Goal: Task Accomplishment & Management: Manage account settings

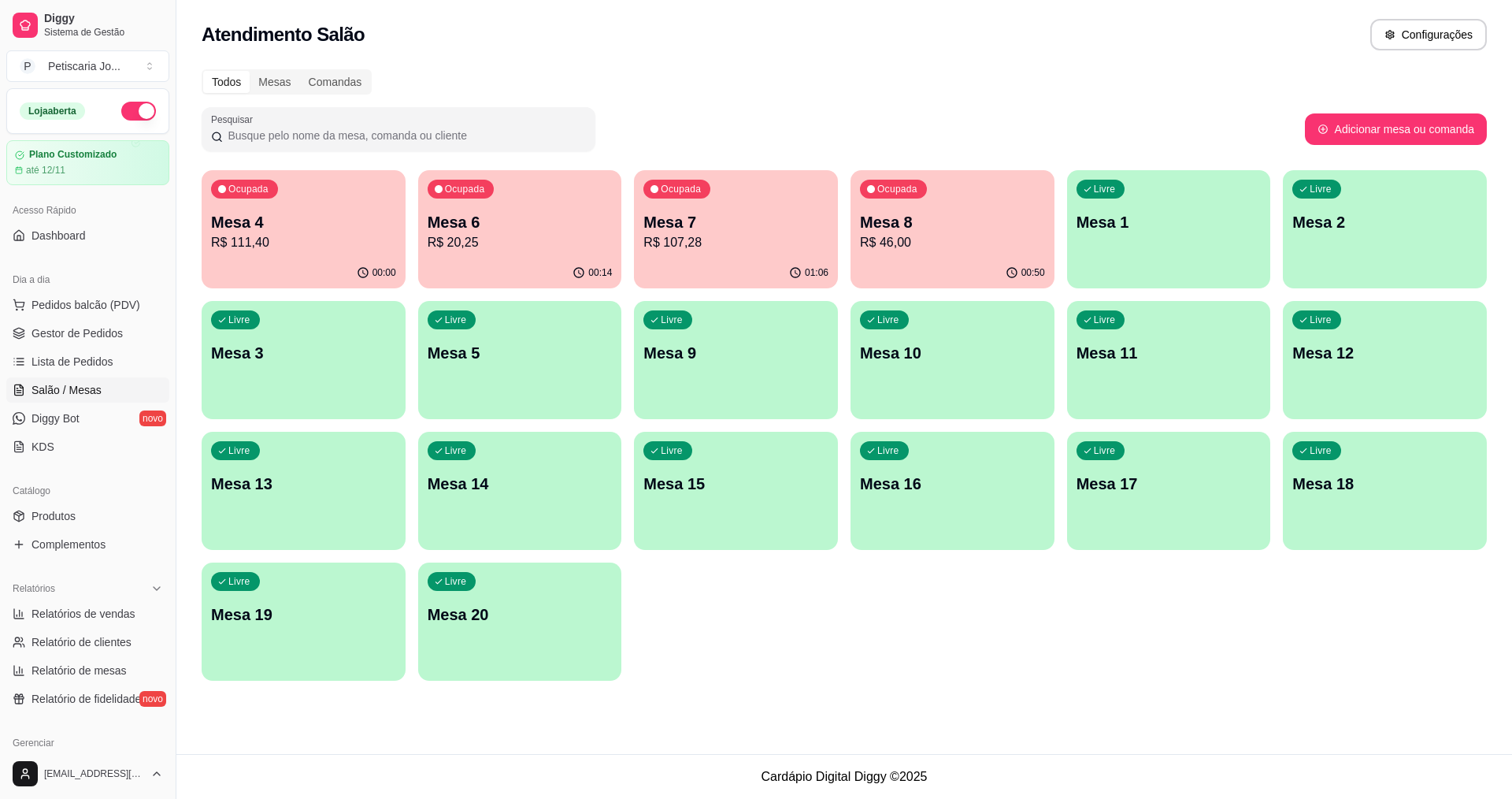
click at [267, 231] on p "Mesa 4" at bounding box center [304, 222] width 185 height 22
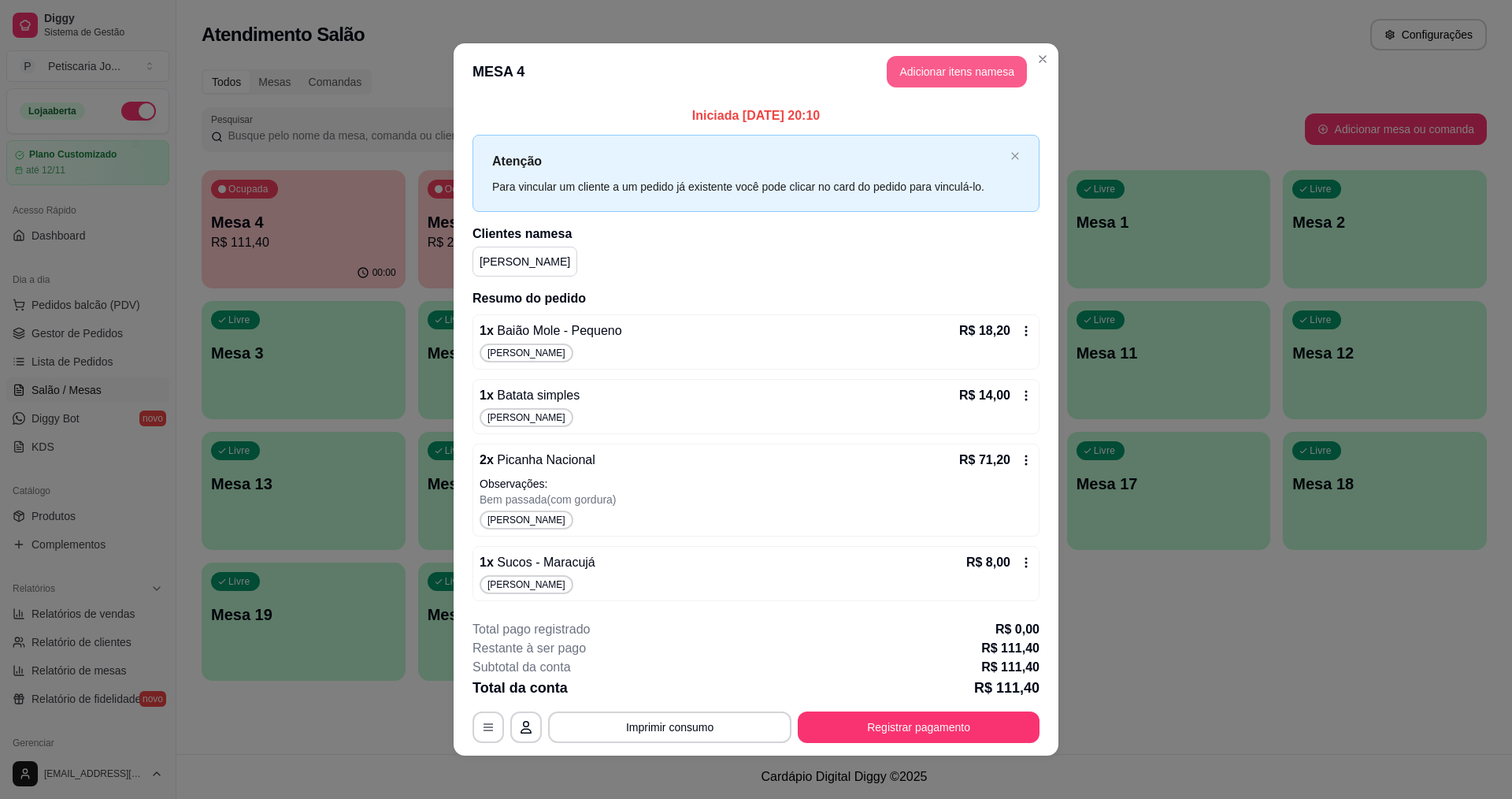
click at [949, 83] on button "Adicionar itens na mesa" at bounding box center [957, 72] width 140 height 32
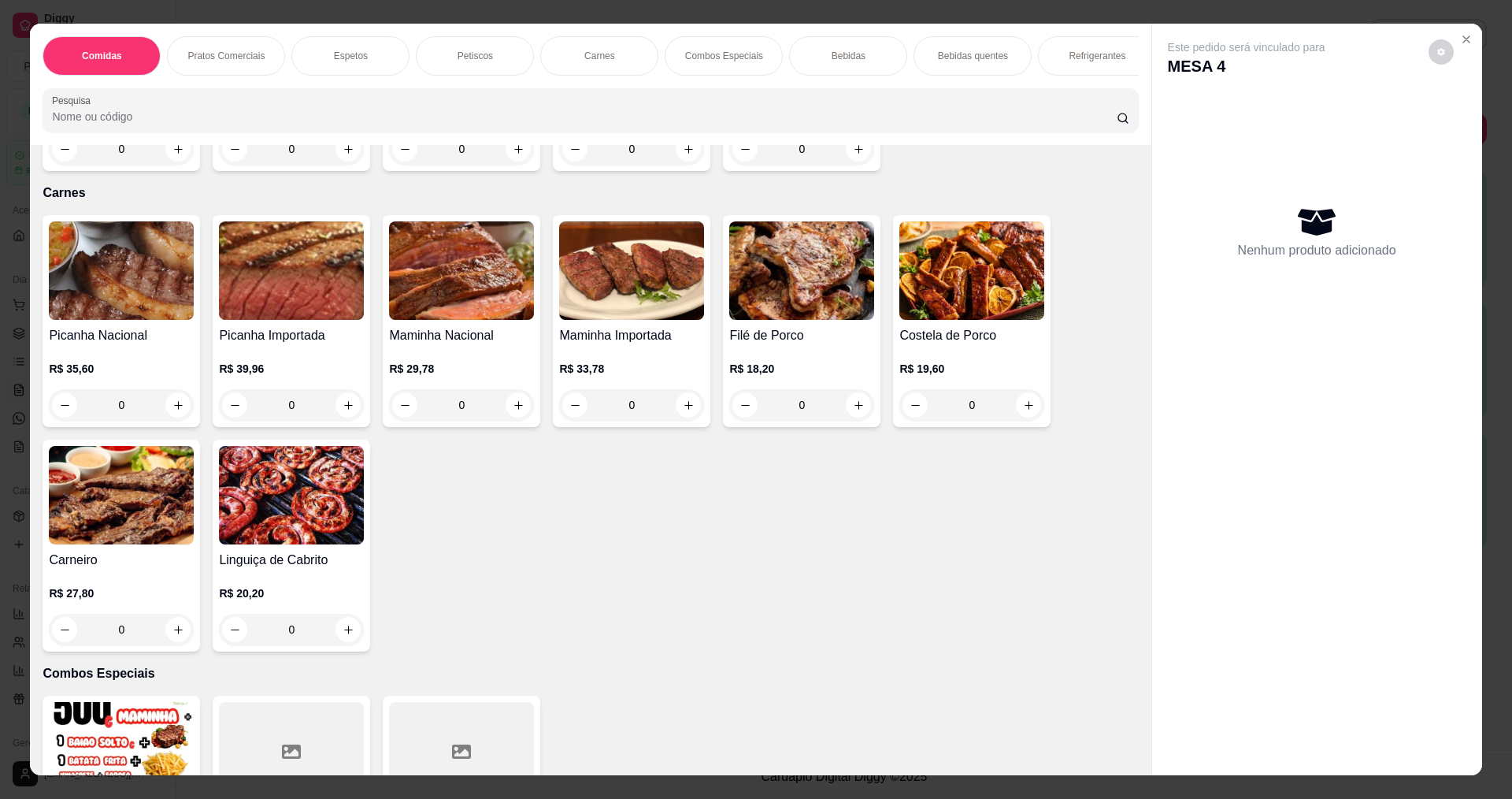
scroll to position [1339, 0]
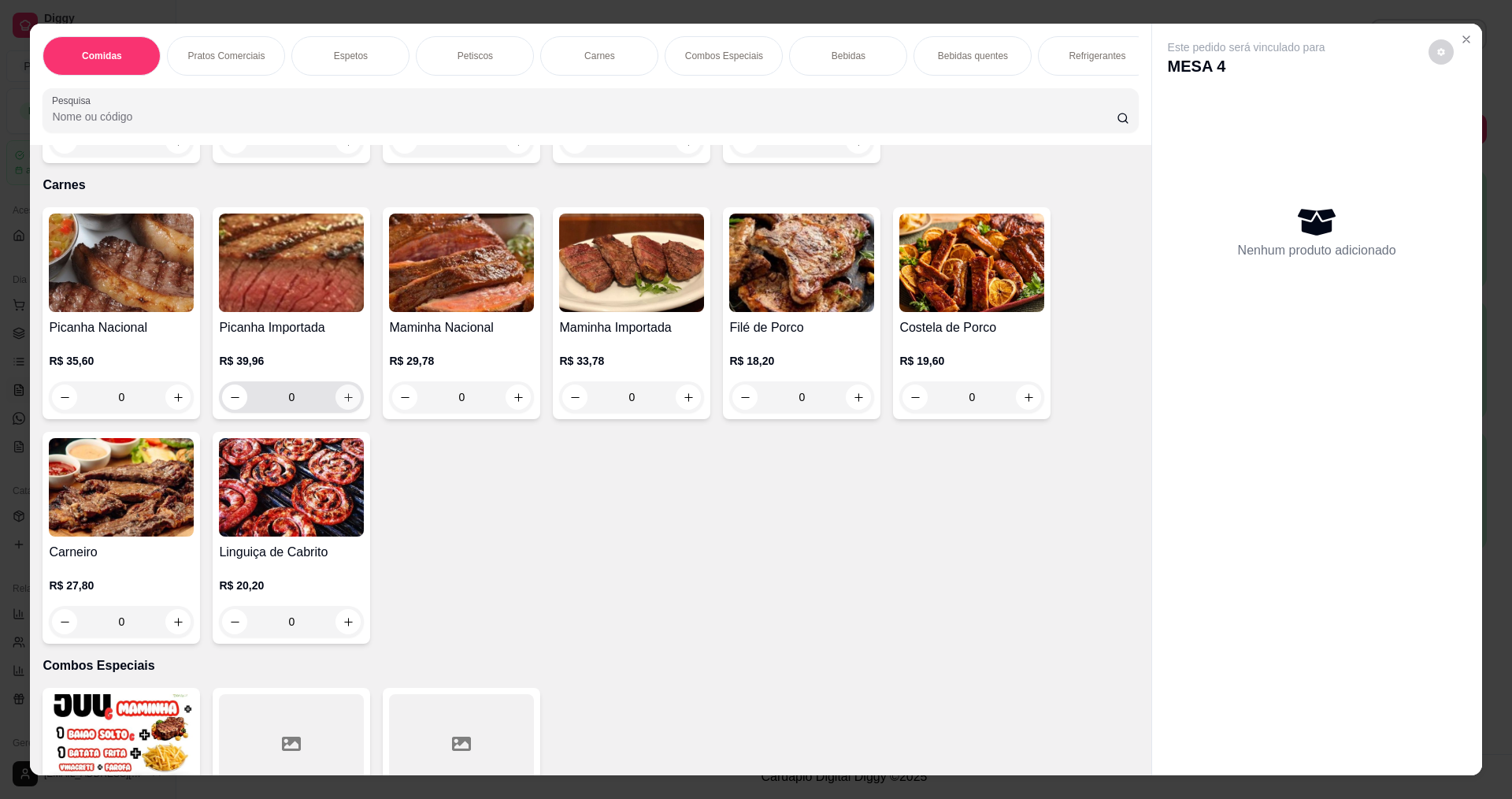
click at [352, 392] on button "increase-product-quantity" at bounding box center [348, 397] width 25 height 25
type input "1"
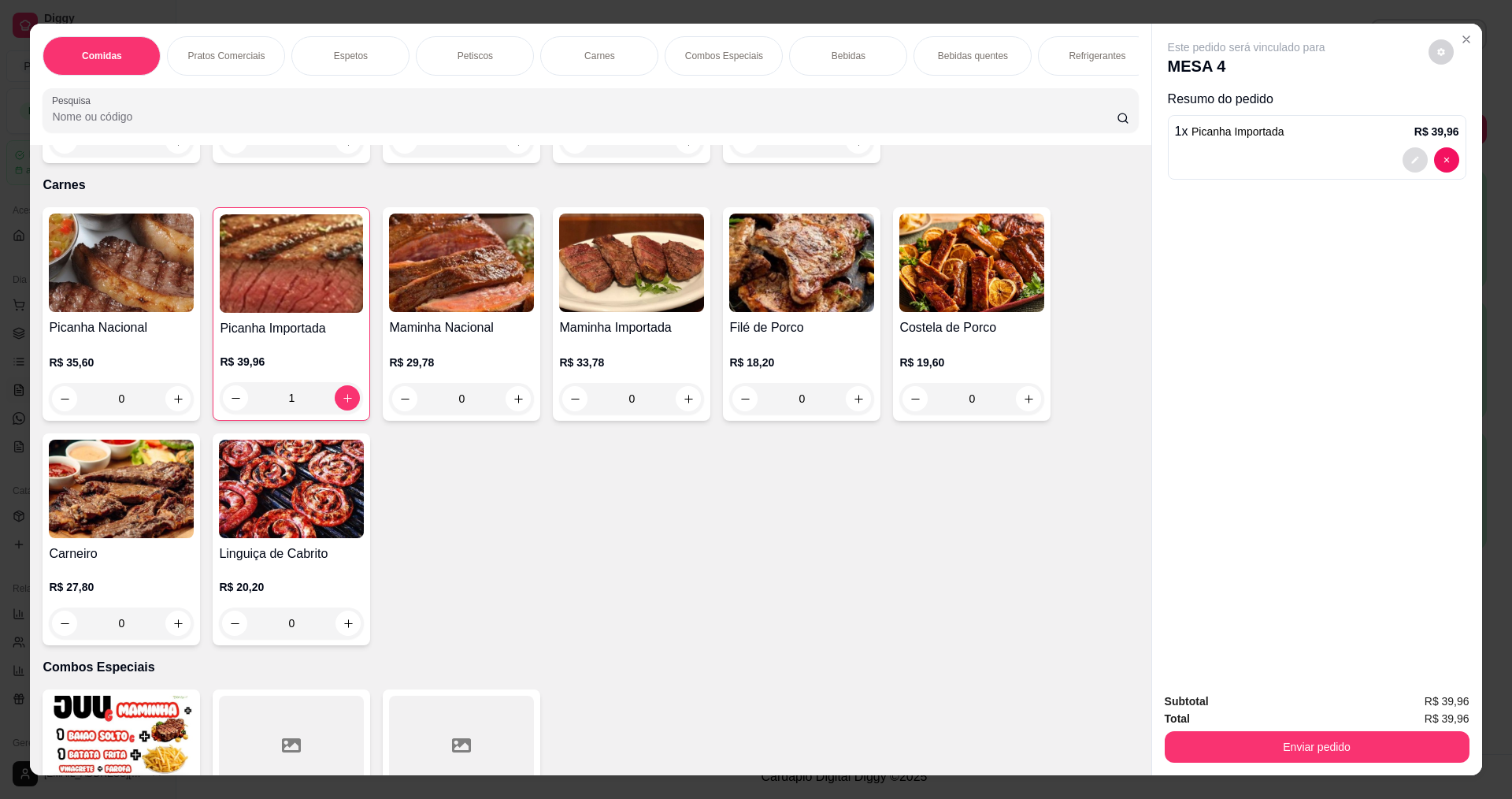
click at [1414, 157] on button "decrease-product-quantity" at bounding box center [1415, 159] width 25 height 25
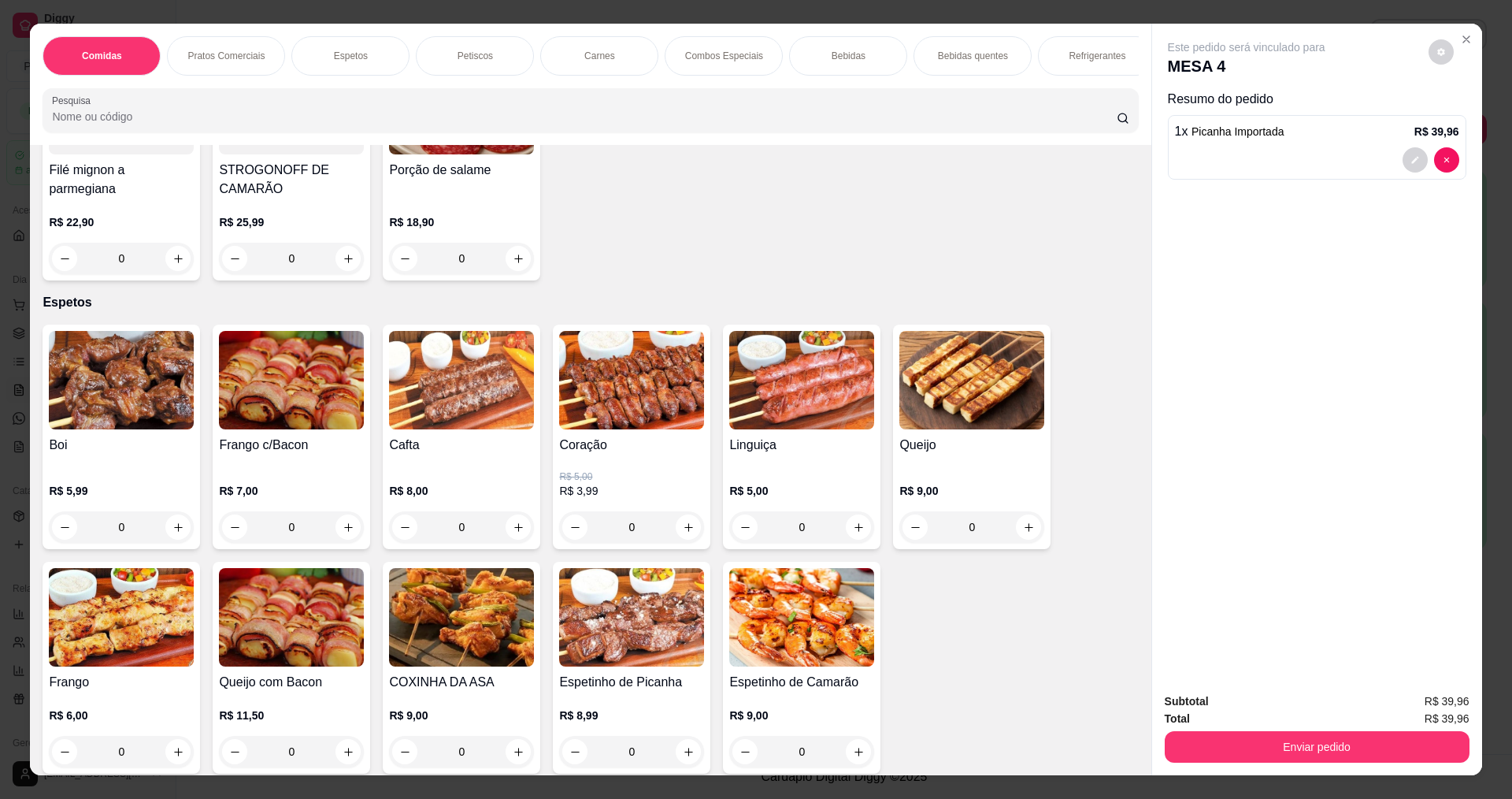
scroll to position [0, 0]
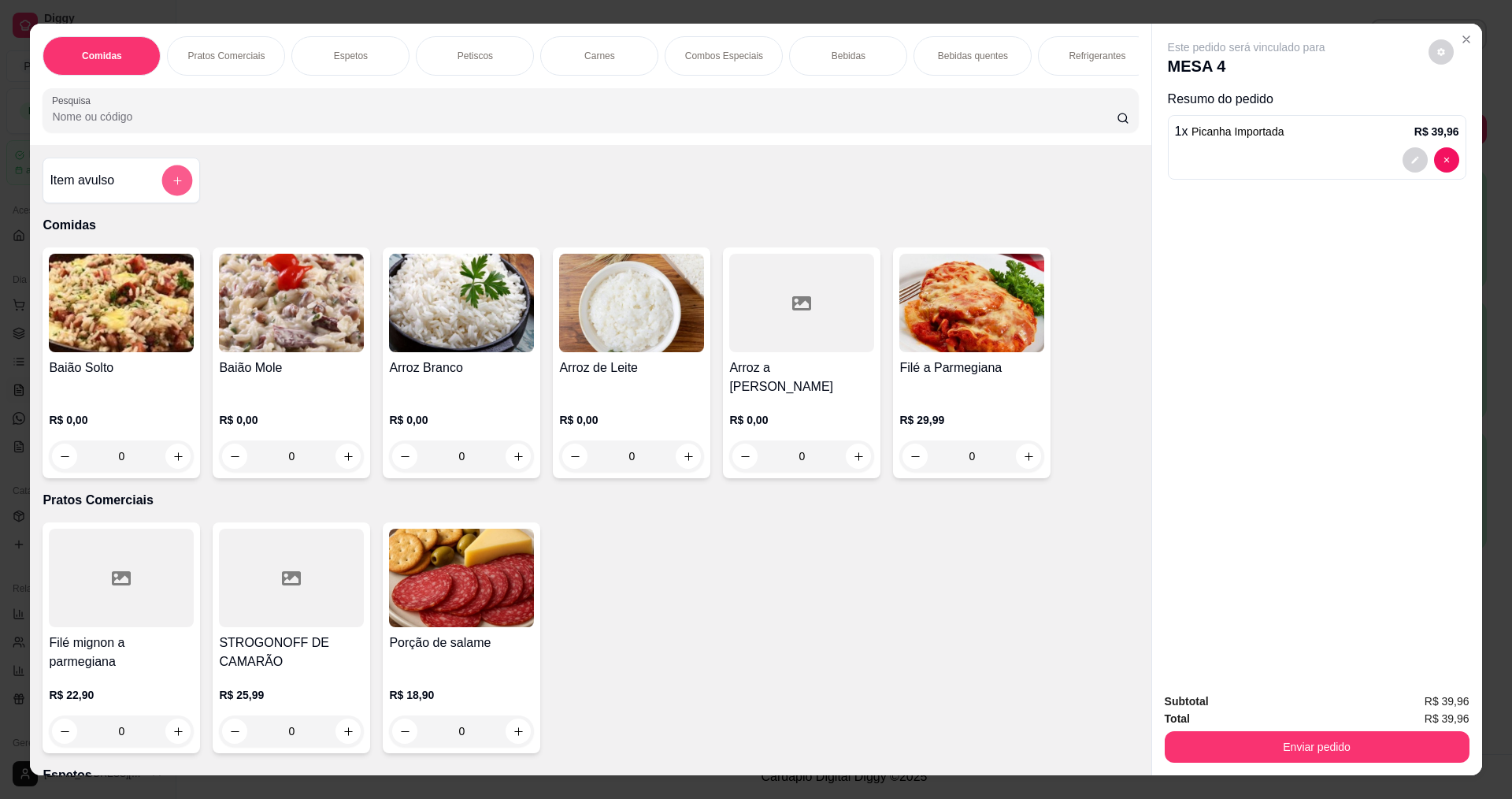
click at [184, 196] on button "add-separate-item" at bounding box center [177, 180] width 31 height 31
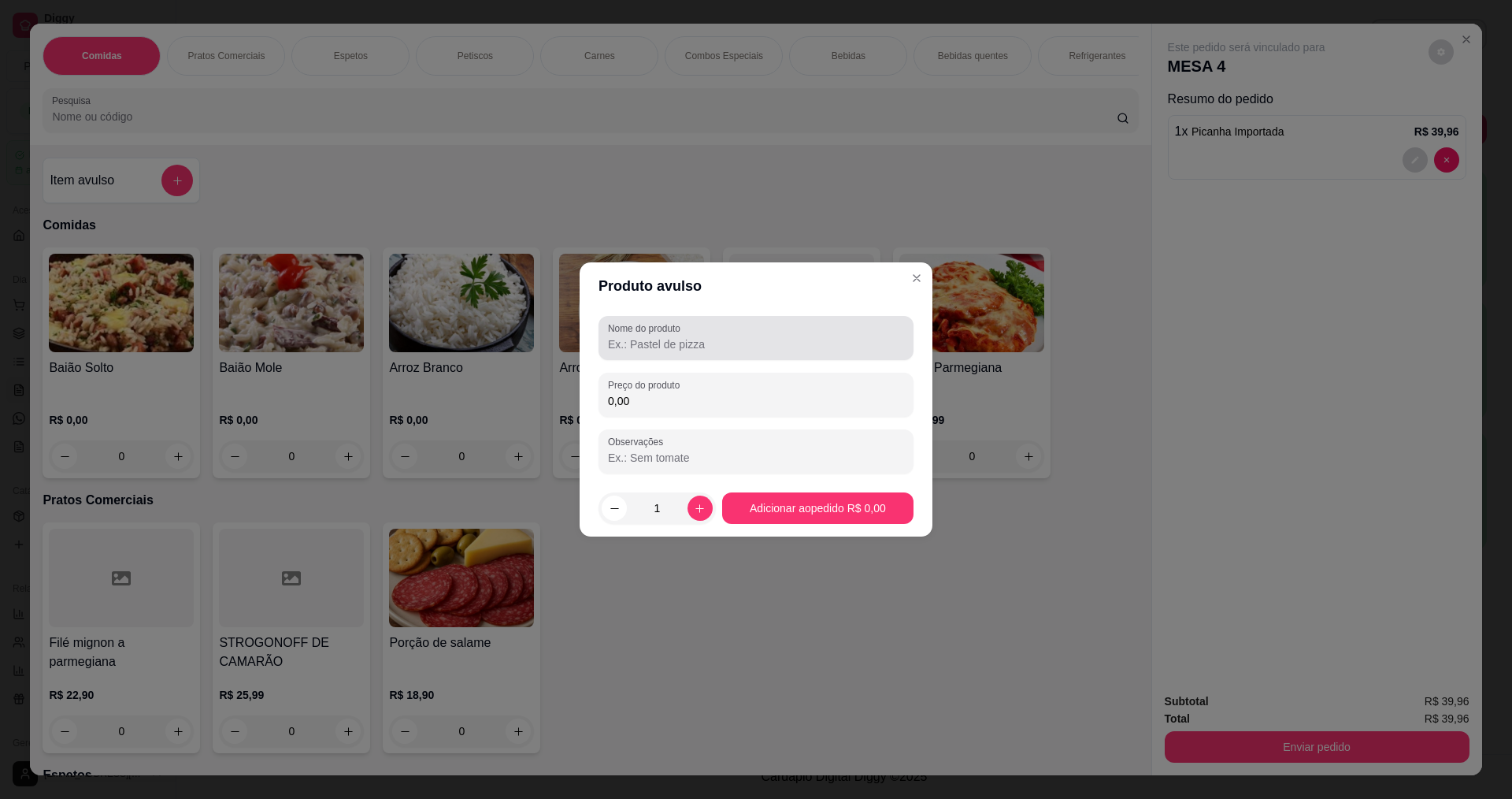
click at [764, 341] on input "Nome do produto" at bounding box center [756, 344] width 296 height 16
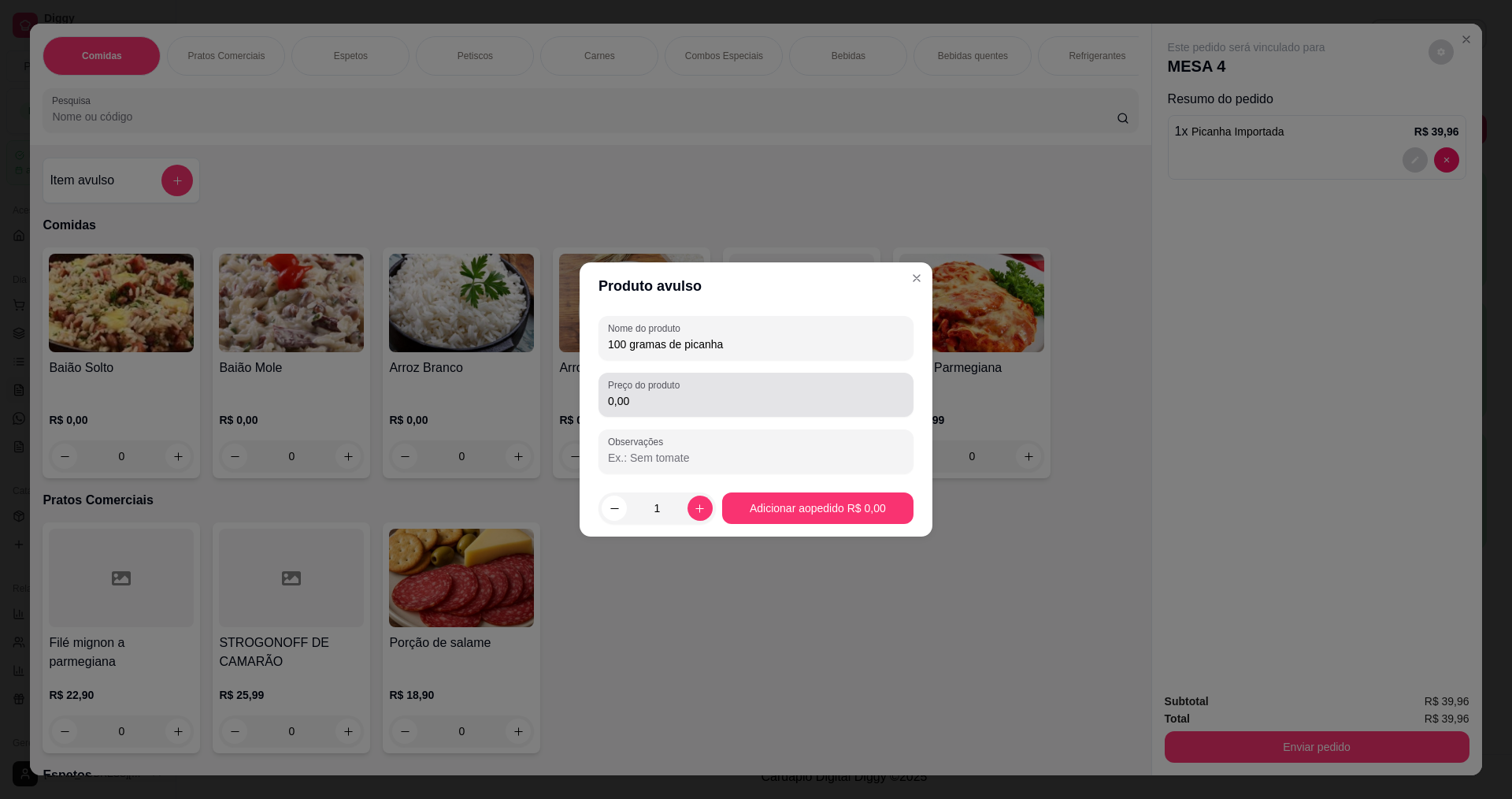
type input "100 gramas de picanha"
click at [652, 410] on div "0,00" at bounding box center [756, 395] width 296 height 32
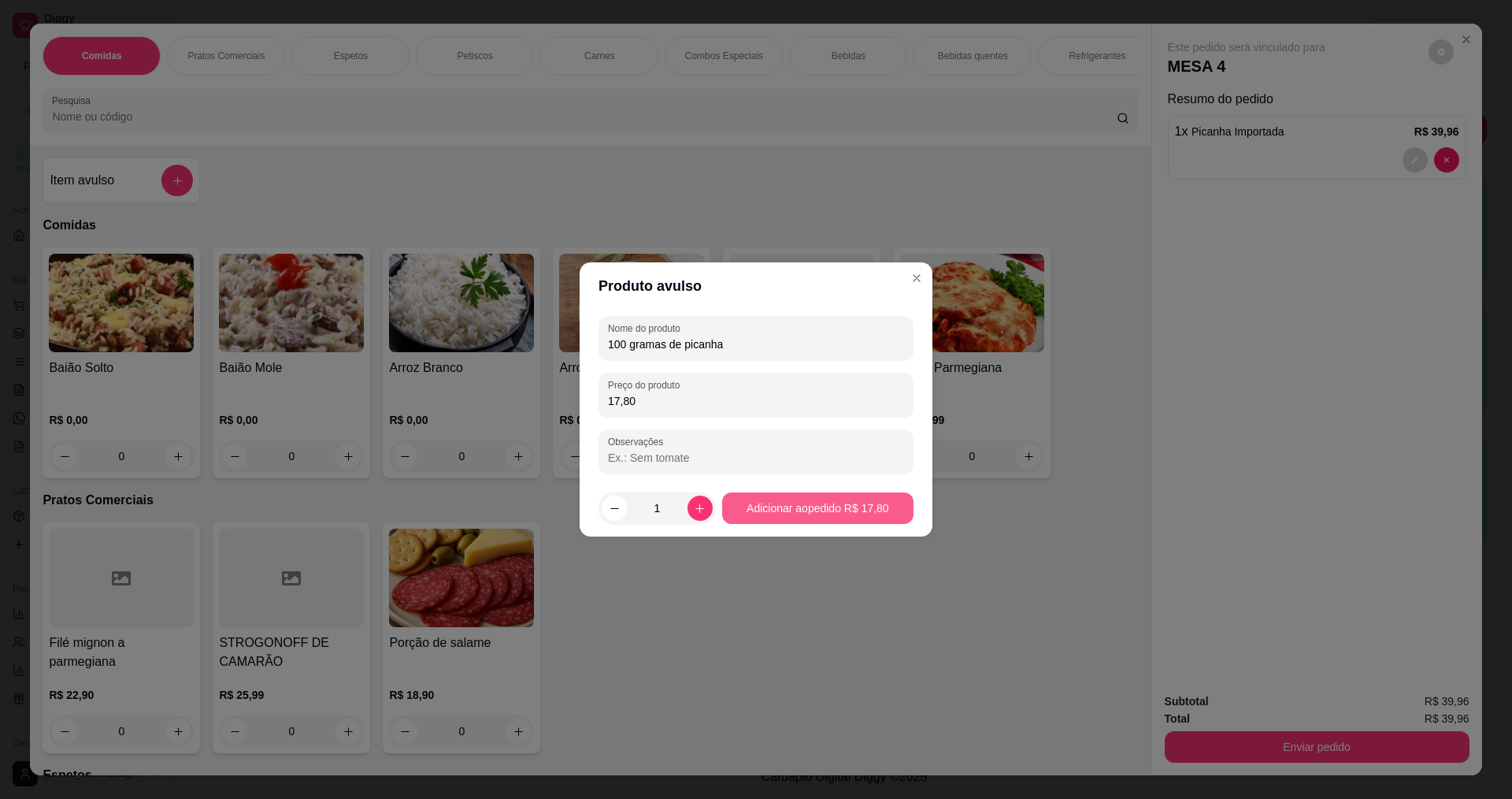
type input "17,80"
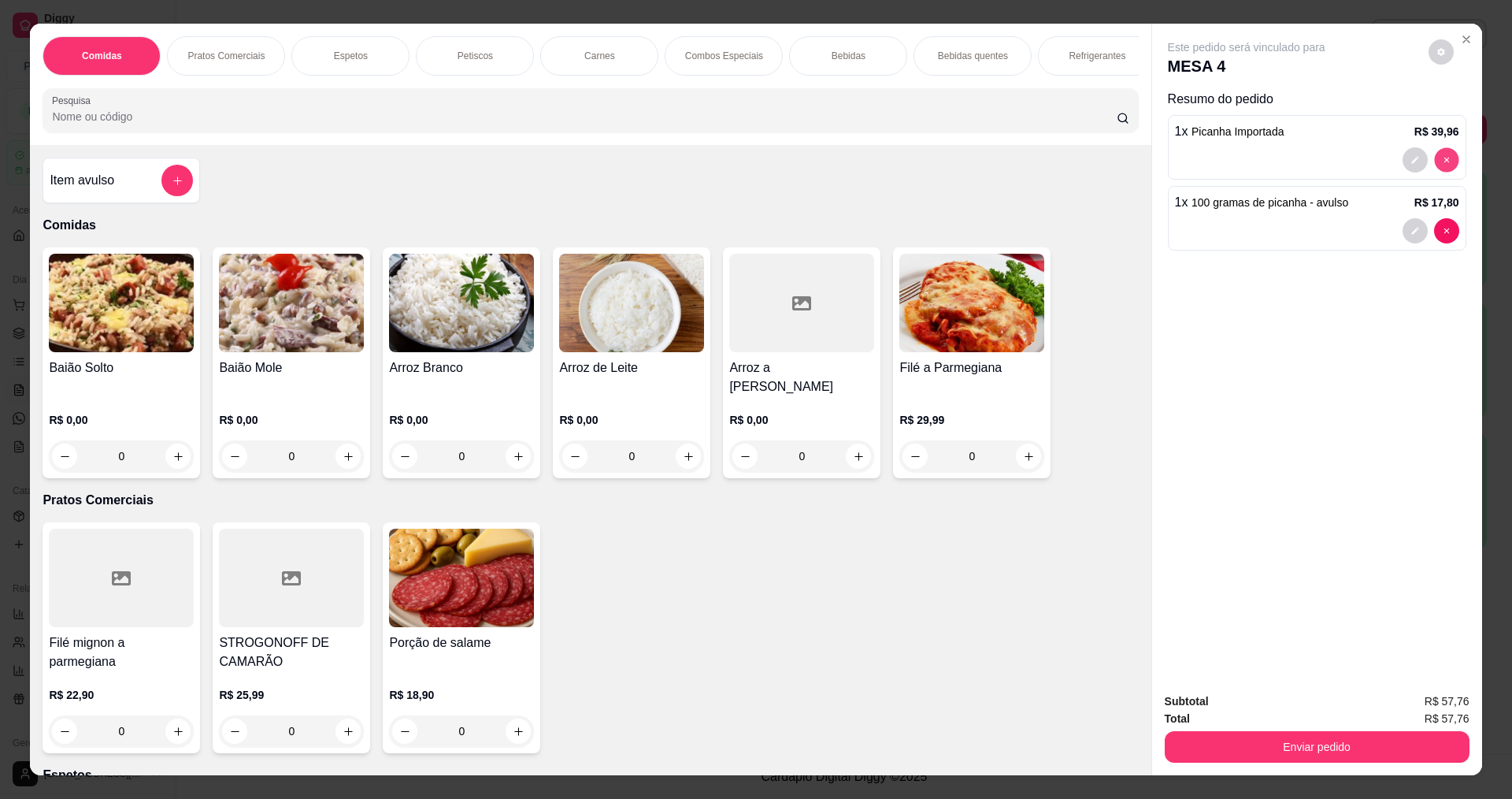
type input "0"
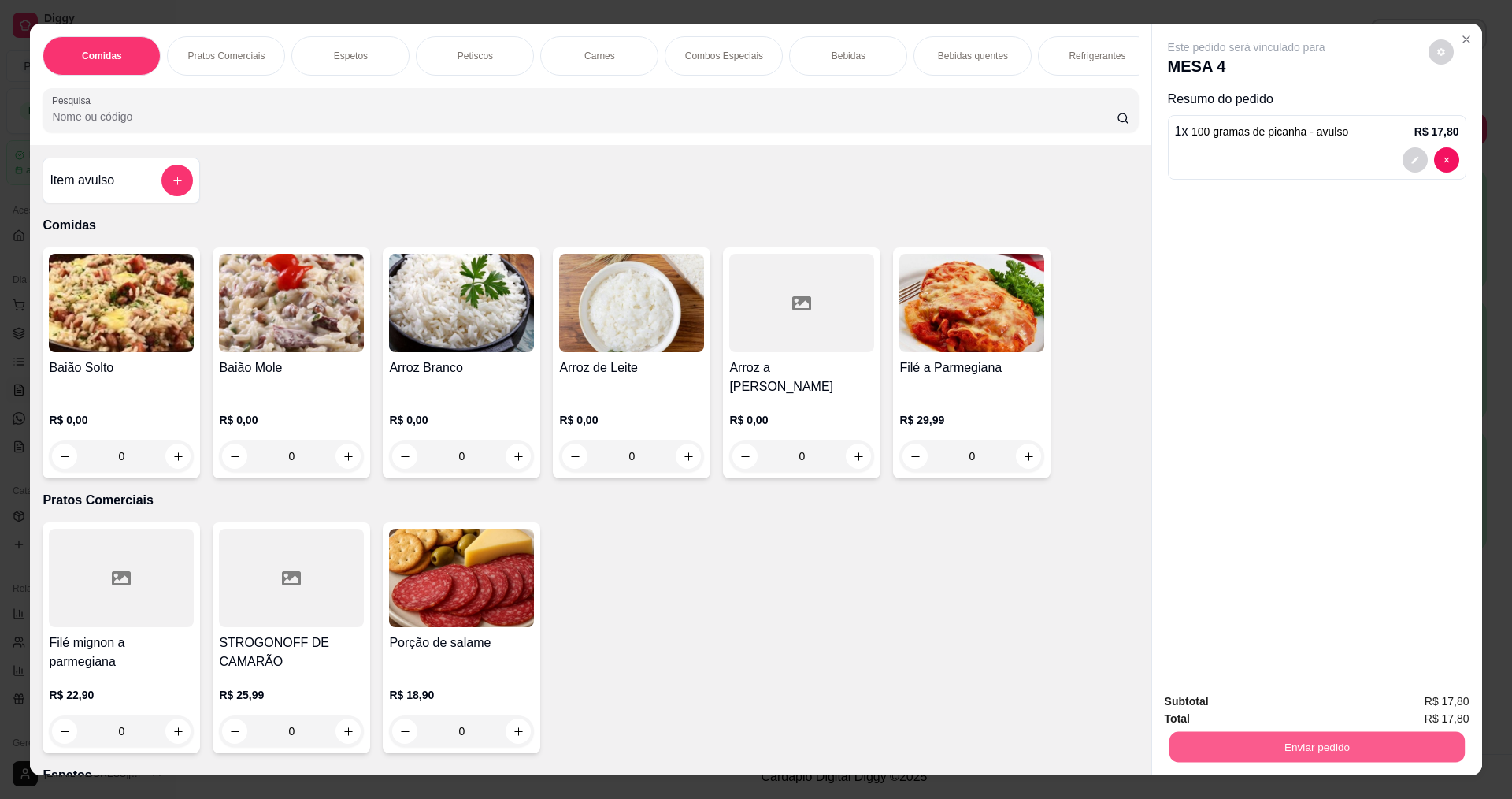
click at [1283, 739] on button "Enviar pedido" at bounding box center [1317, 746] width 295 height 31
click at [1446, 700] on button "Enviar pedido" at bounding box center [1429, 708] width 87 height 29
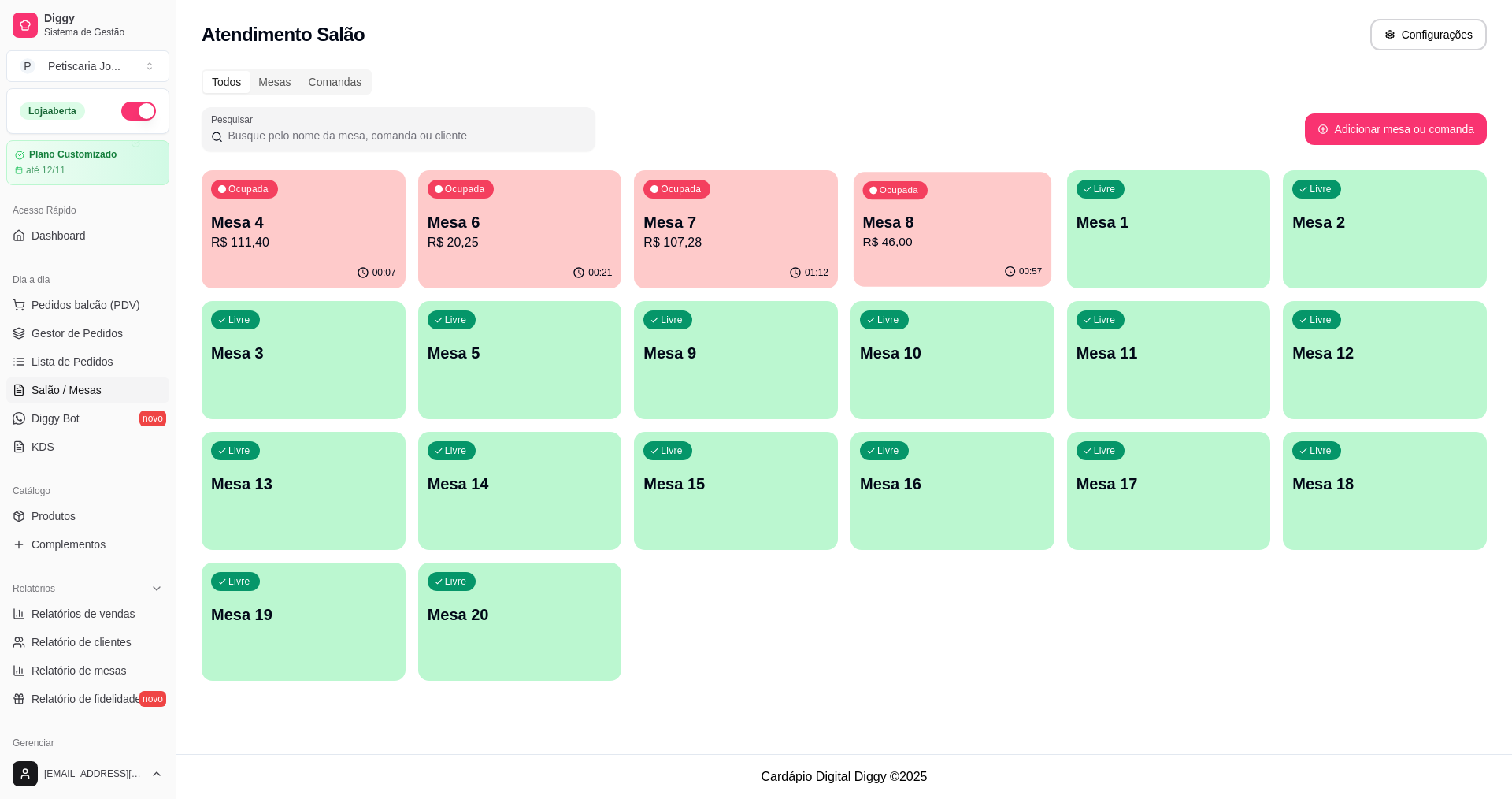
click at [919, 240] on p "R$ 46,00" at bounding box center [952, 242] width 179 height 18
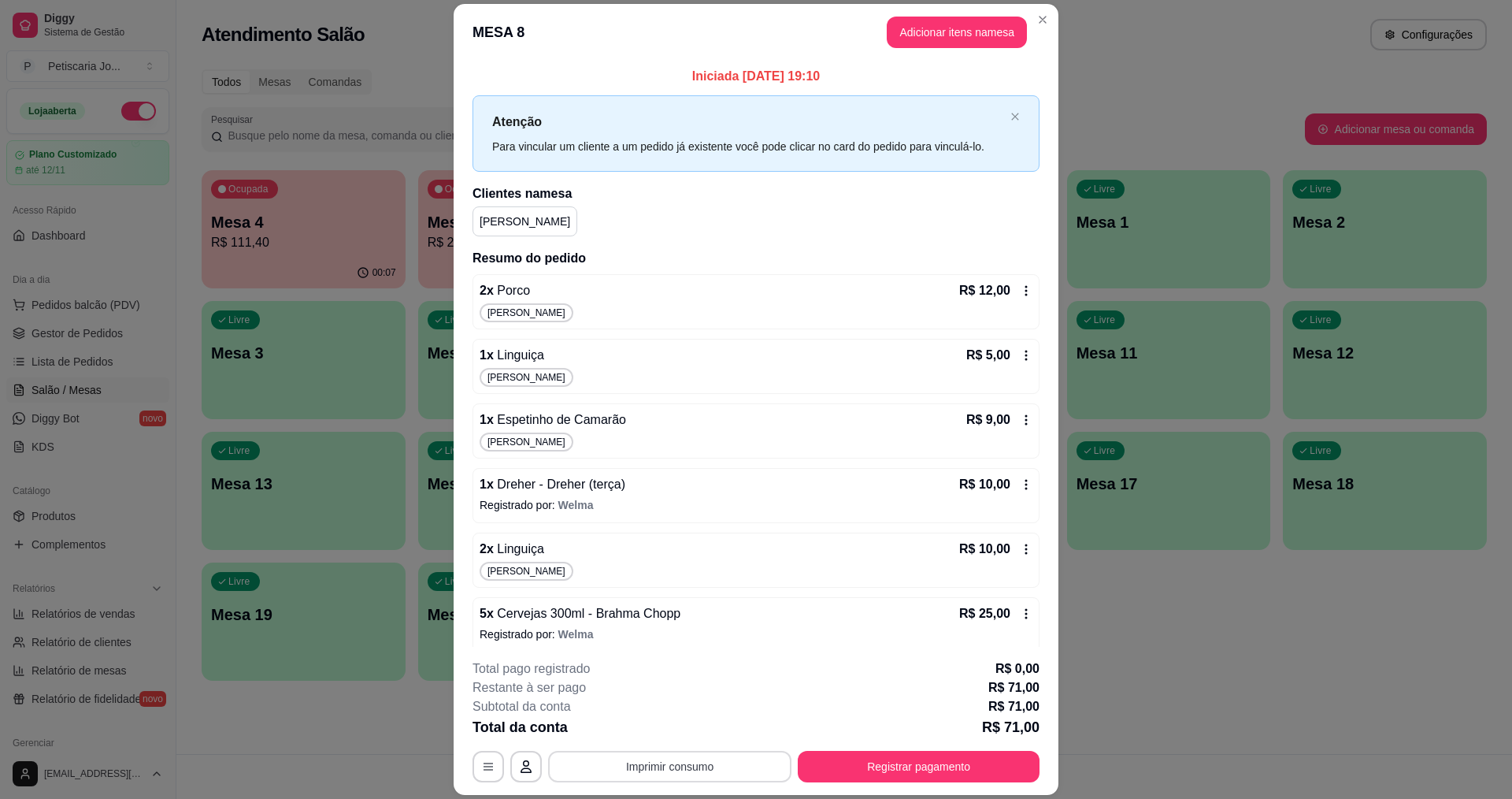
click at [689, 766] on button "Imprimir consumo" at bounding box center [670, 766] width 244 height 32
click at [643, 739] on button "IMPRESSORA" at bounding box center [668, 731] width 114 height 25
click at [923, 761] on button "Registrar pagamento" at bounding box center [919, 766] width 234 height 31
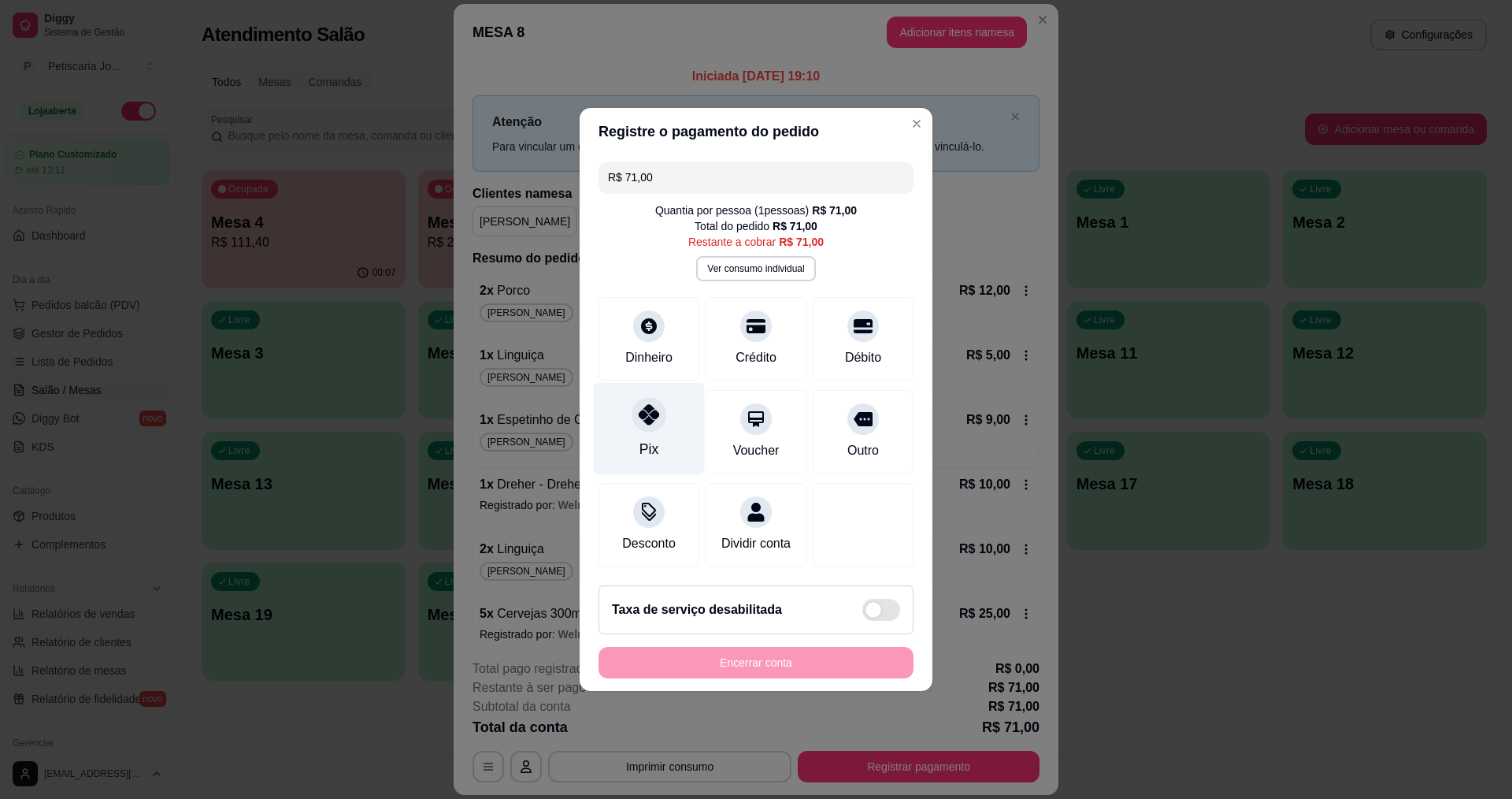
click at [648, 412] on icon at bounding box center [648, 414] width 21 height 21
type input "R$ 0,00"
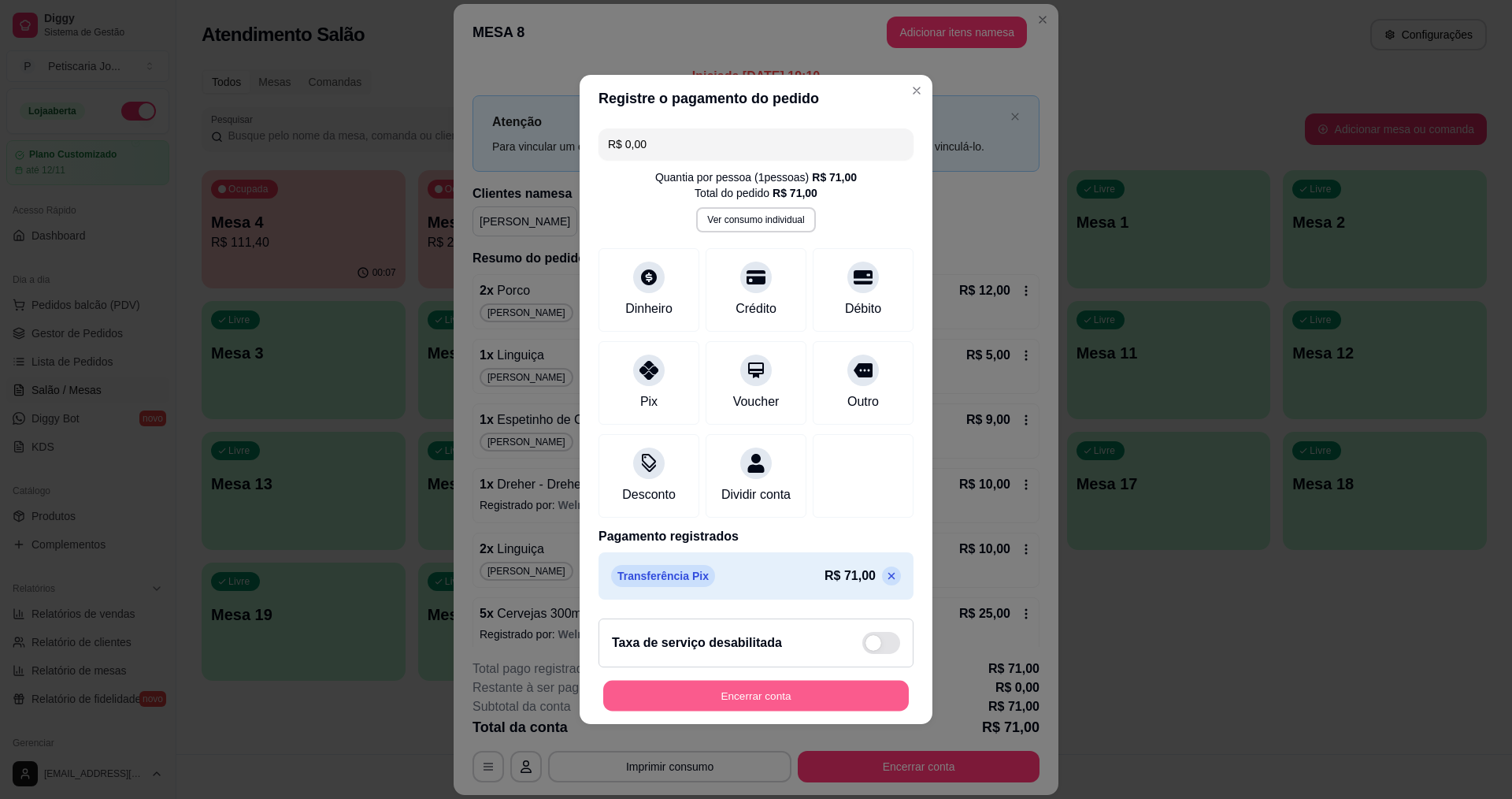
click at [715, 711] on button "Encerrar conta" at bounding box center [756, 695] width 305 height 31
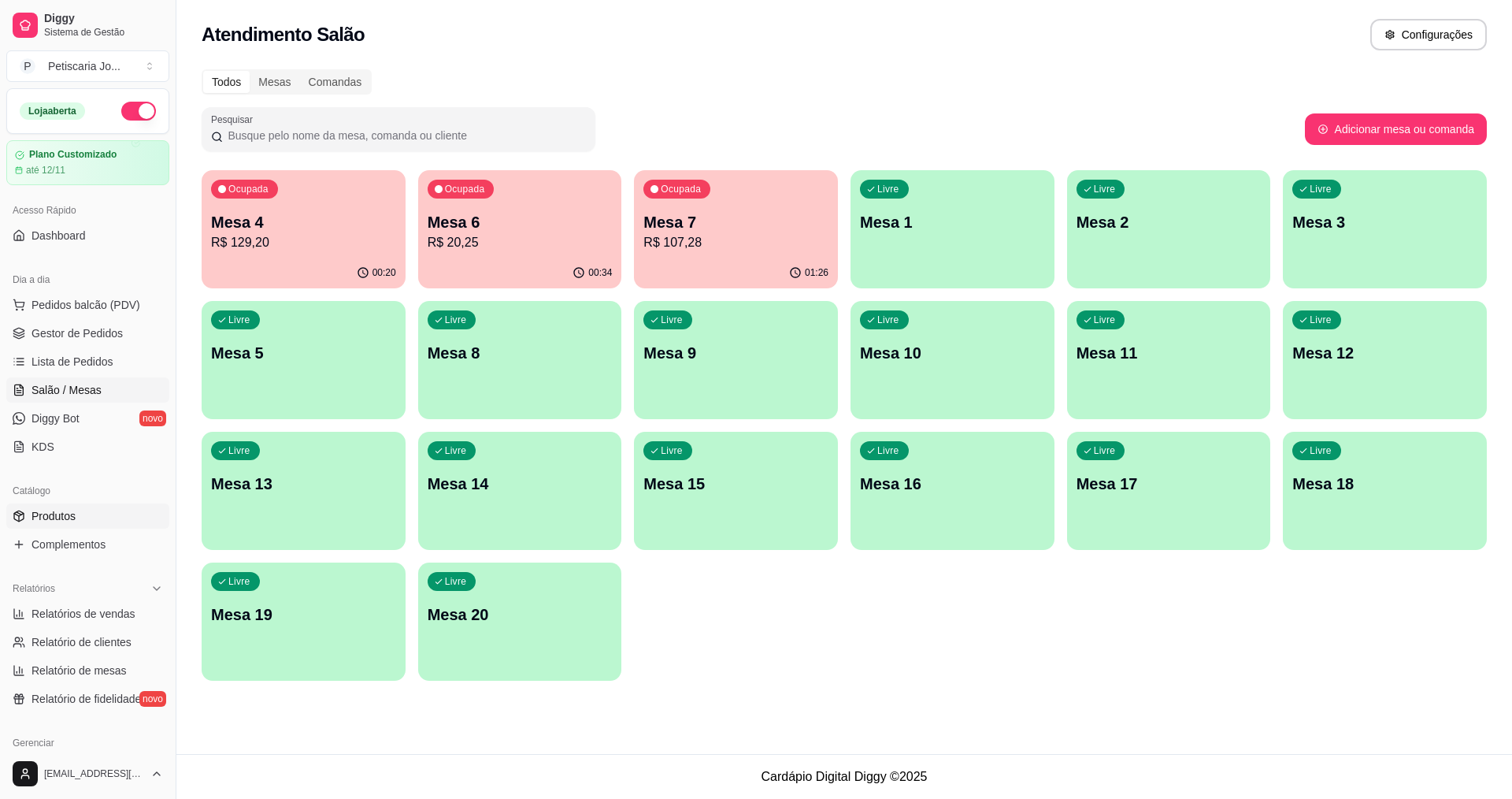
click at [45, 513] on span "Produtos" at bounding box center [53, 516] width 44 height 16
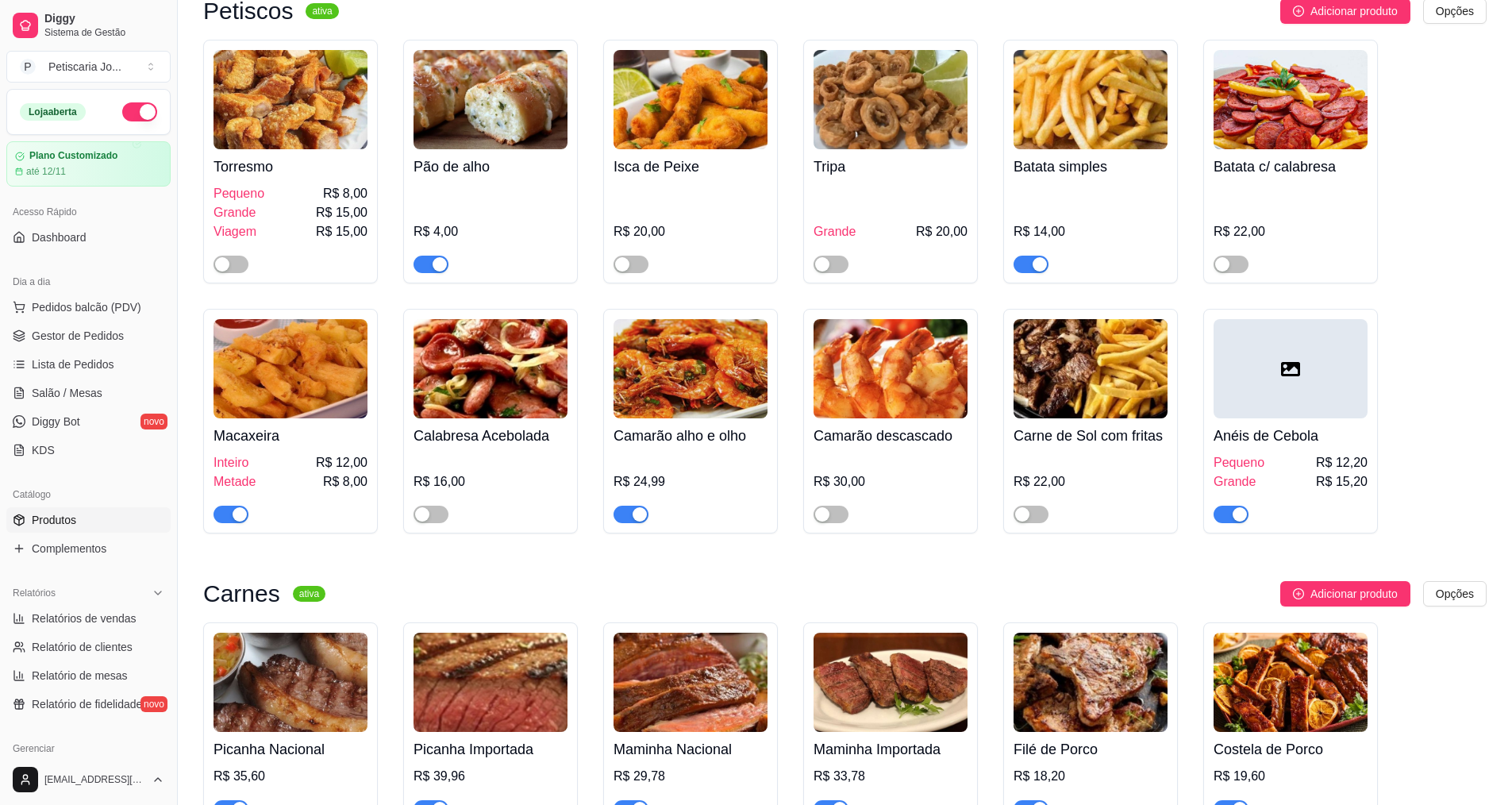
scroll to position [2223, 0]
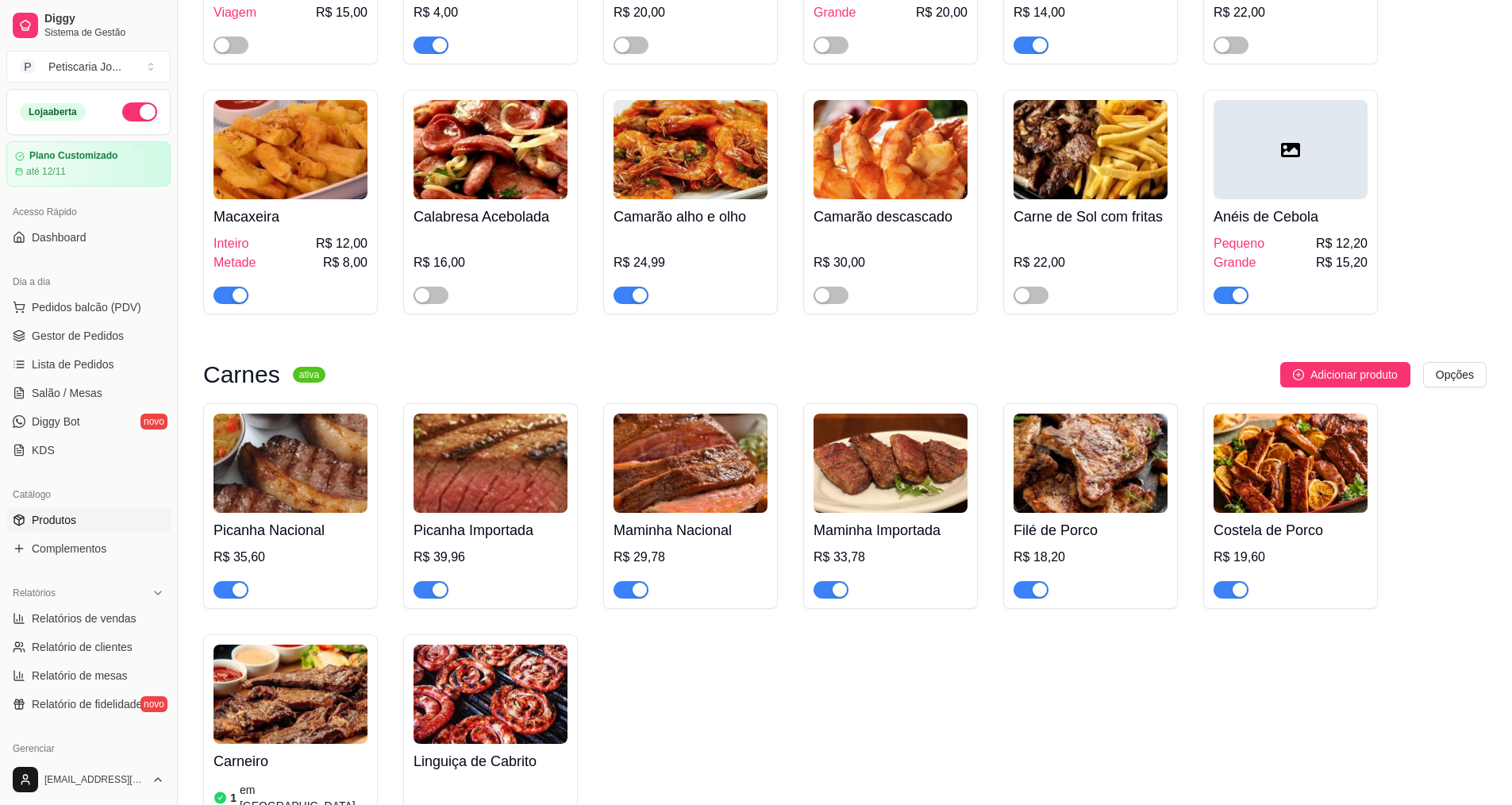
click at [312, 647] on img at bounding box center [290, 694] width 154 height 99
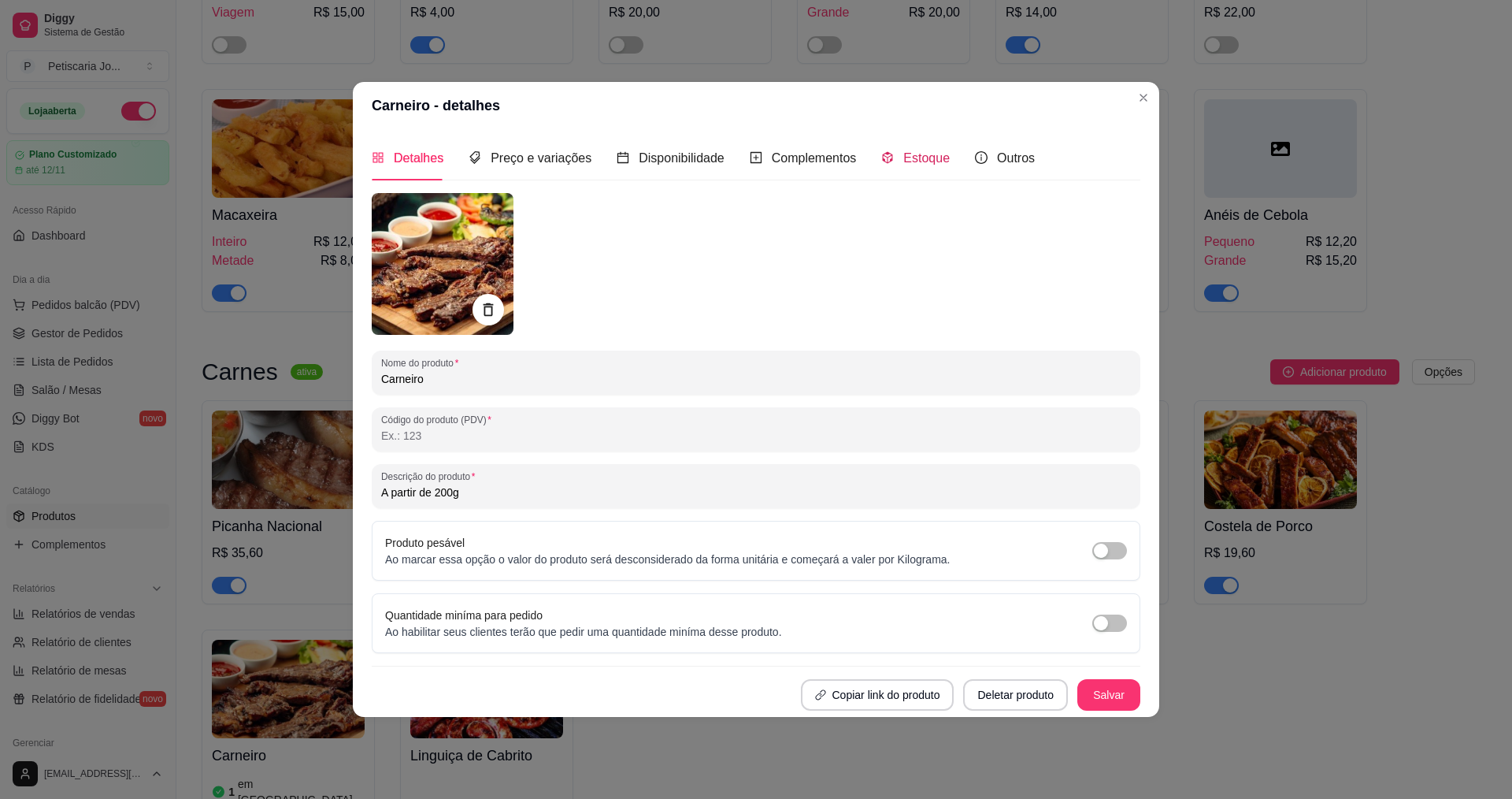
click at [904, 161] on span "Estoque" at bounding box center [927, 158] width 47 height 13
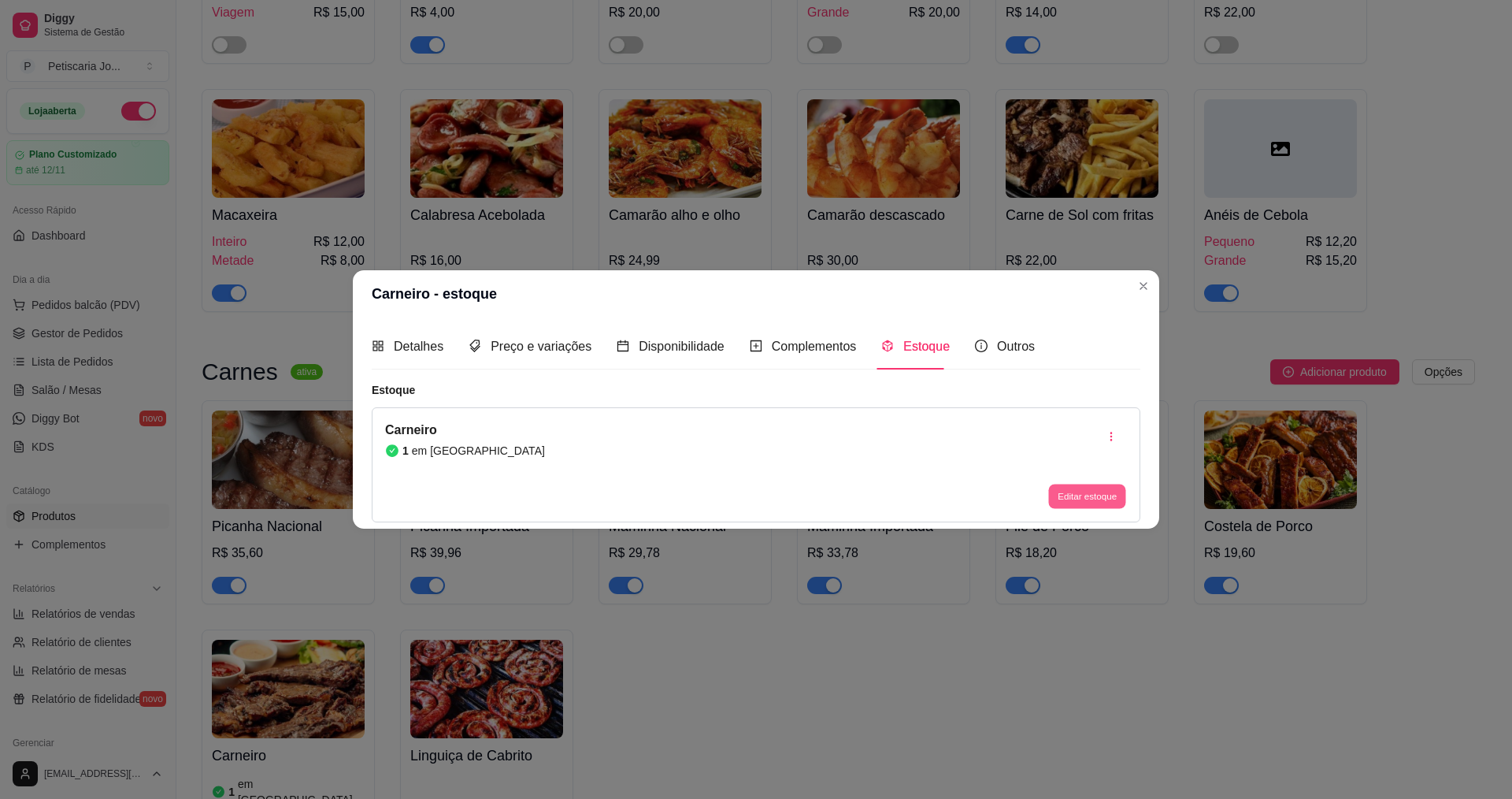
click at [1076, 501] on button "Editar estoque" at bounding box center [1086, 495] width 77 height 24
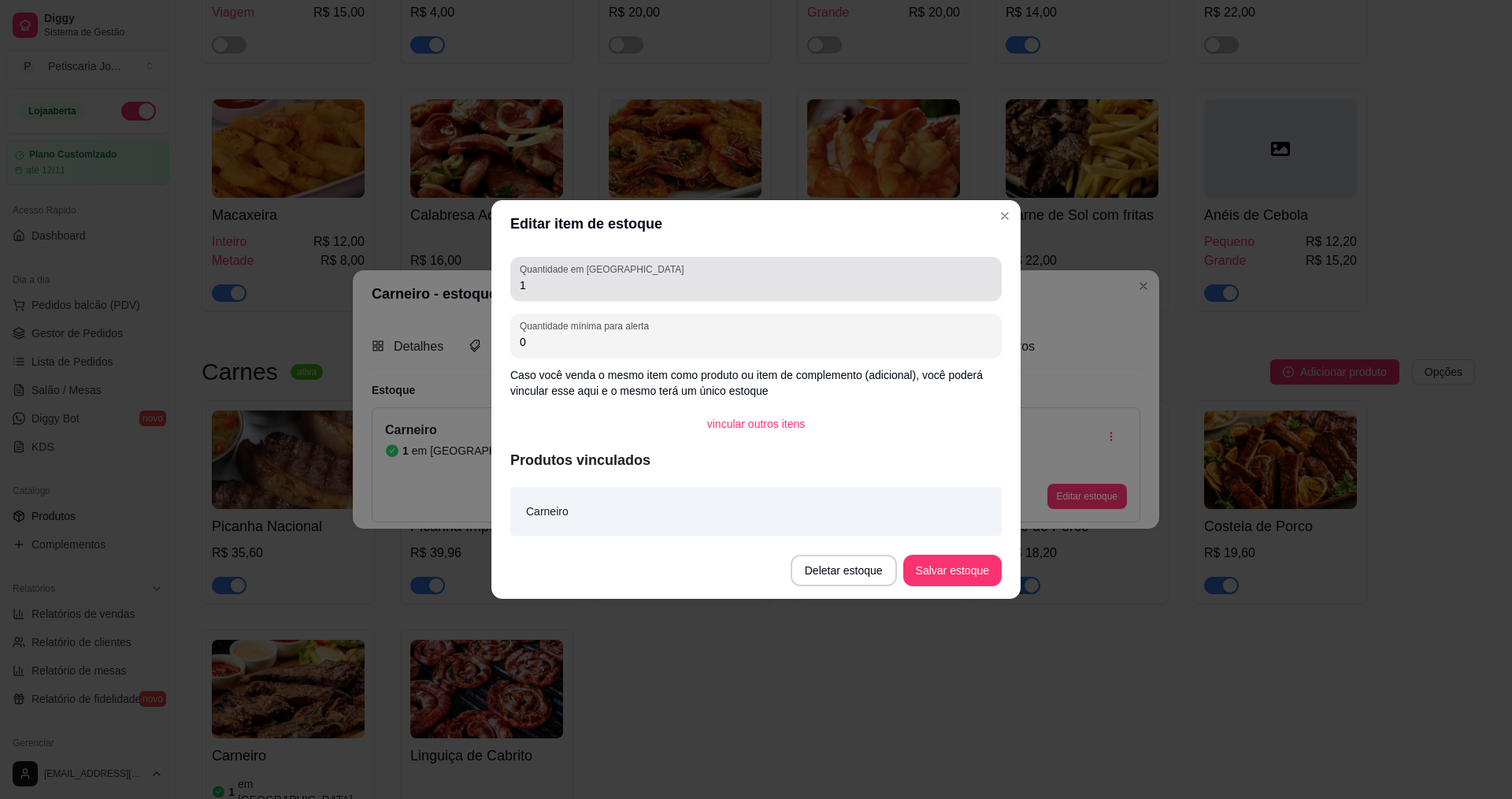
click at [687, 298] on div "Quantidade em estoque 1" at bounding box center [756, 279] width 491 height 44
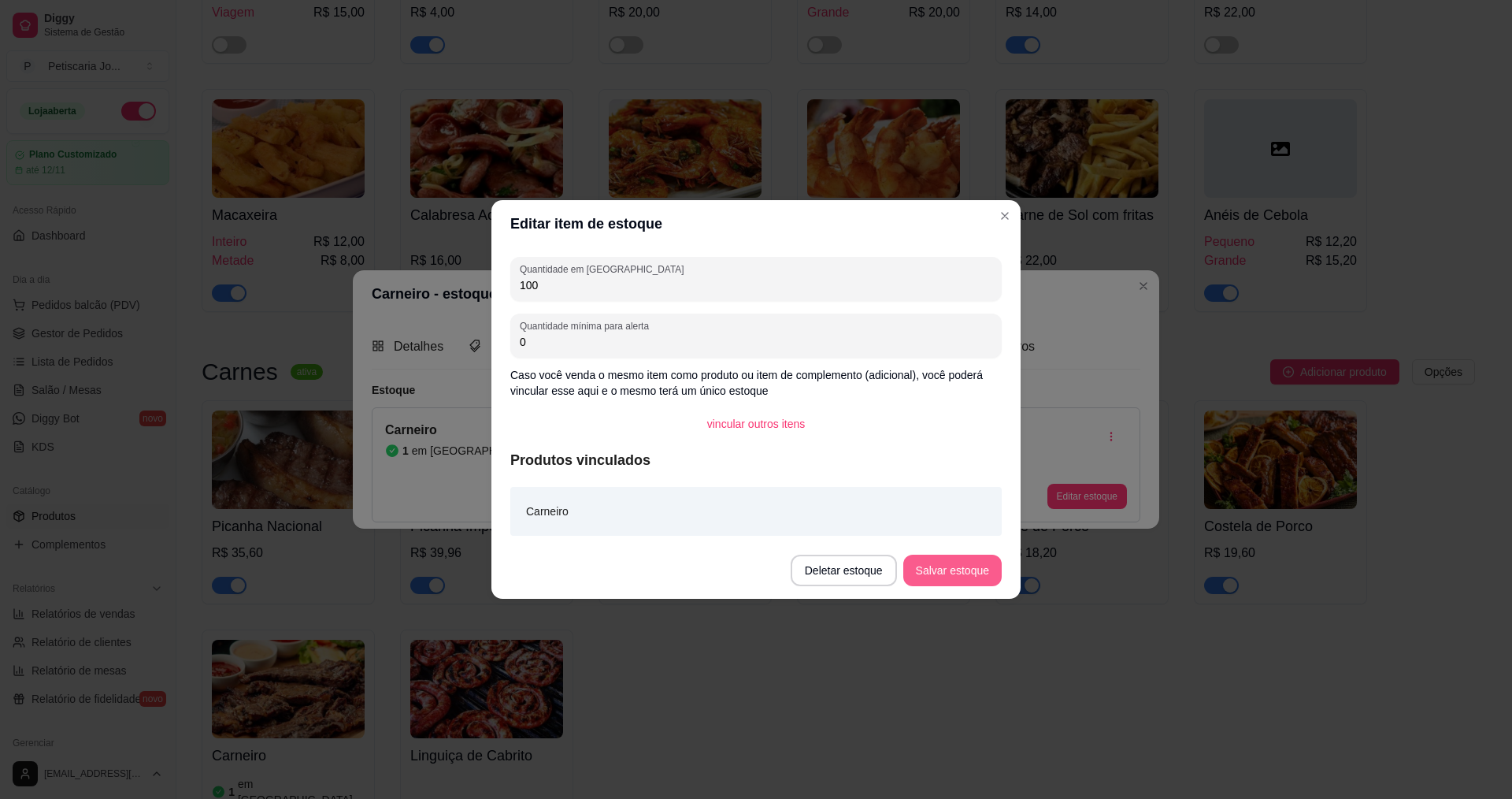
type input "100"
click at [953, 572] on button "Salvar estoque" at bounding box center [951, 570] width 96 height 31
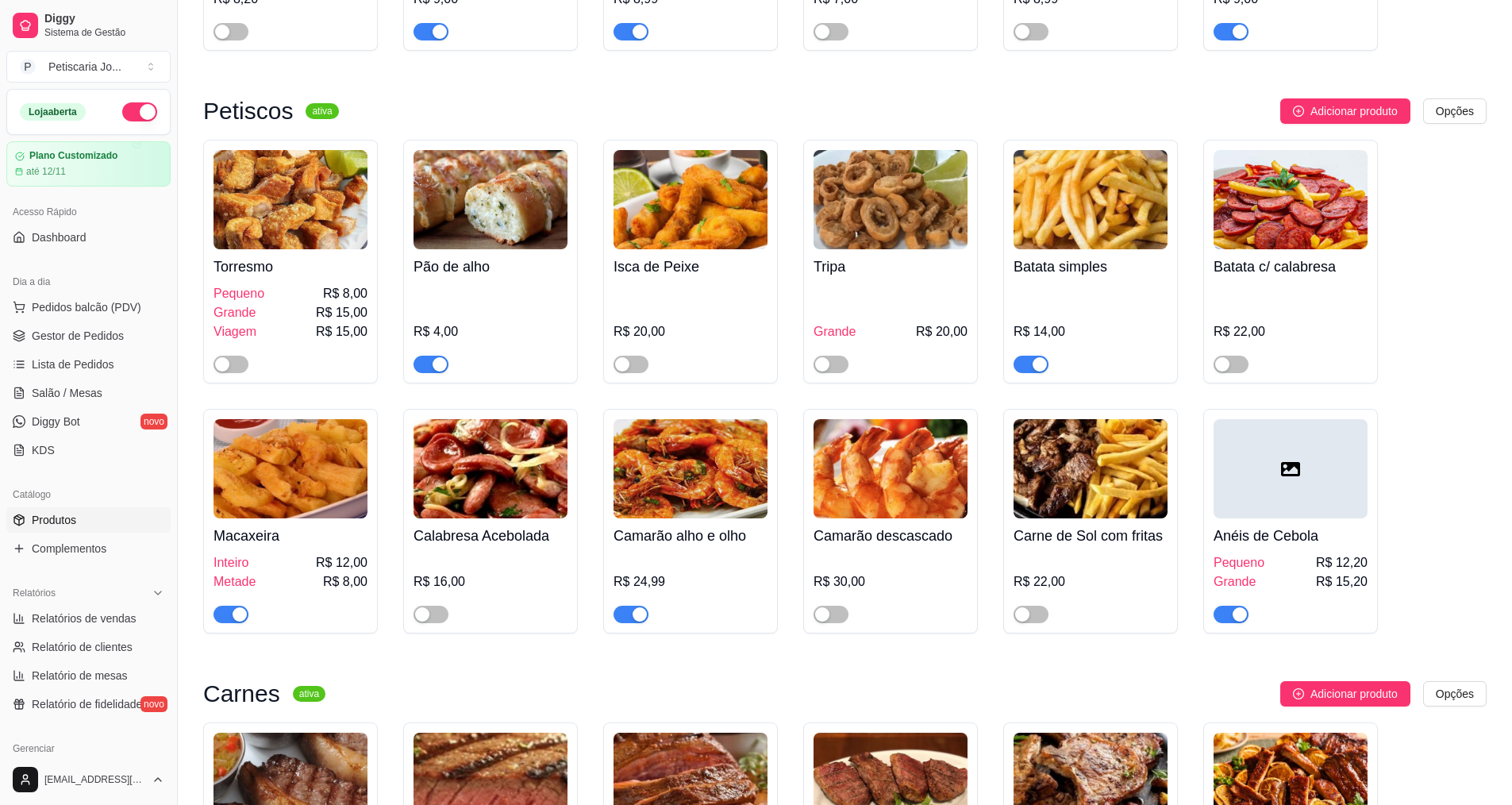
scroll to position [1905, 0]
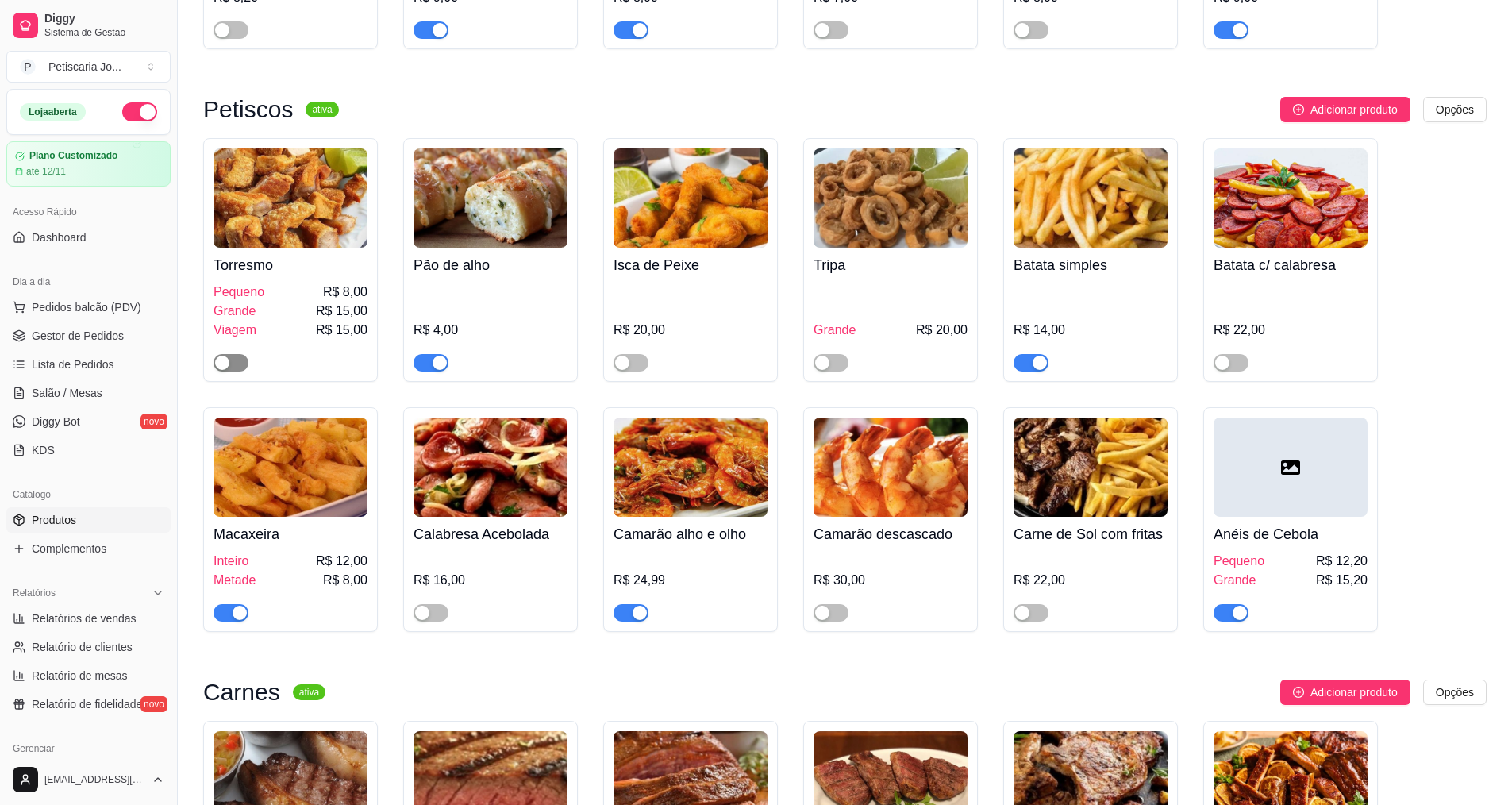
click at [238, 354] on span "button" at bounding box center [231, 363] width 35 height 18
click at [441, 604] on span "button" at bounding box center [431, 612] width 35 height 18
click at [1041, 604] on span "button" at bounding box center [1031, 612] width 35 height 18
click at [1231, 354] on span "button" at bounding box center [1231, 363] width 35 height 18
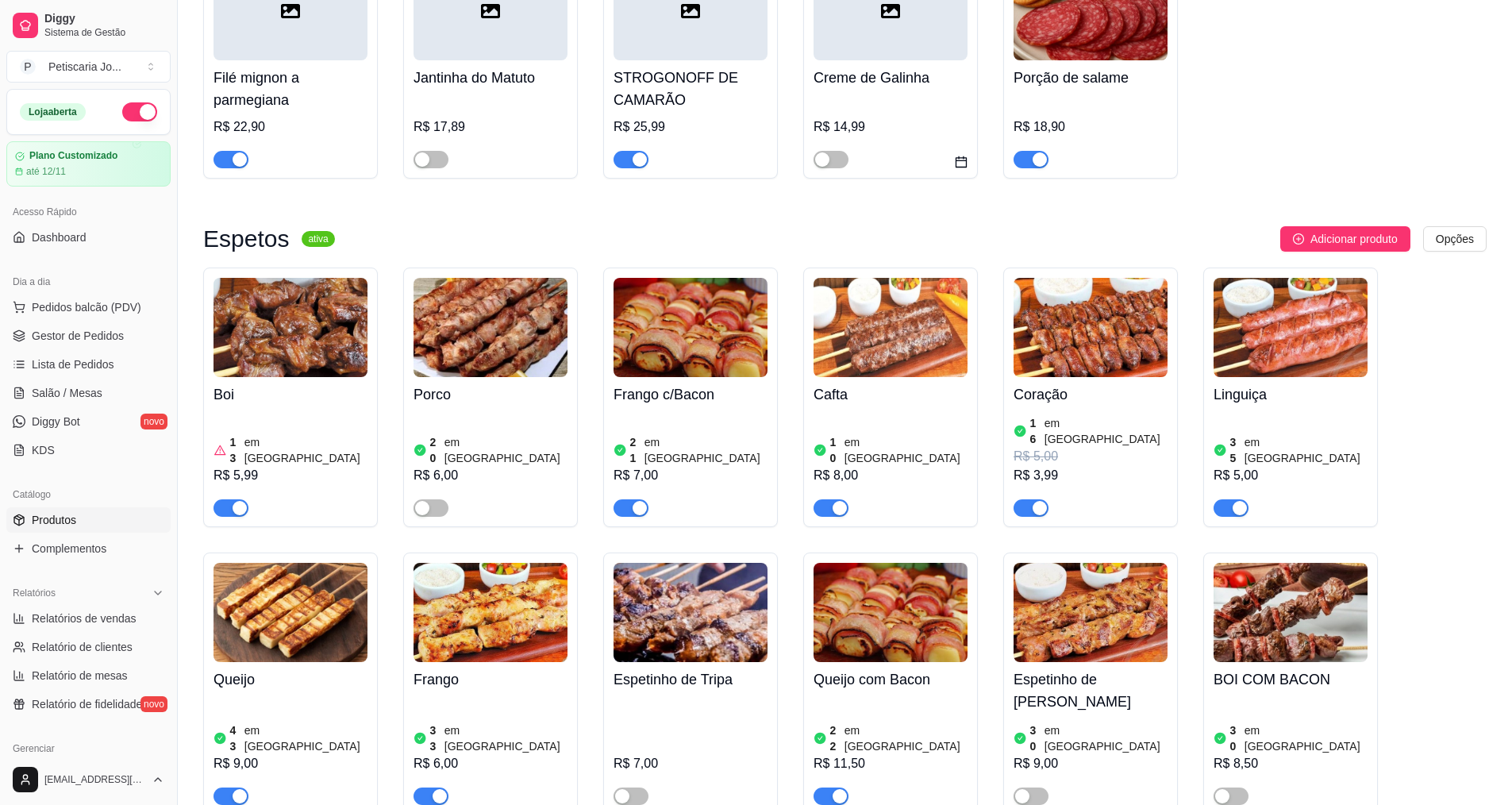
scroll to position [1032, 0]
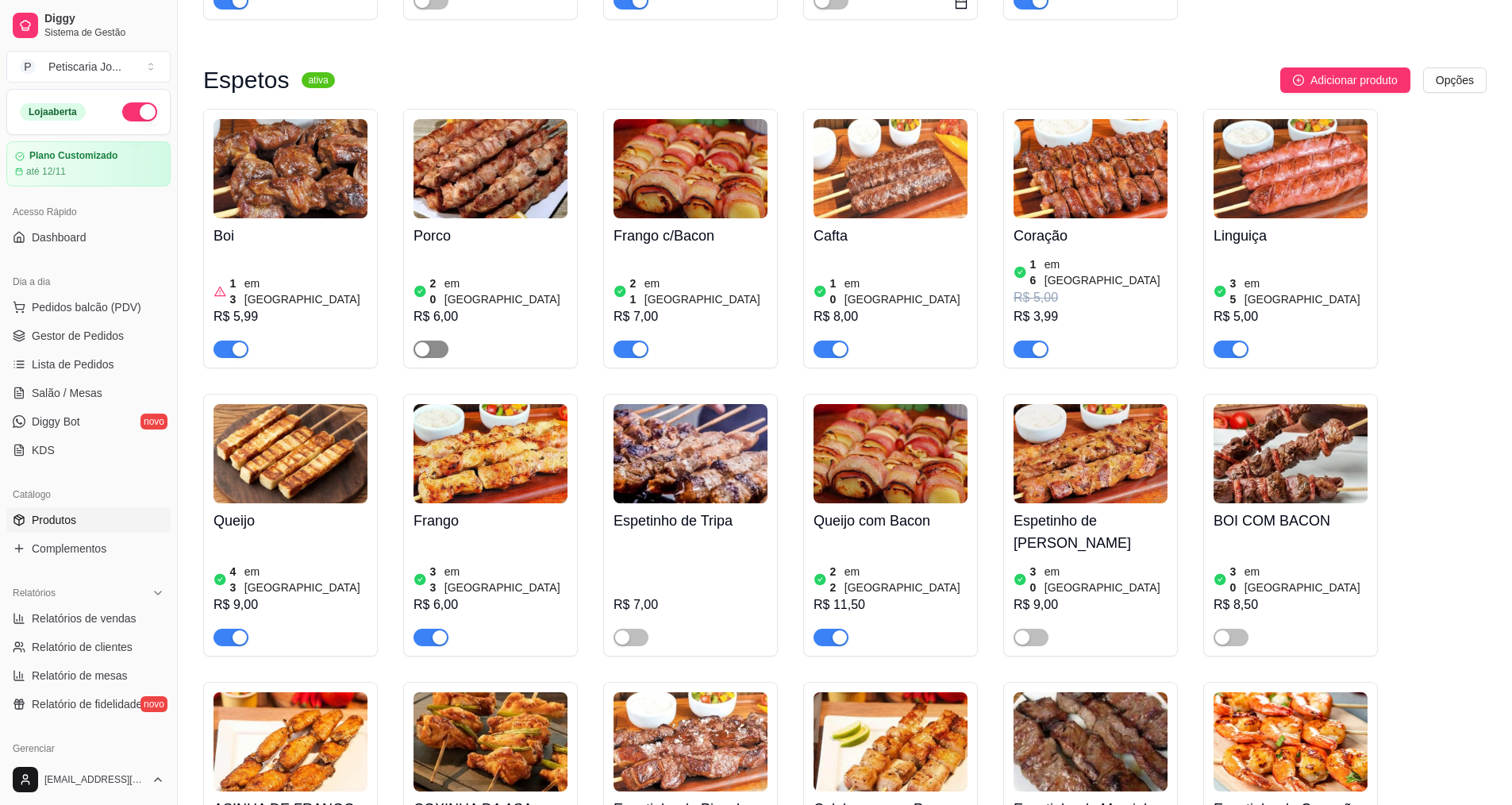
click at [427, 342] on div "button" at bounding box center [422, 349] width 14 height 14
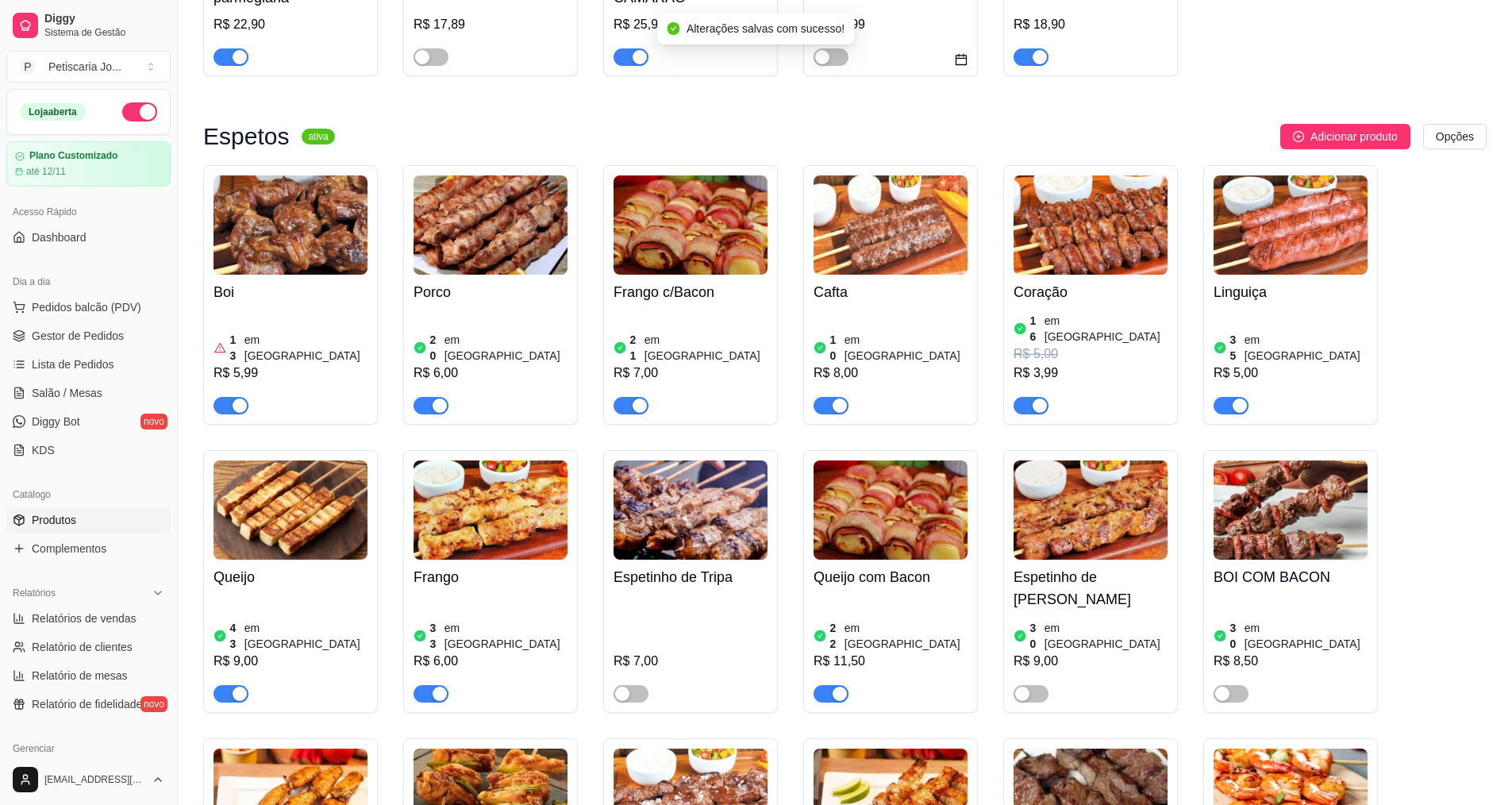
scroll to position [953, 0]
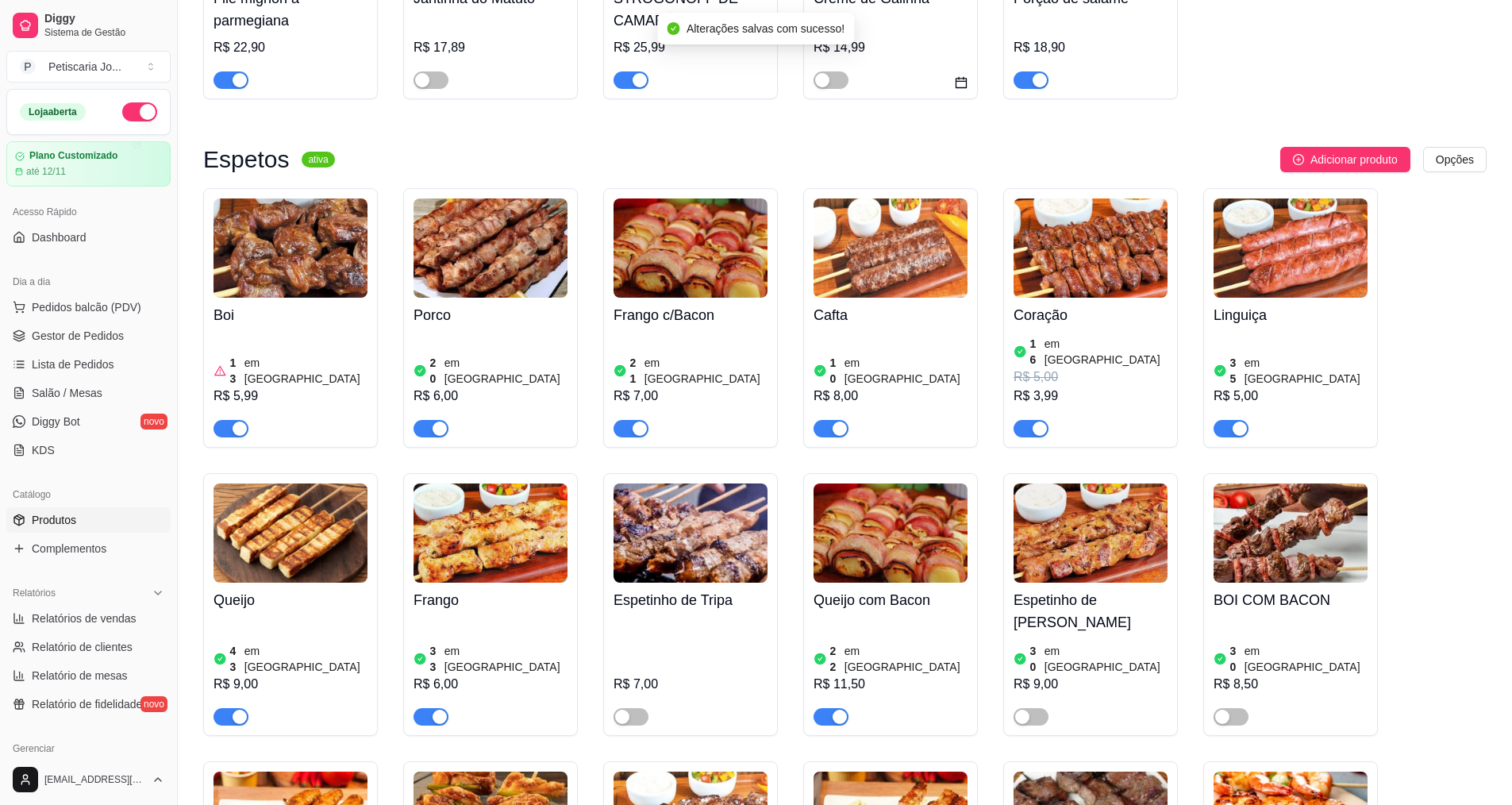
click at [469, 344] on div "20 em estoque R$ 6,00" at bounding box center [490, 384] width 154 height 105
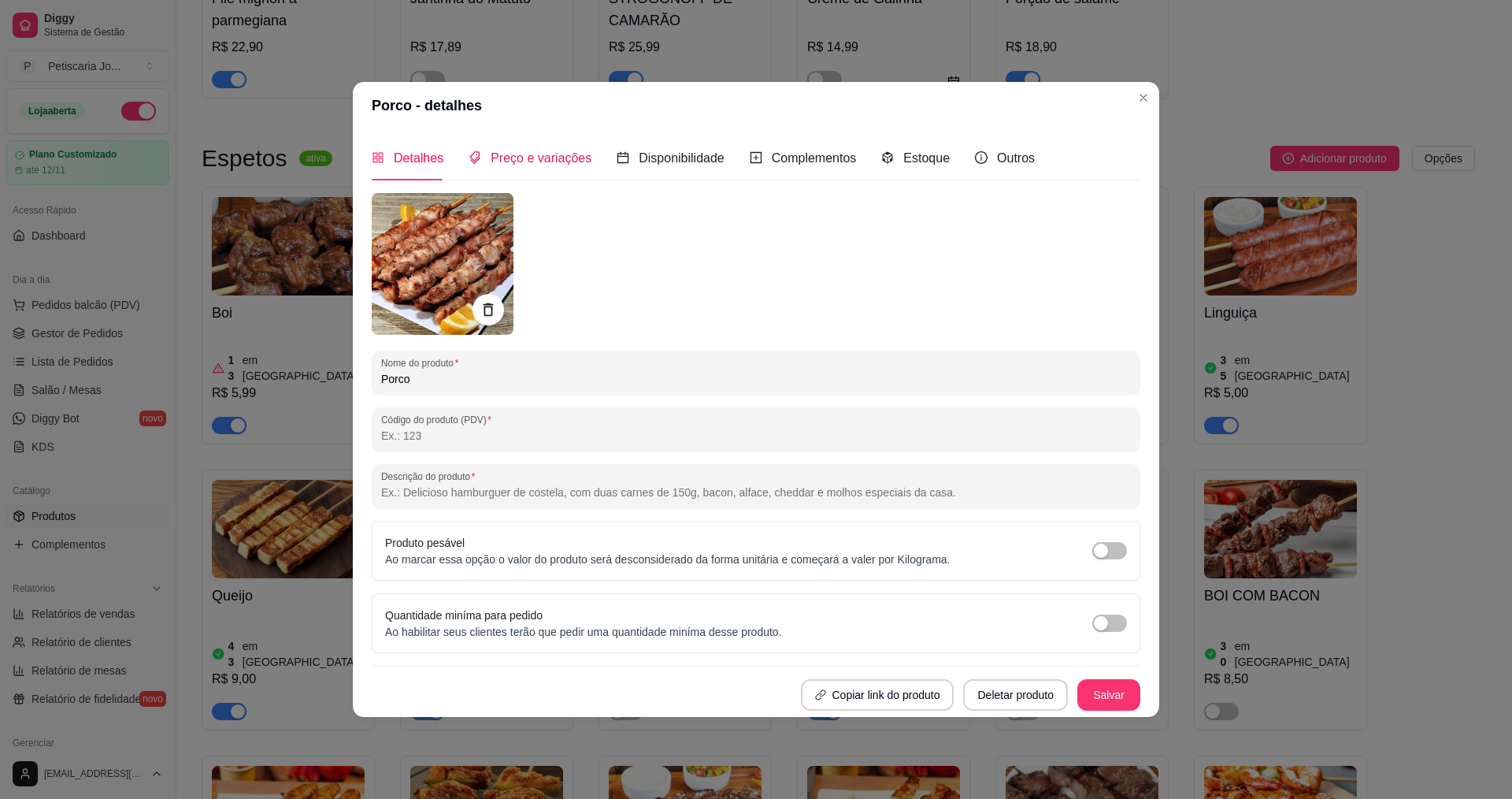
click at [557, 153] on span "Preço e variações" at bounding box center [541, 158] width 101 height 13
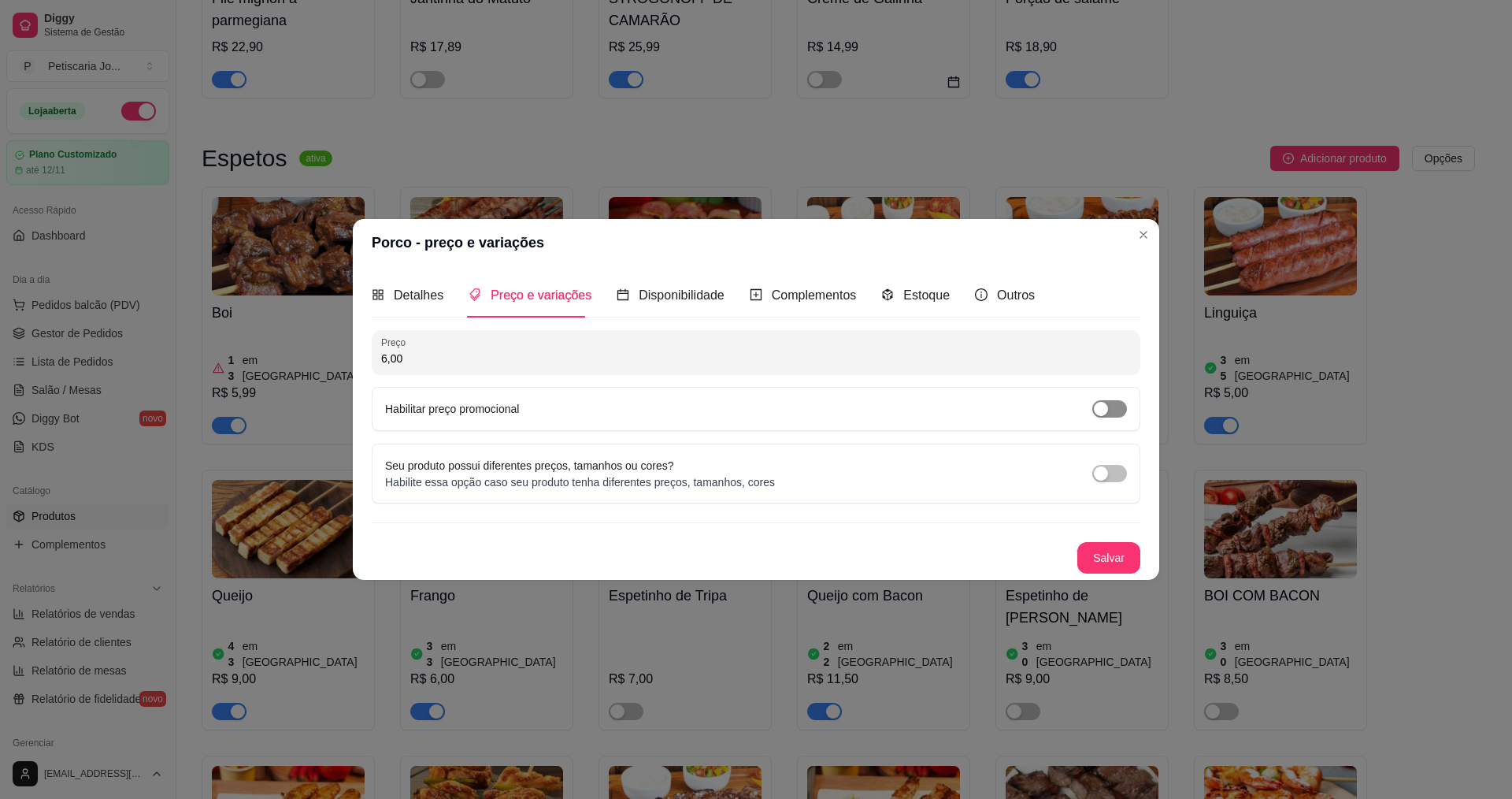
click at [1112, 407] on span "button" at bounding box center [1110, 408] width 35 height 18
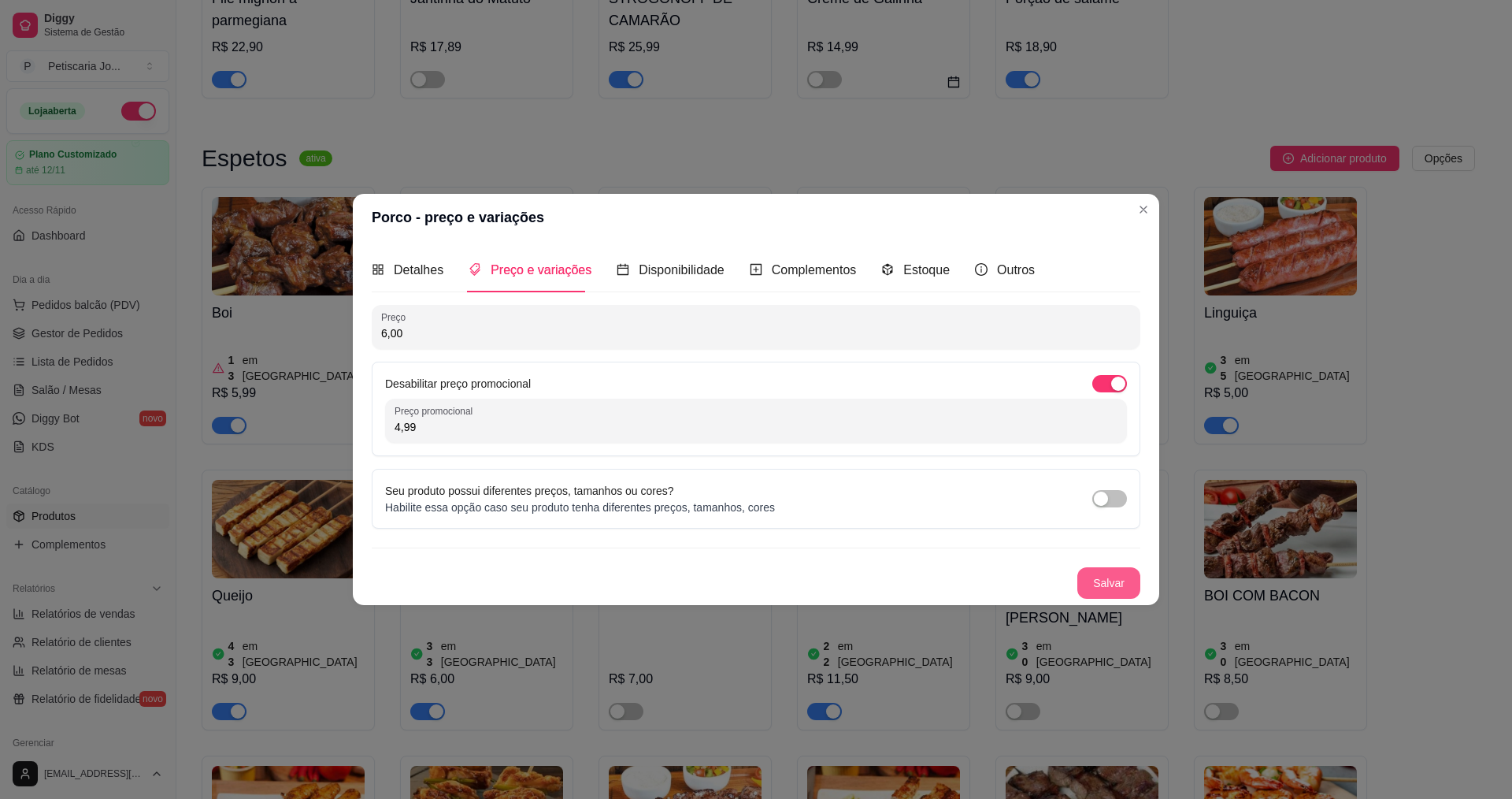
click at [1111, 592] on button "Salvar" at bounding box center [1109, 584] width 63 height 32
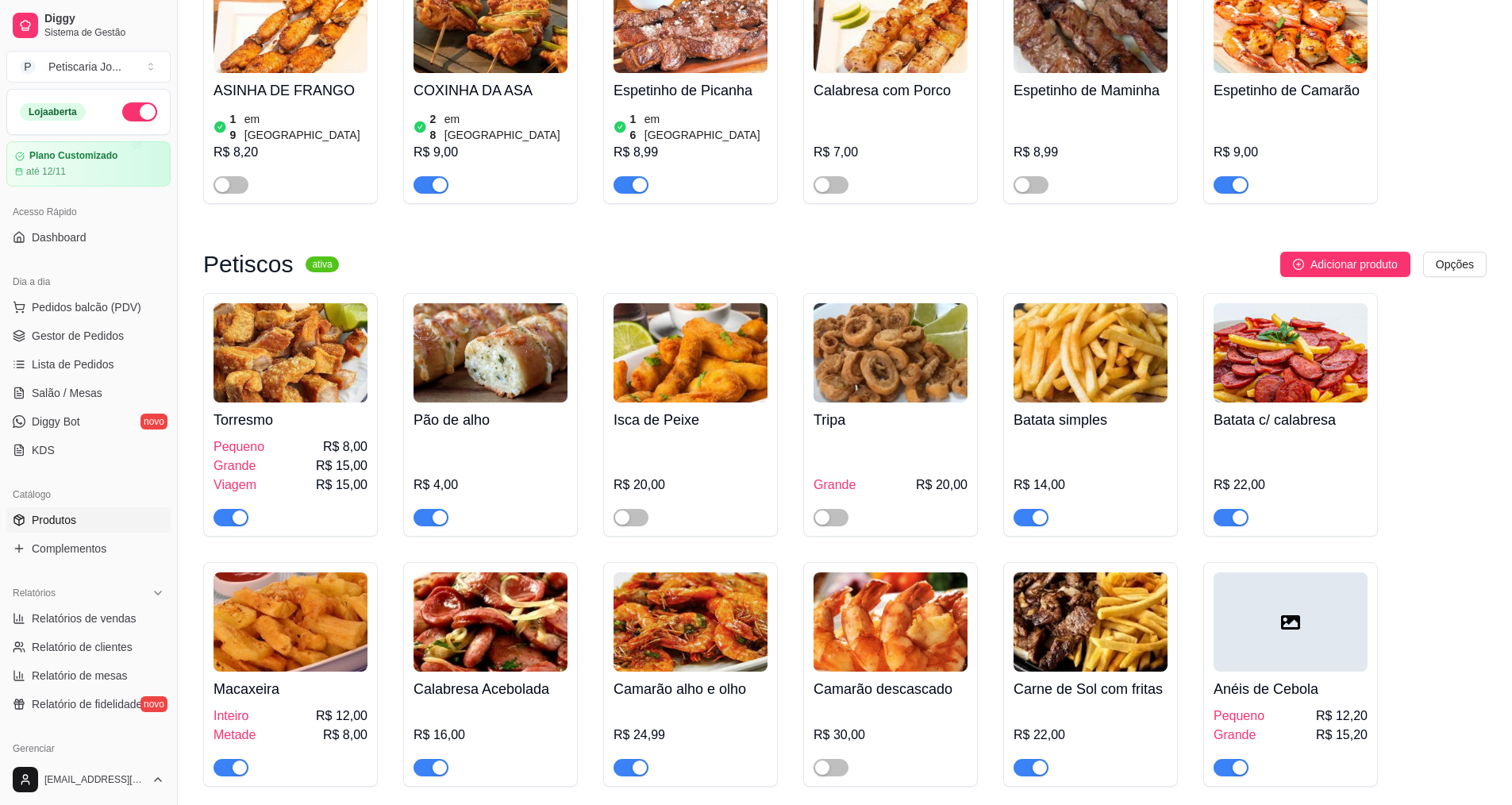
scroll to position [1746, 0]
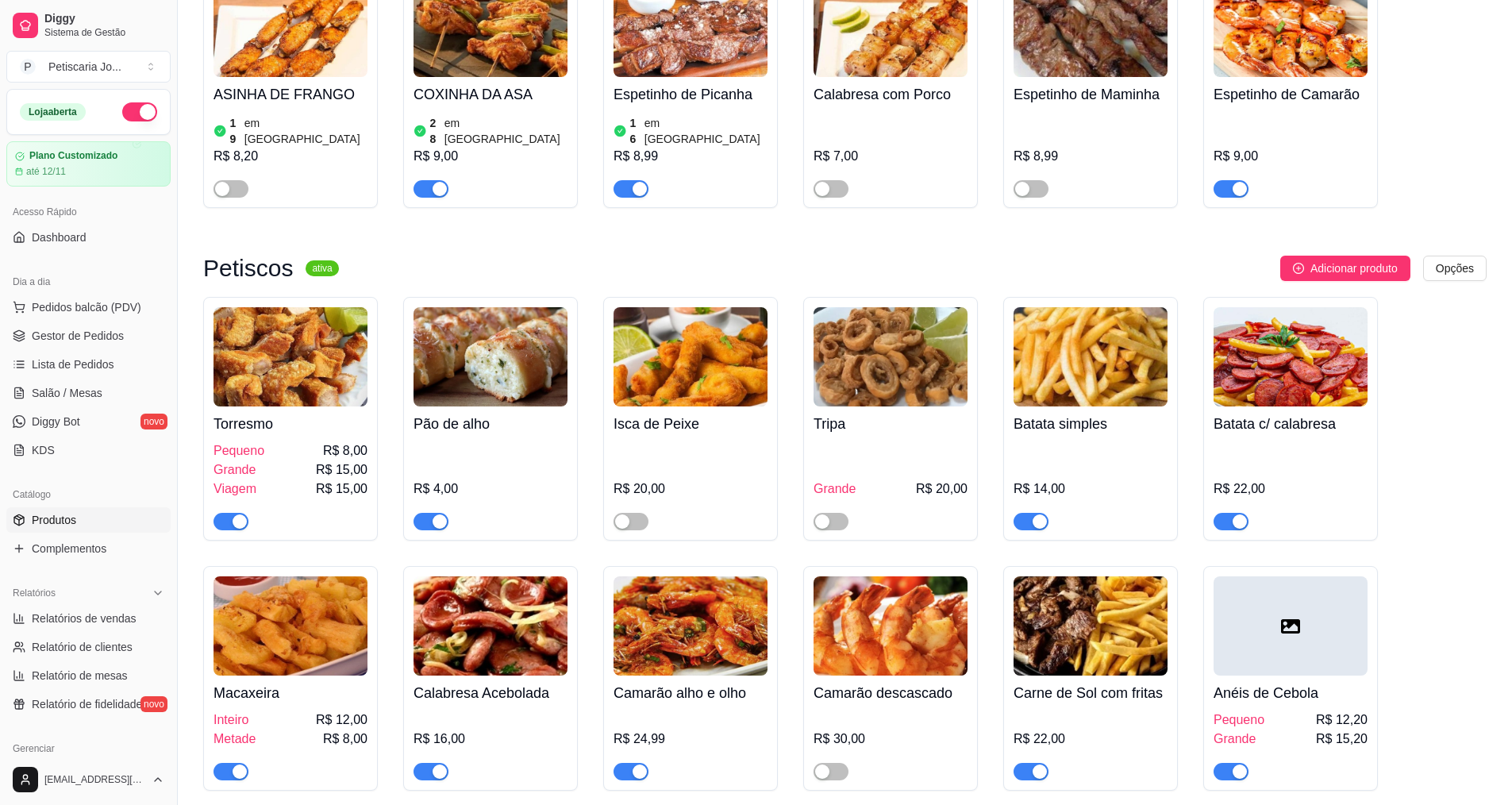
click at [241, 765] on div "button" at bounding box center [240, 771] width 14 height 14
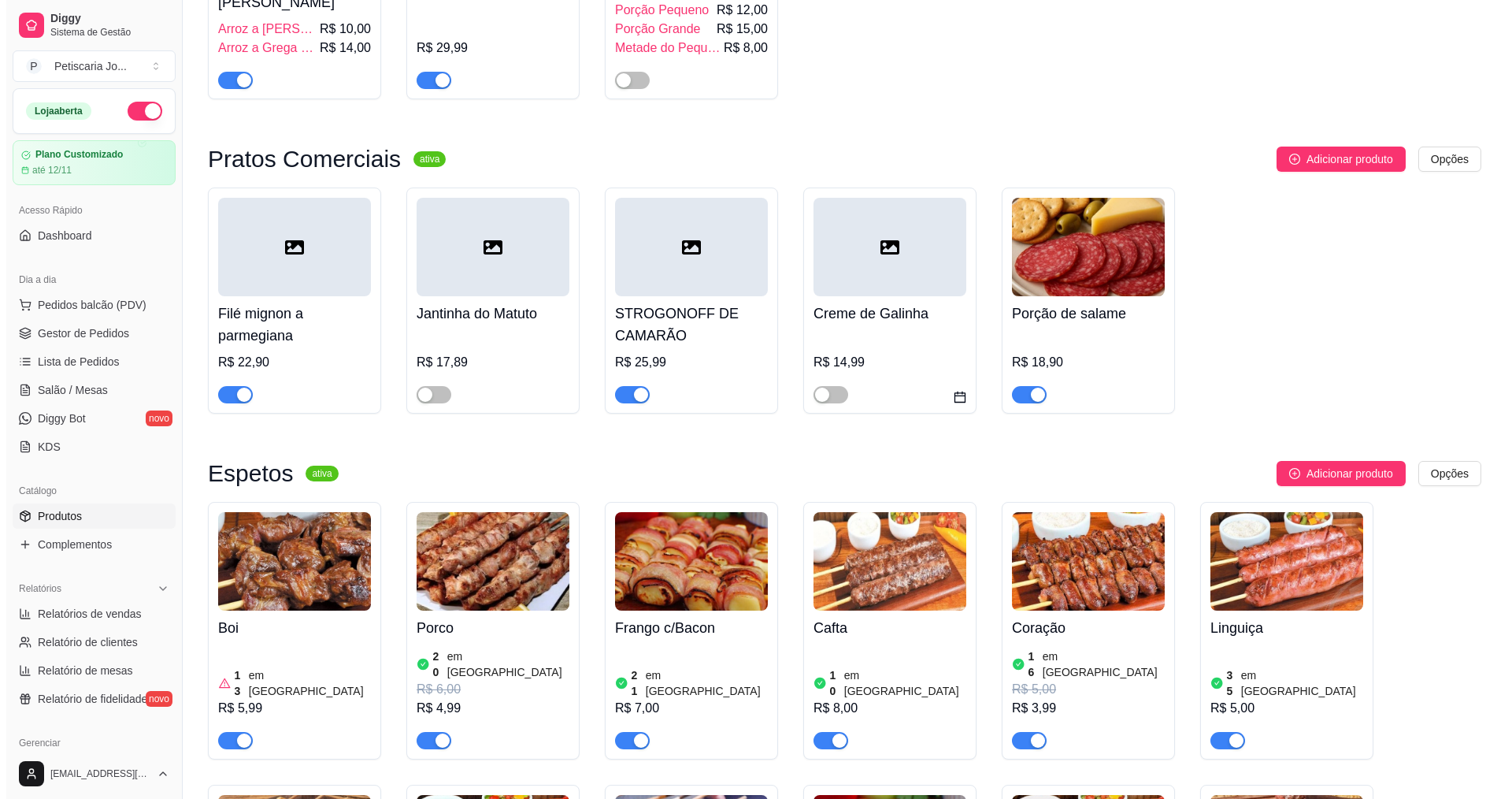
scroll to position [0, 0]
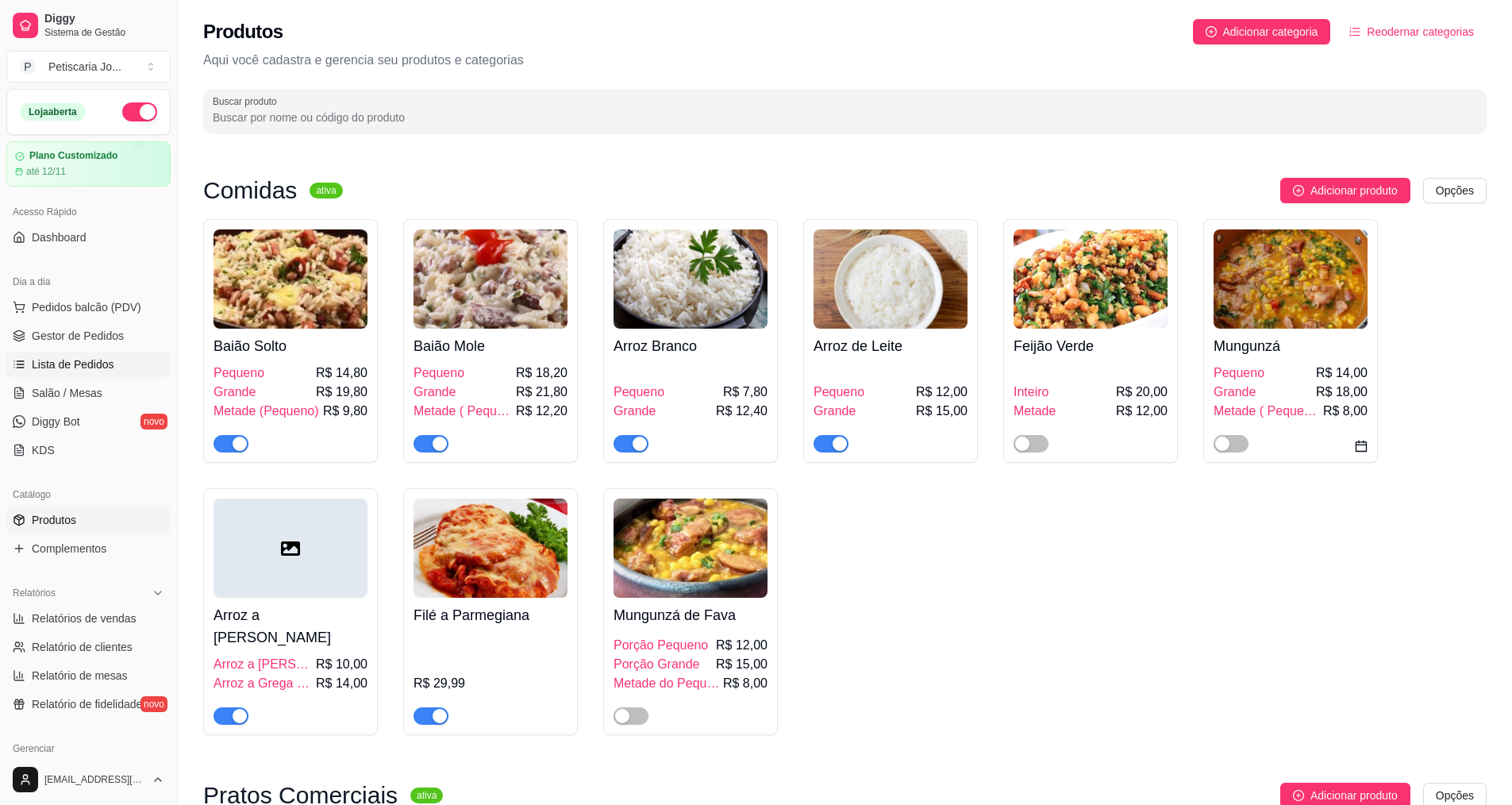
click at [69, 370] on span "Lista de Pedidos" at bounding box center [73, 364] width 82 height 16
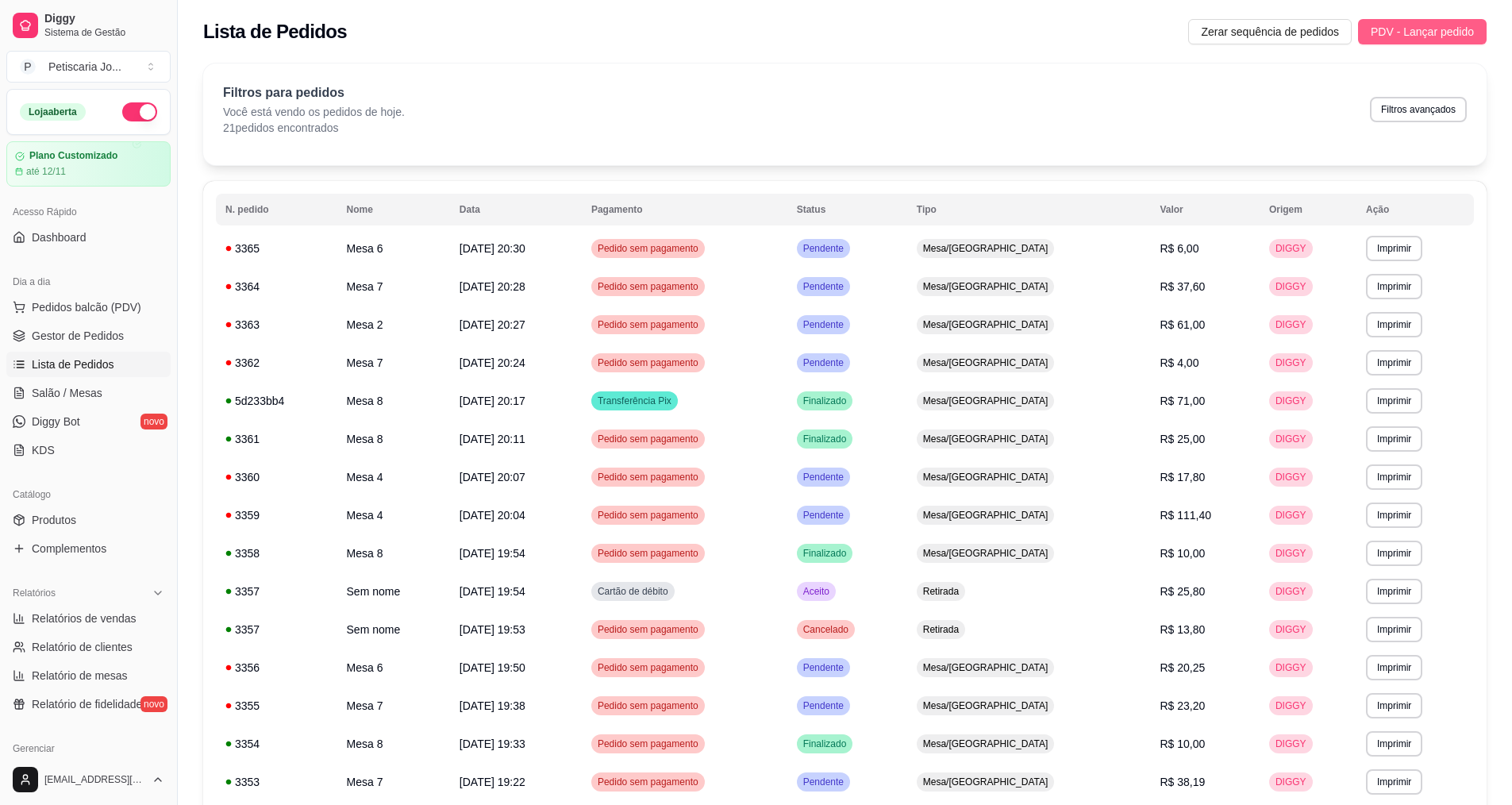
click at [1403, 29] on span "PDV - Lançar pedido" at bounding box center [1422, 31] width 103 height 18
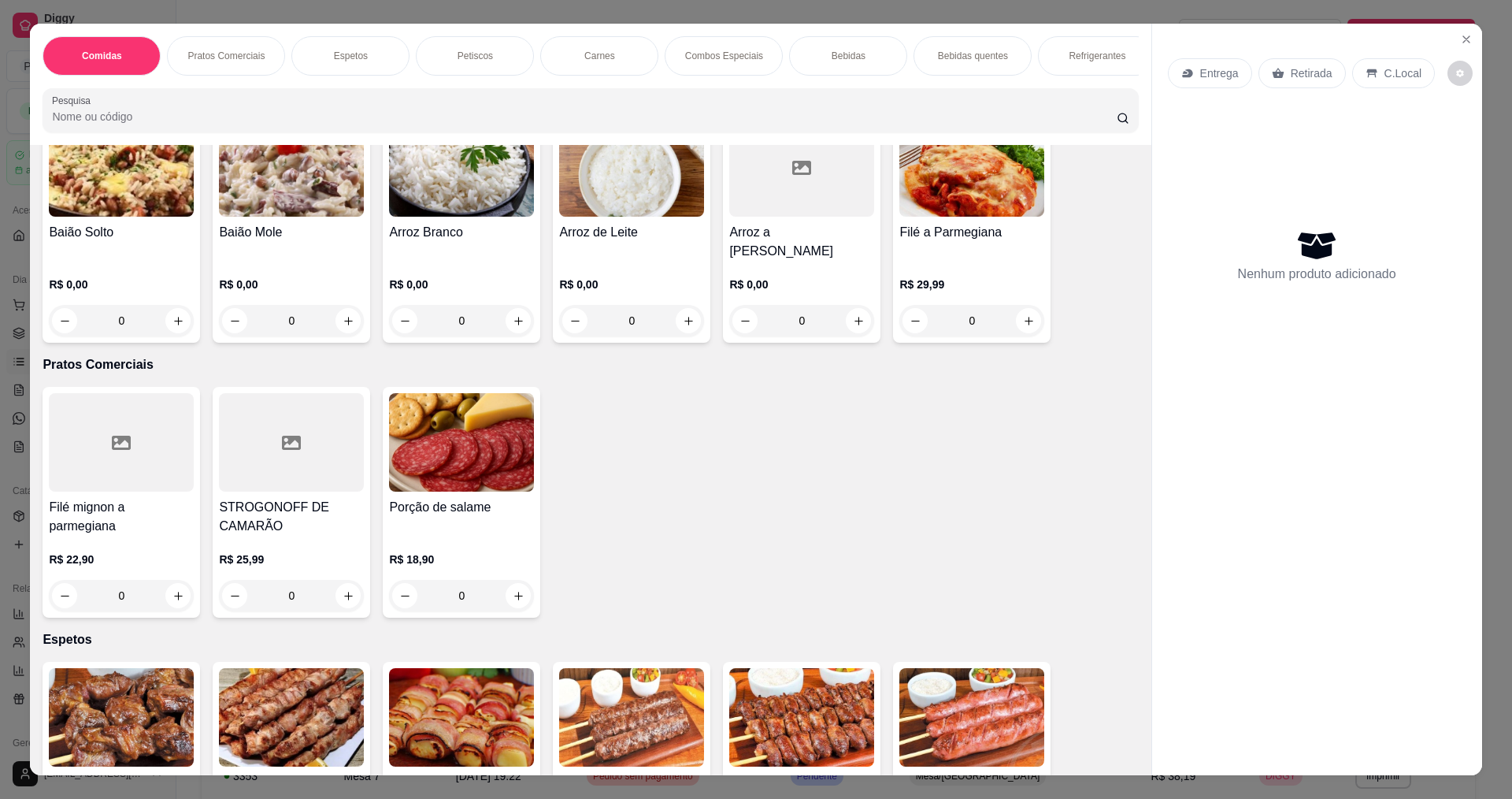
scroll to position [78, 0]
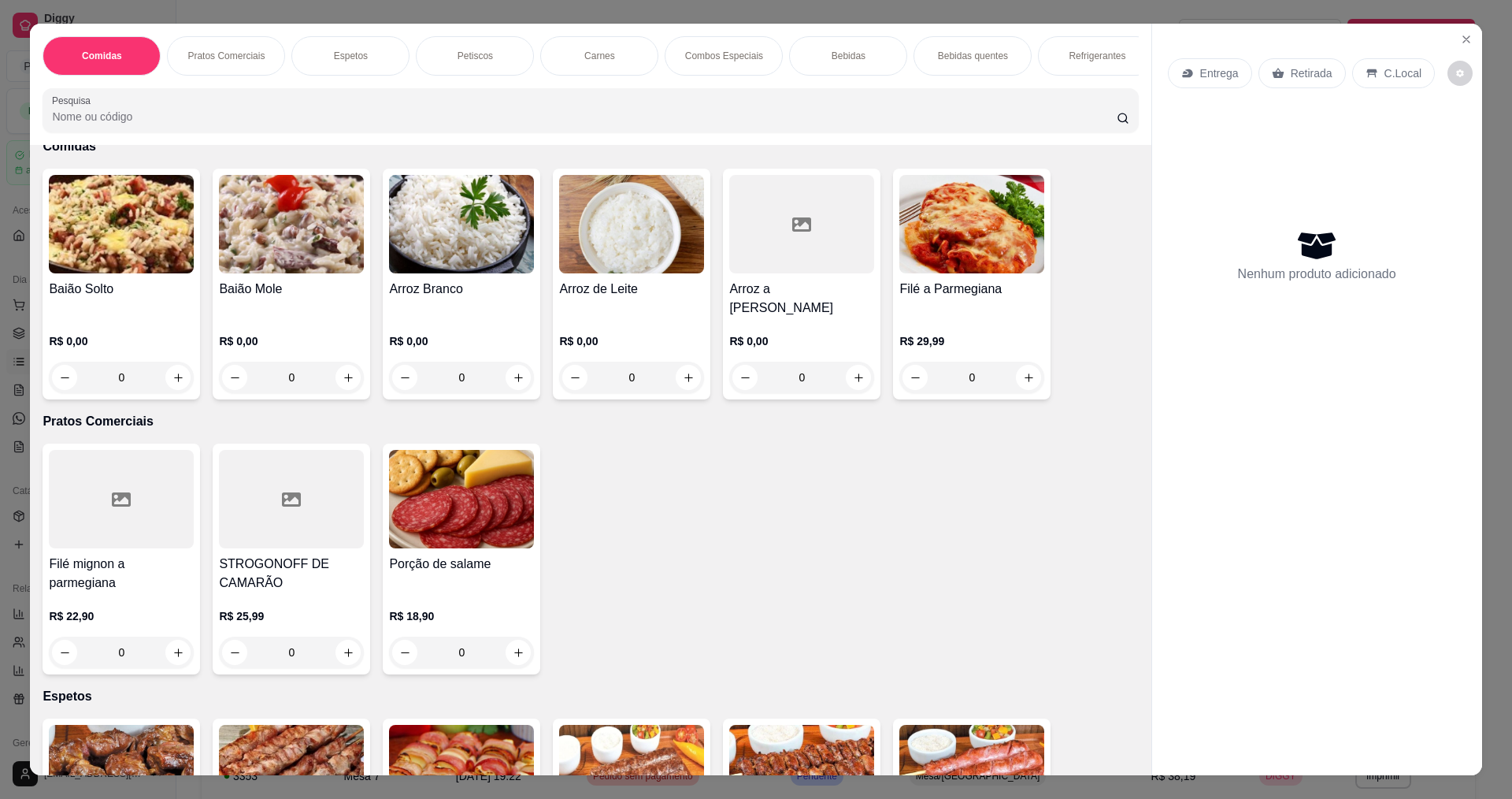
click at [344, 366] on div "0" at bounding box center [291, 377] width 145 height 32
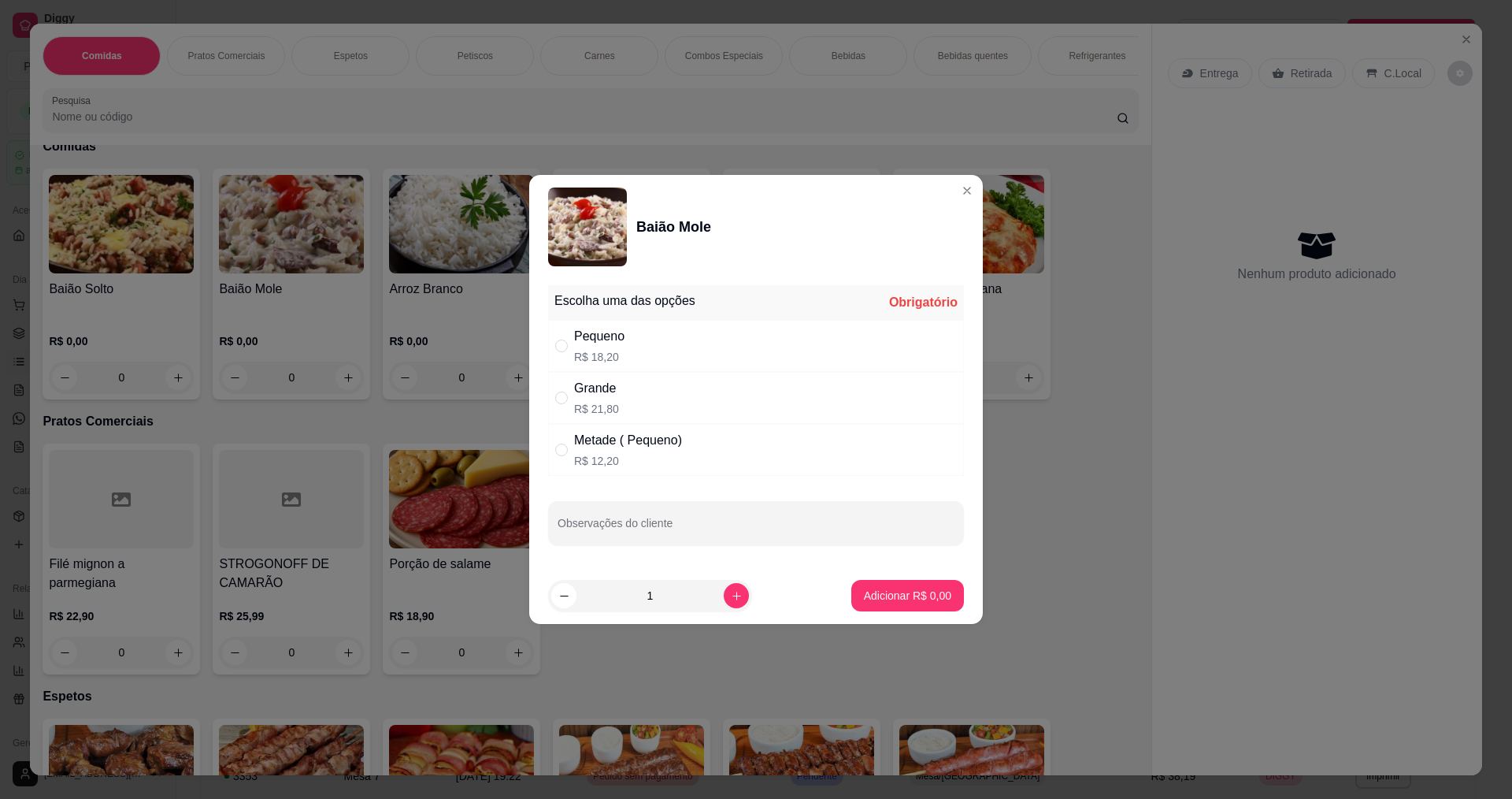
click at [600, 401] on p "R$ 21,80" at bounding box center [597, 408] width 45 height 16
radio input "true"
click at [900, 584] on button "Adicionar R$ 21,80" at bounding box center [905, 596] width 119 height 32
type input "1"
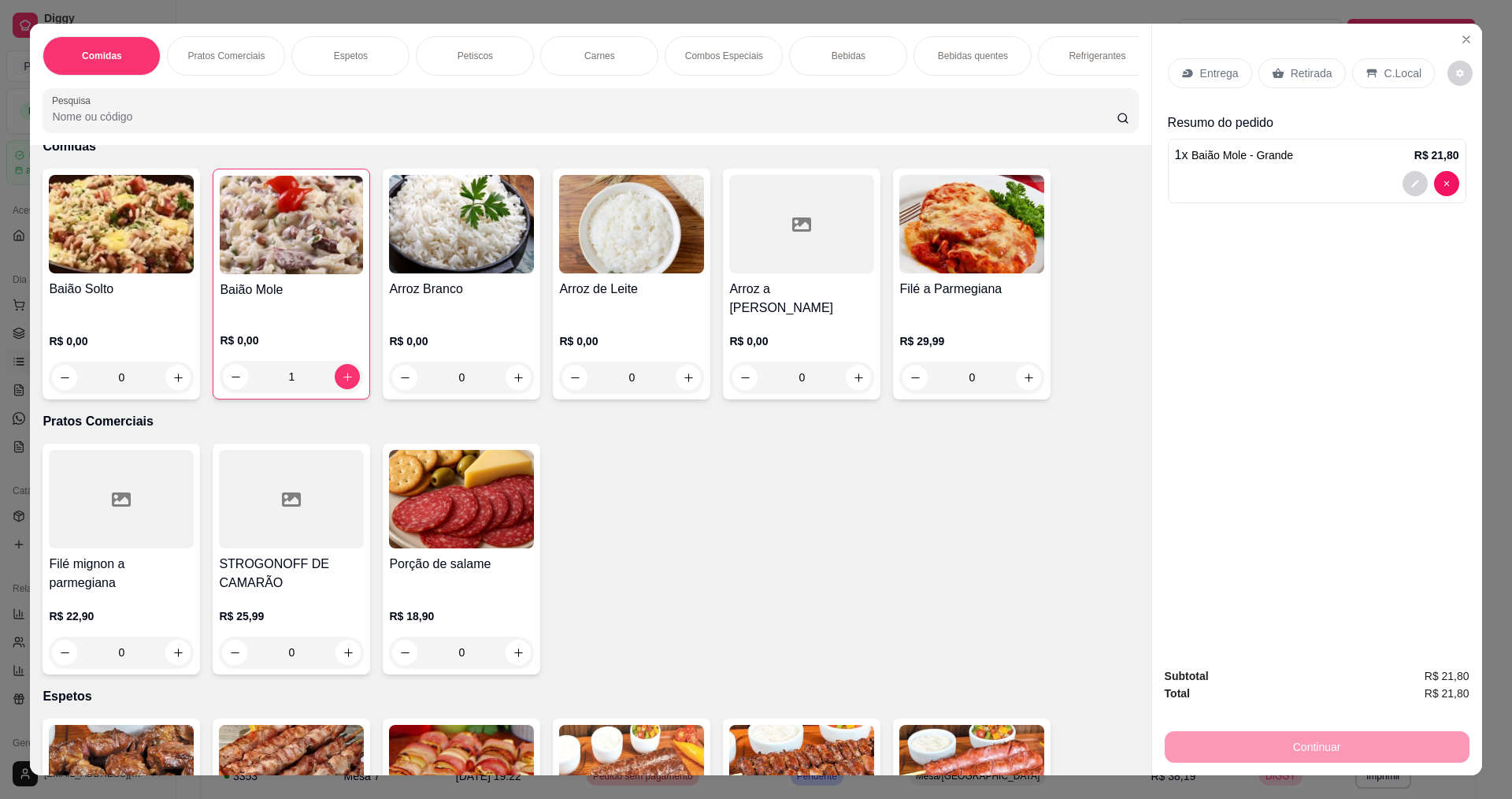
click at [902, 593] on div "Filé mignon a parmegiana R$ 22,90 0 STROGONOFF DE CAMARÃO R$ 25,99 0 Porção de …" at bounding box center [590, 559] width 1096 height 231
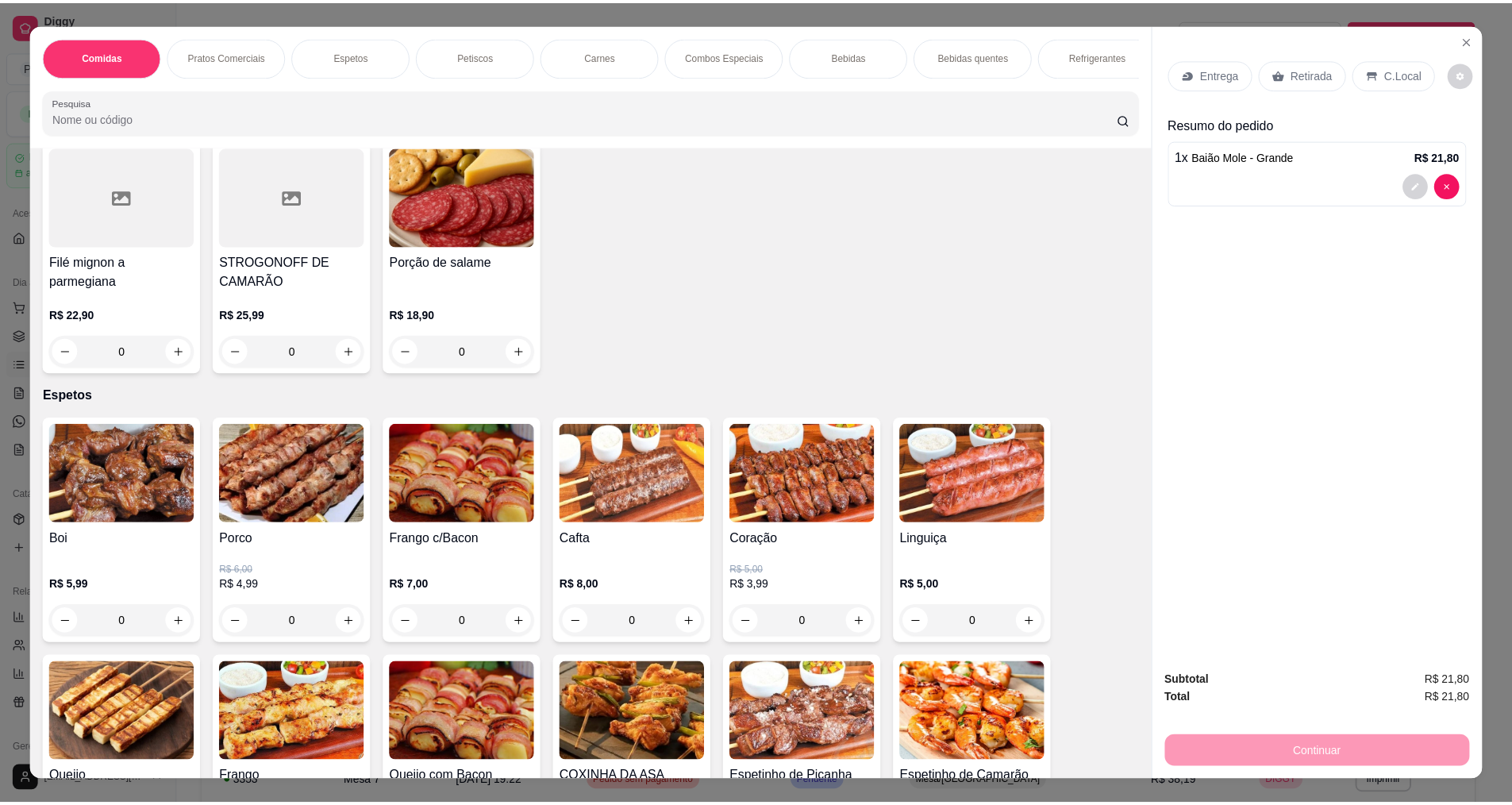
scroll to position [476, 0]
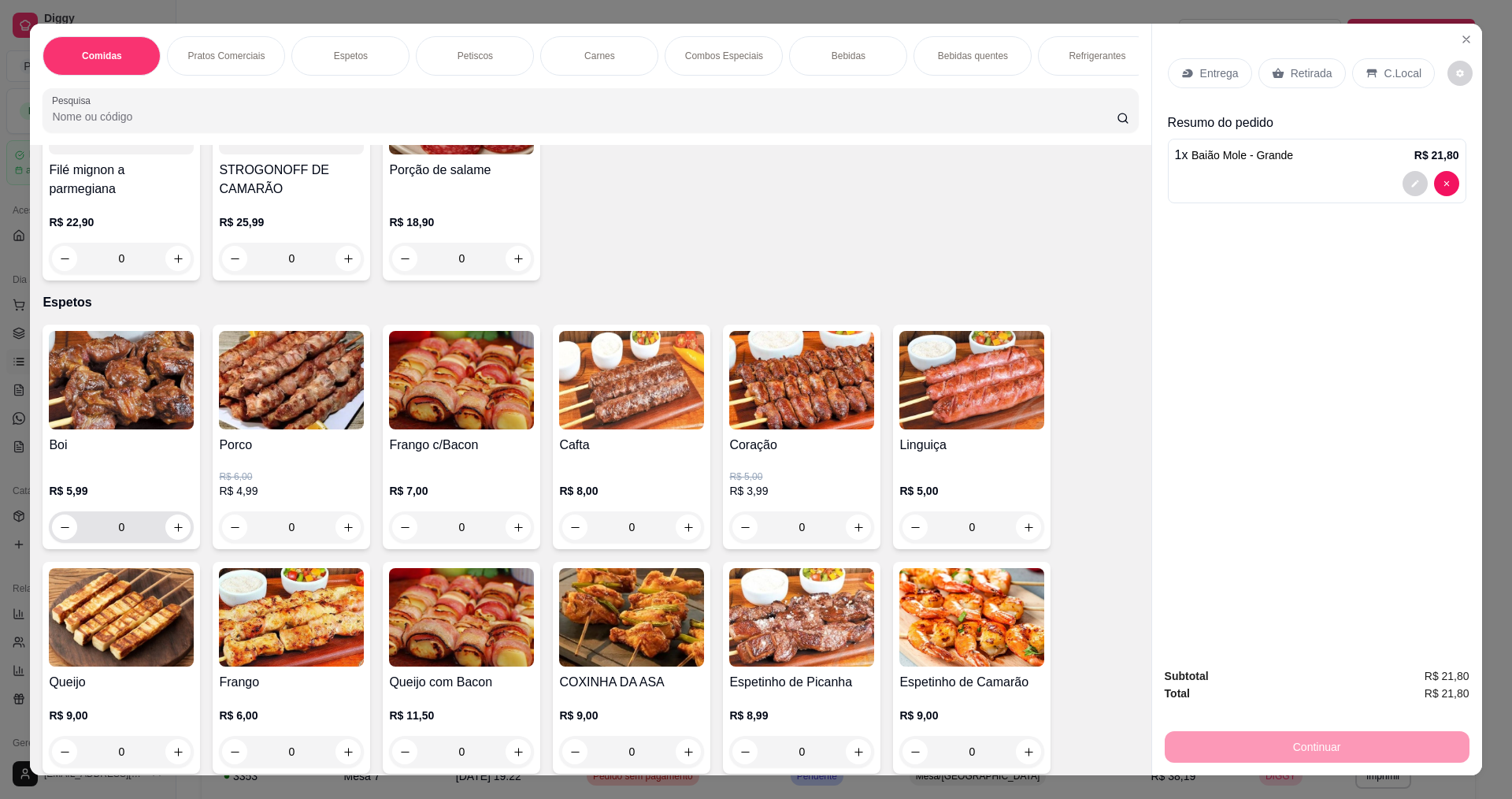
click at [159, 527] on input "0" at bounding box center [121, 528] width 88 height 32
click at [175, 524] on icon "increase-product-quantity" at bounding box center [179, 528] width 12 height 12
click at [175, 524] on icon "increase-product-quantity" at bounding box center [178, 527] width 12 height 12
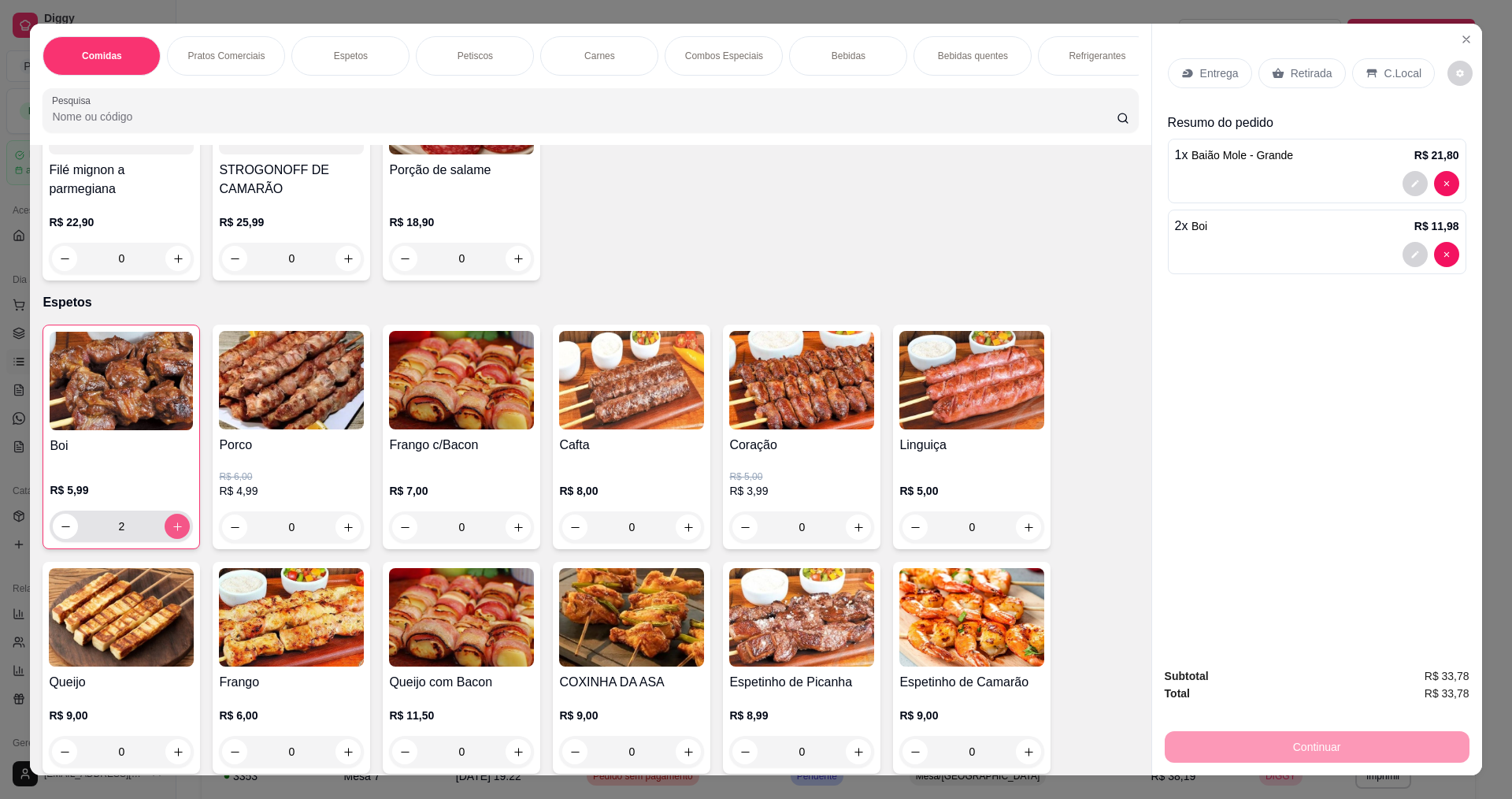
type input "3"
click at [1203, 80] on p "Entrega" at bounding box center [1219, 73] width 38 height 16
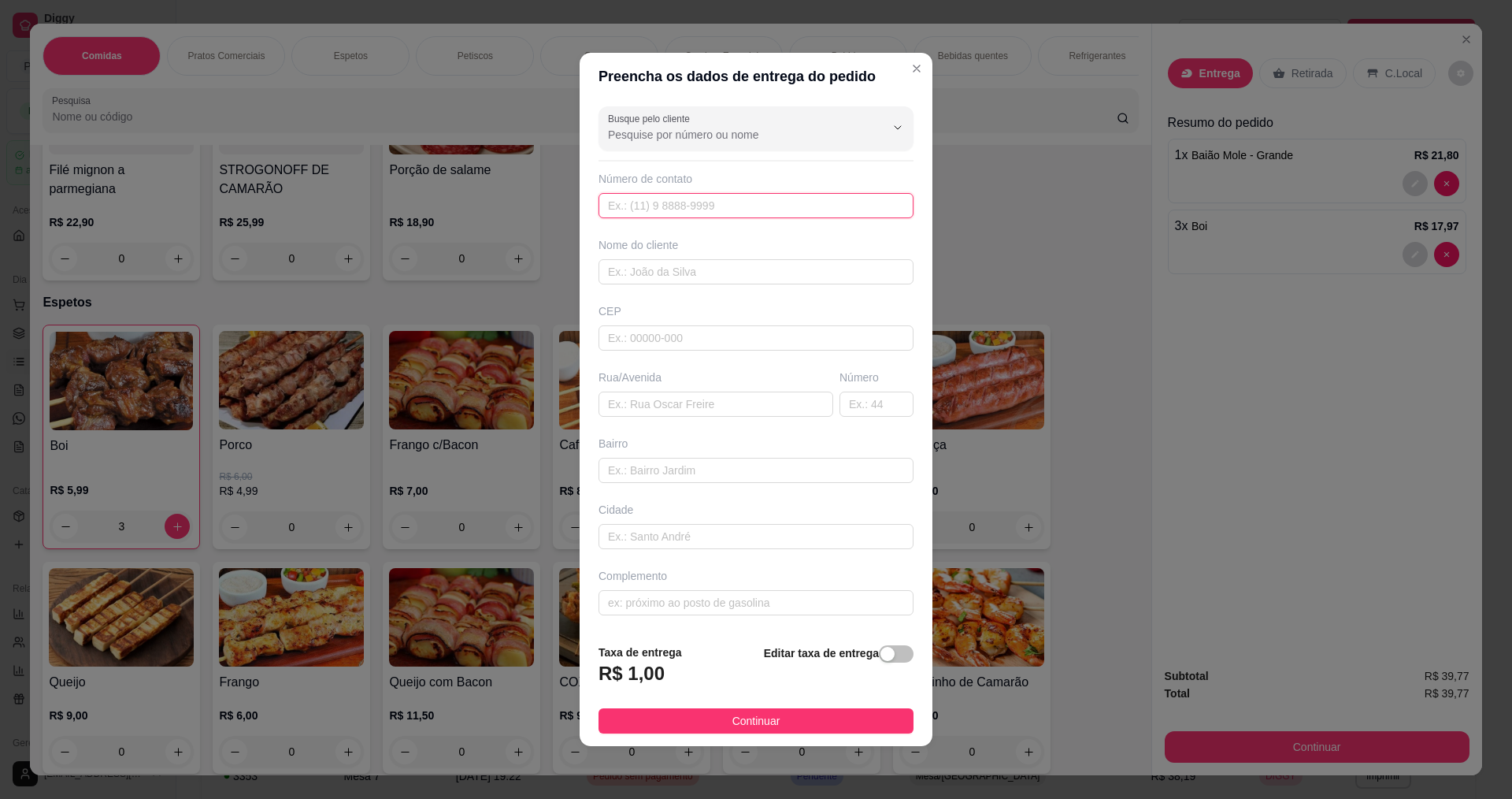
click at [703, 215] on input "text" at bounding box center [756, 205] width 315 height 25
type input "888"
click at [633, 275] on input "text" at bounding box center [756, 272] width 315 height 25
type input "i"
type input "ITALO"
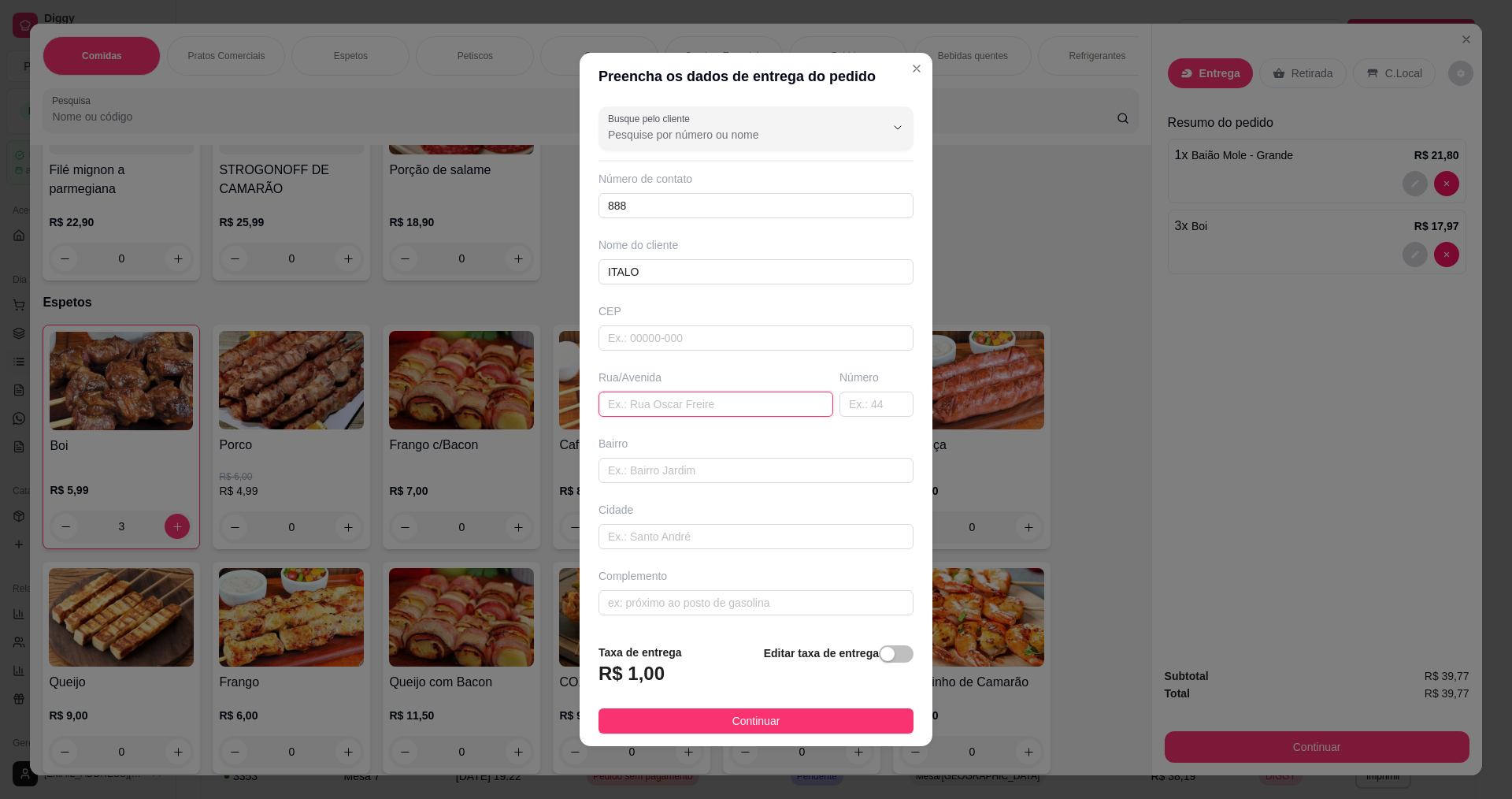
click at [664, 398] on input "text" at bounding box center [715, 404] width 234 height 25
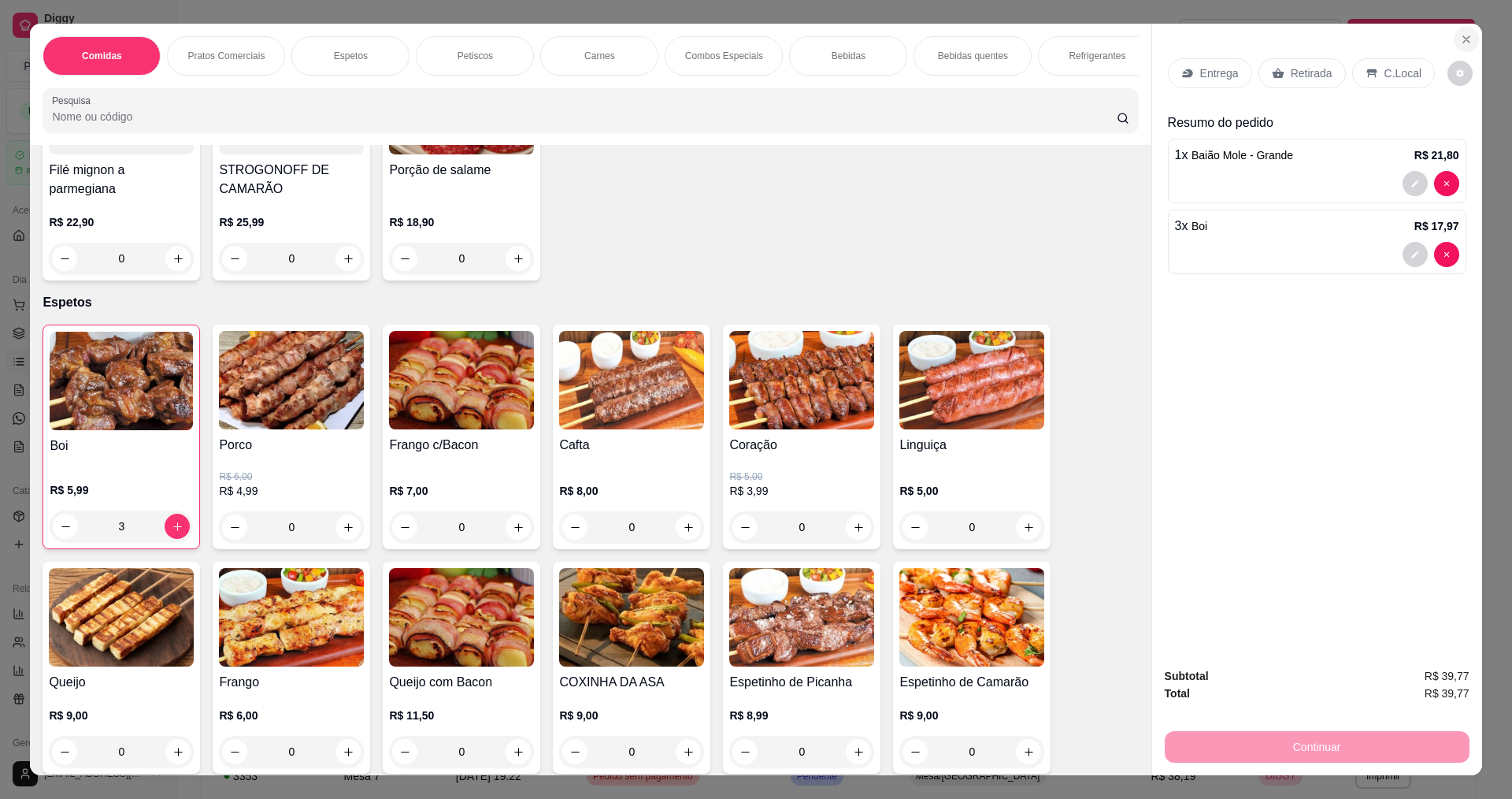
click at [1463, 35] on icon "Close" at bounding box center [1466, 39] width 13 height 13
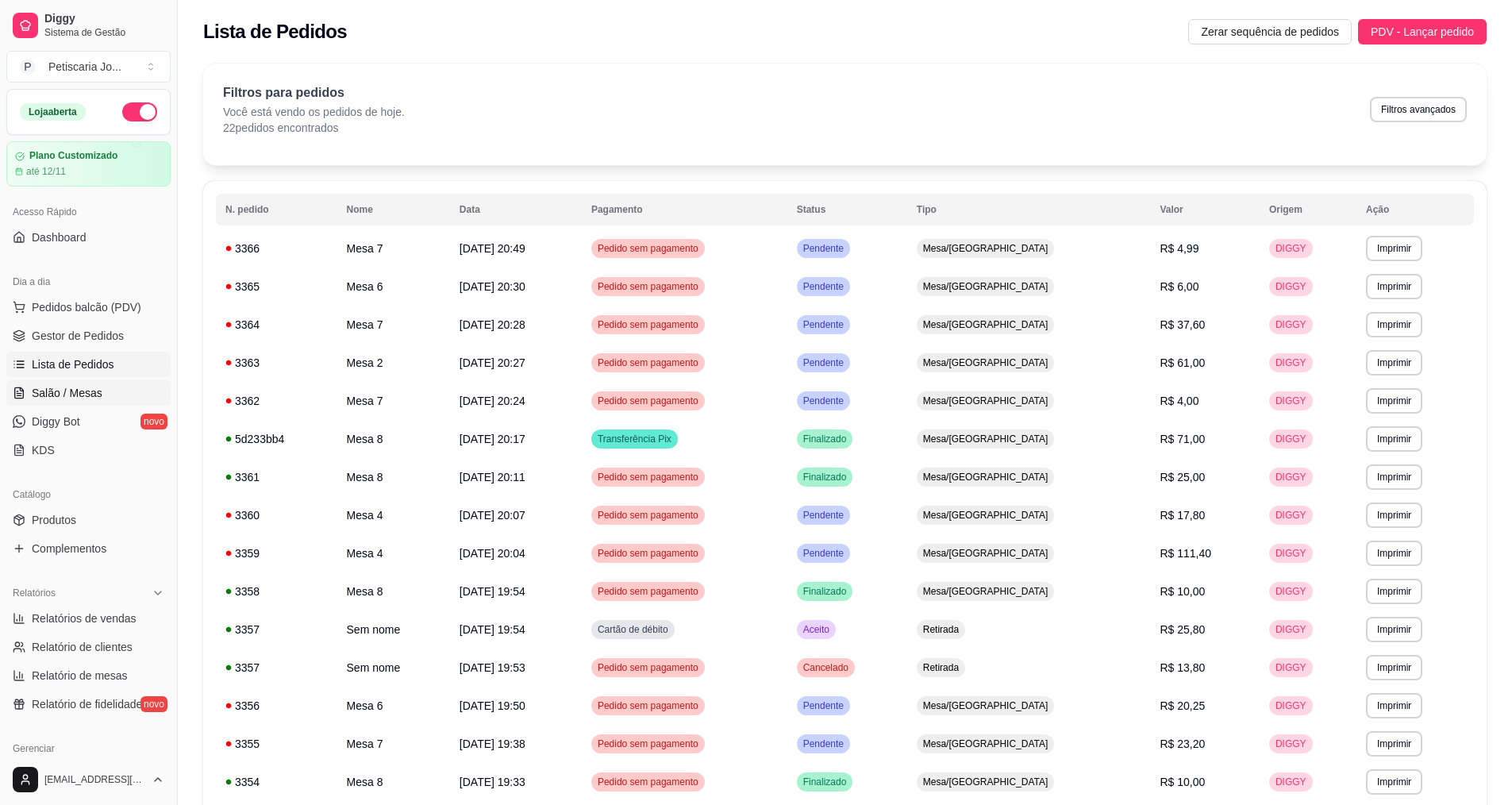
click at [91, 389] on span "Salão / Mesas" at bounding box center [67, 393] width 71 height 16
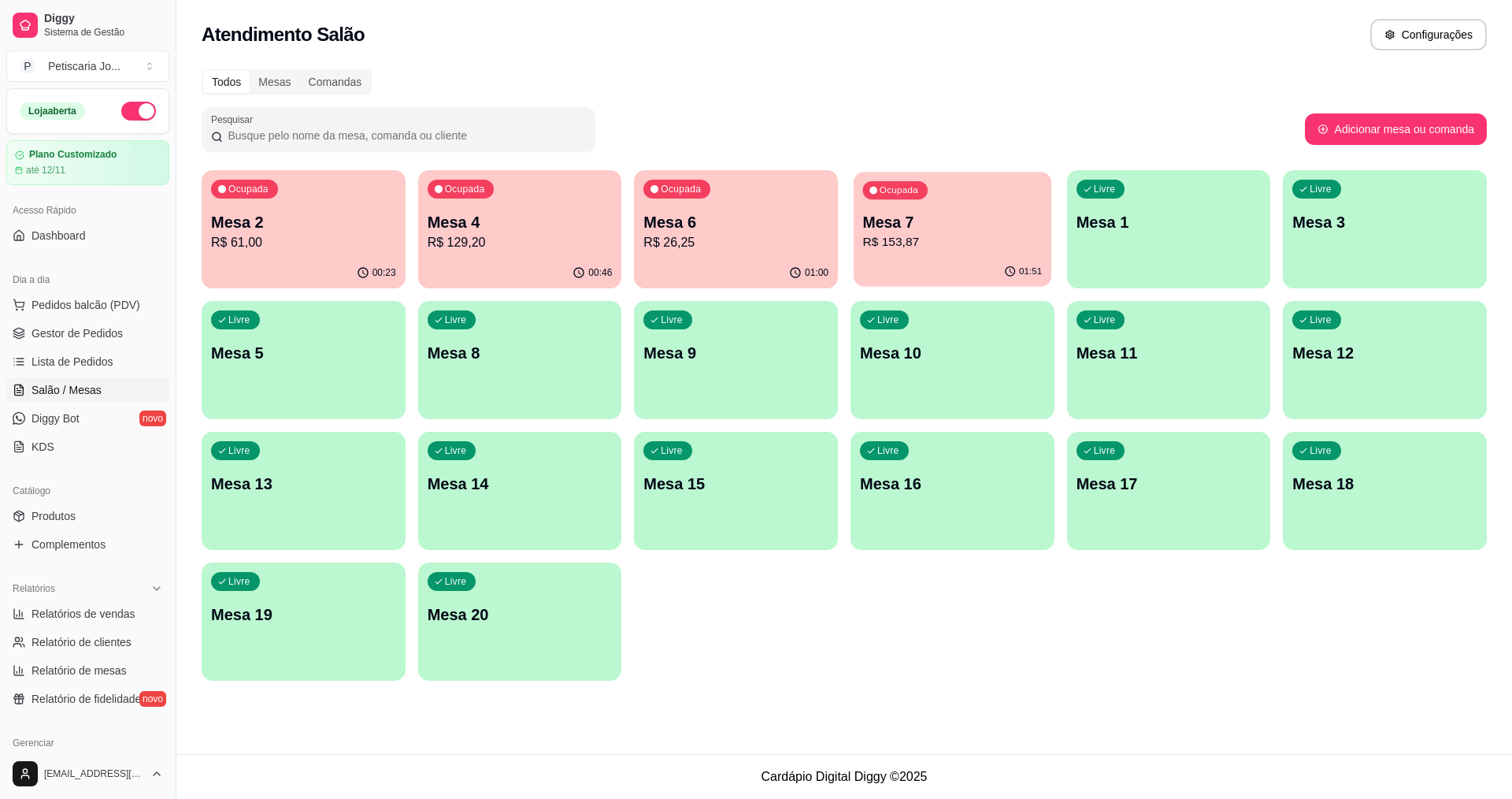
click at [940, 250] on p "R$ 153,87" at bounding box center [952, 242] width 179 height 18
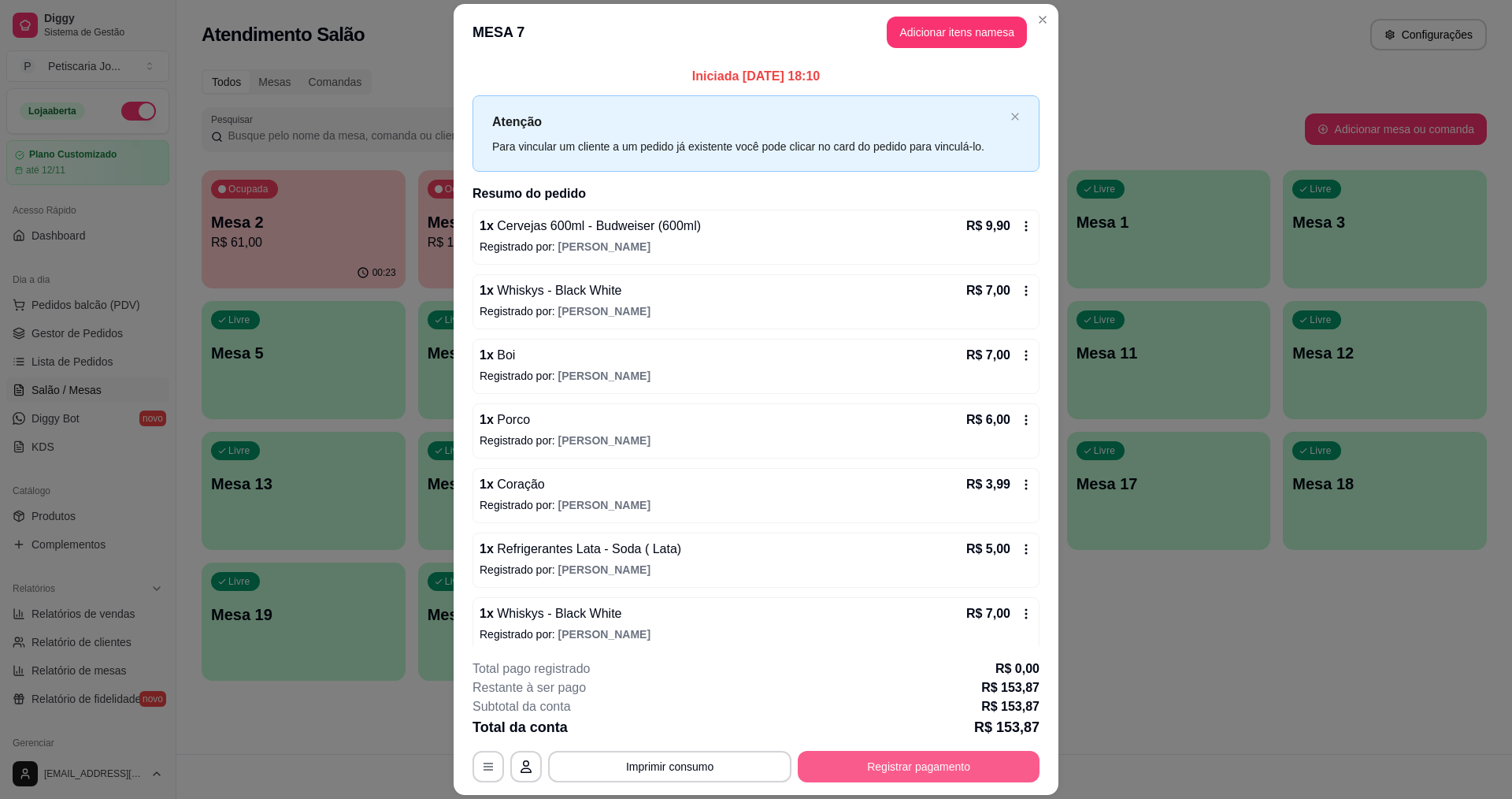
click at [920, 776] on button "Registrar pagamento" at bounding box center [919, 766] width 242 height 32
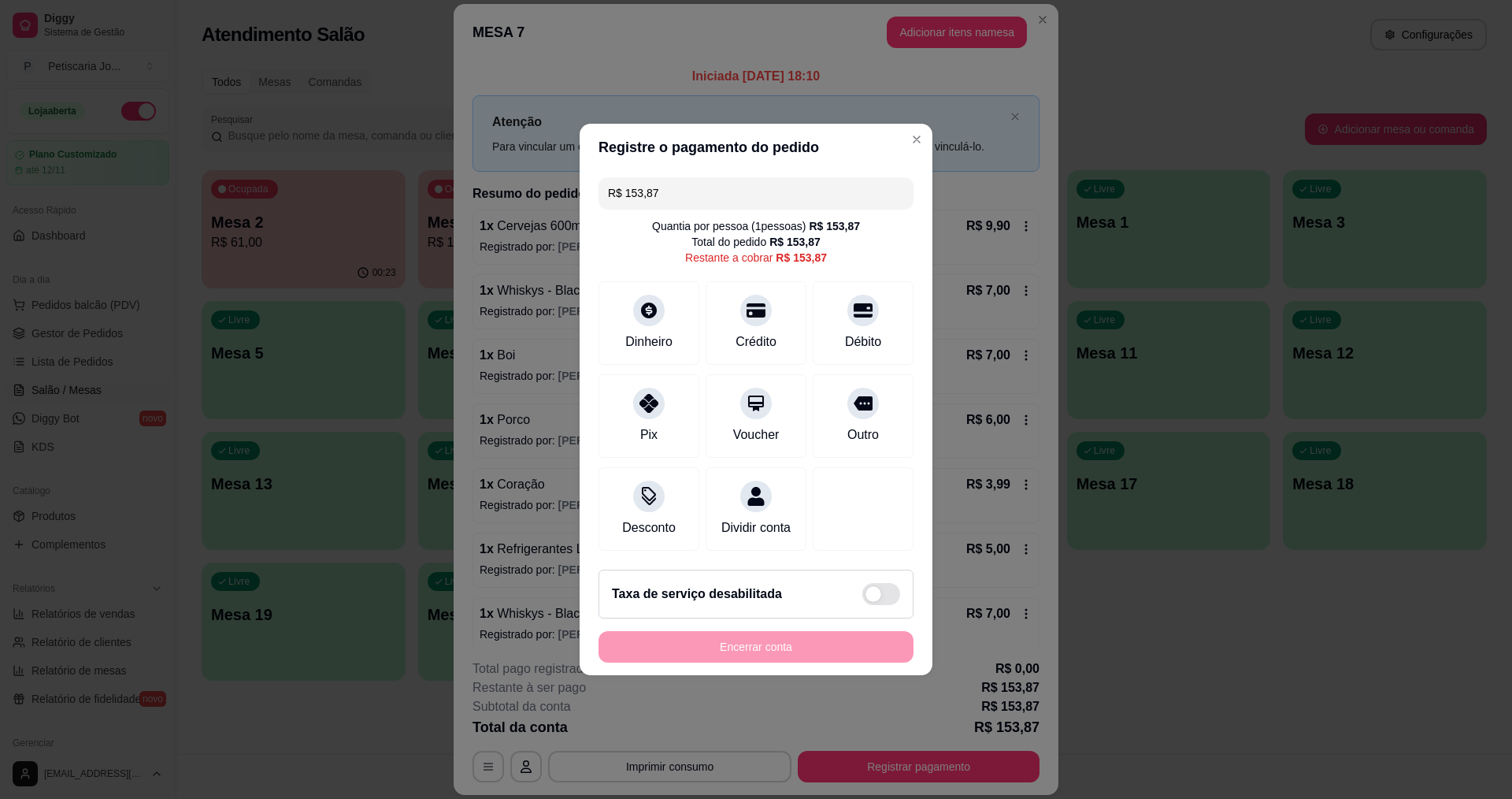
drag, startPoint x: 669, startPoint y: 185, endPoint x: 320, endPoint y: 134, distance: 352.7
click at [320, 134] on div "Registre o pagamento do pedido R$ 153,87 Quantia por pessoa ( 1 pessoas) R$ 153…" at bounding box center [756, 399] width 1512 height 799
click at [645, 395] on icon at bounding box center [648, 398] width 21 height 21
type input "R$ 130,67"
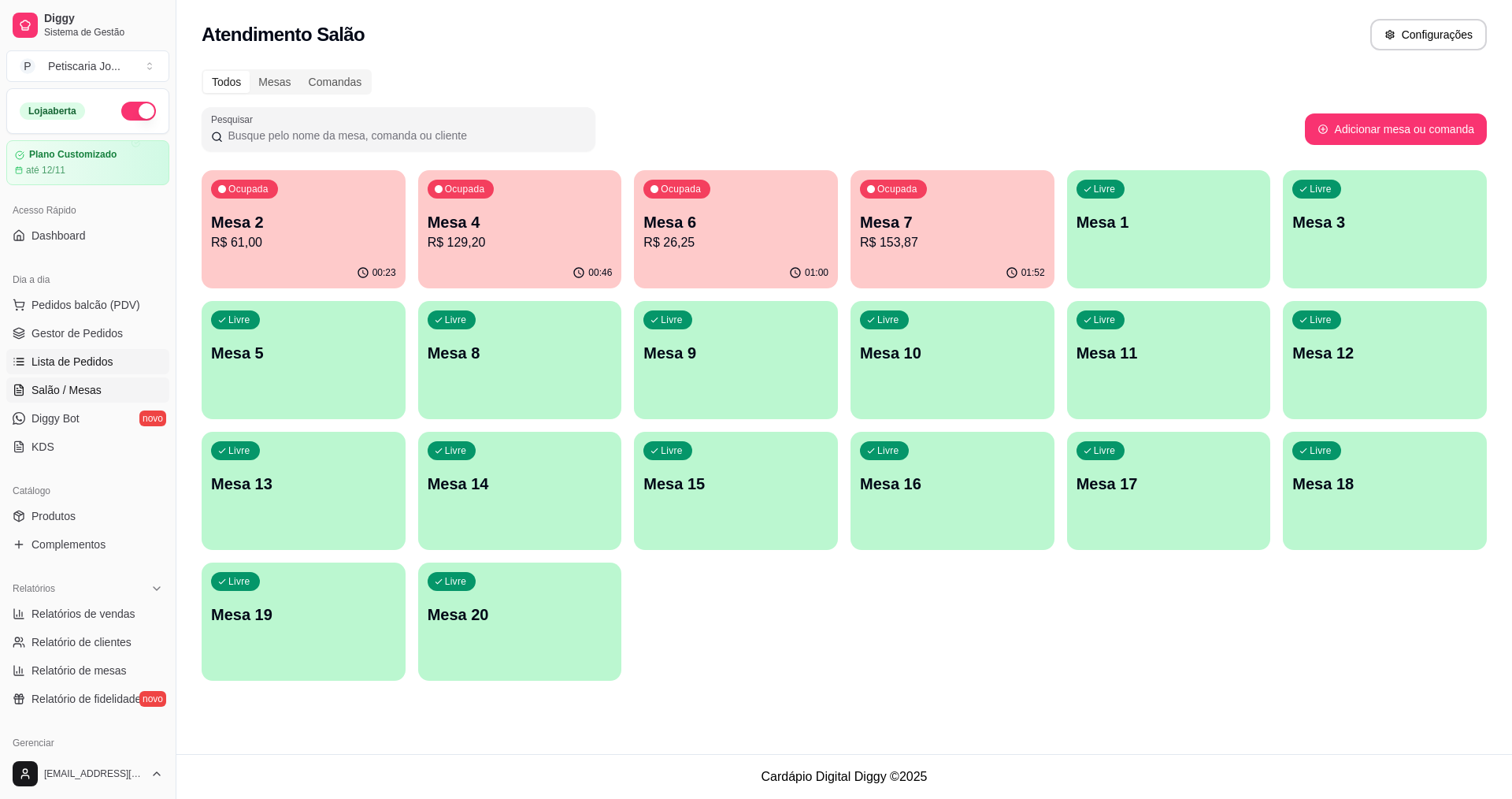
click at [74, 357] on span "Lista de Pedidos" at bounding box center [73, 362] width 82 height 16
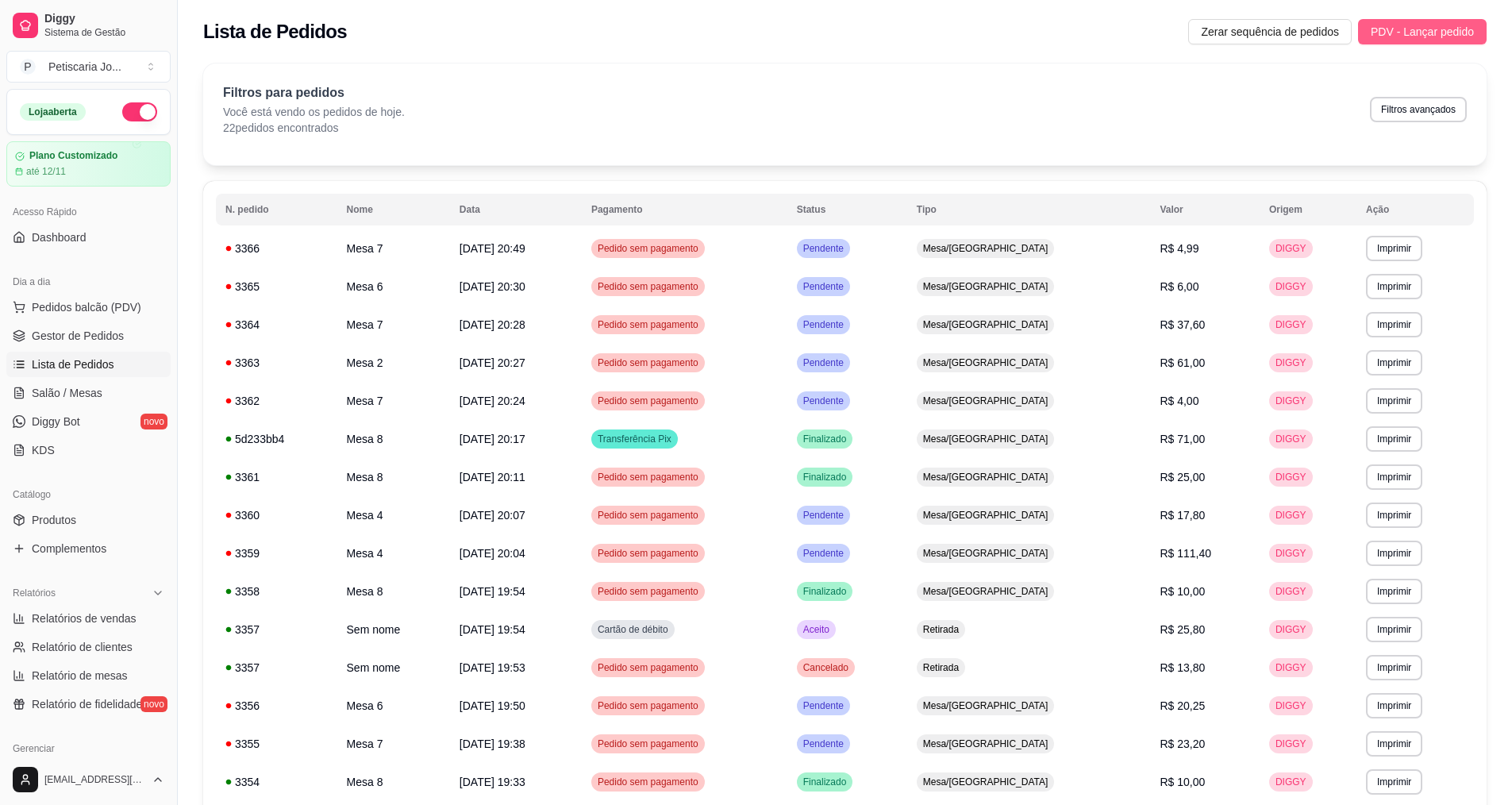
click at [1441, 33] on span "PDV - Lançar pedido" at bounding box center [1422, 31] width 103 height 18
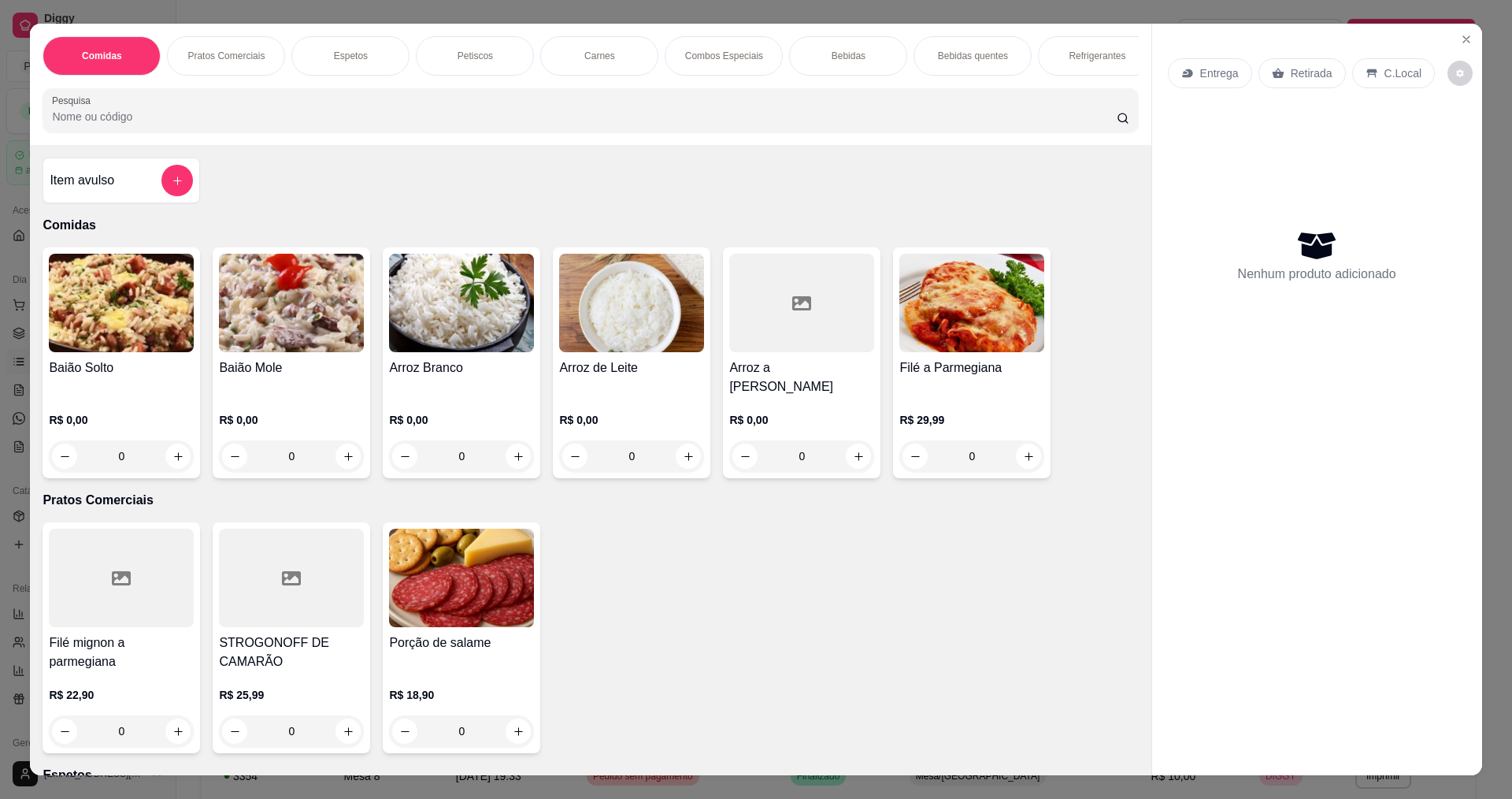
scroll to position [316, 0]
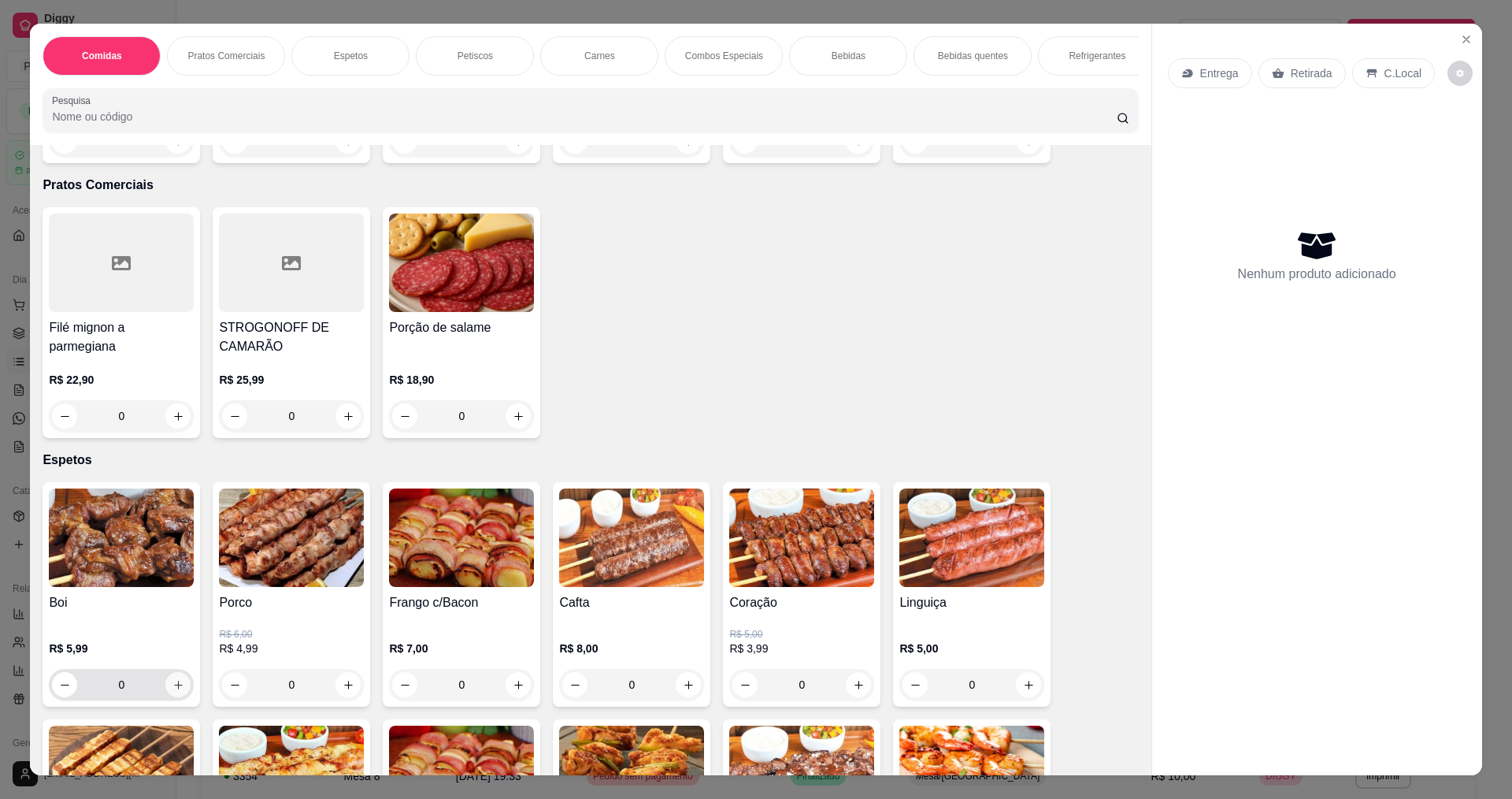
click at [173, 682] on icon "increase-product-quantity" at bounding box center [179, 685] width 12 height 12
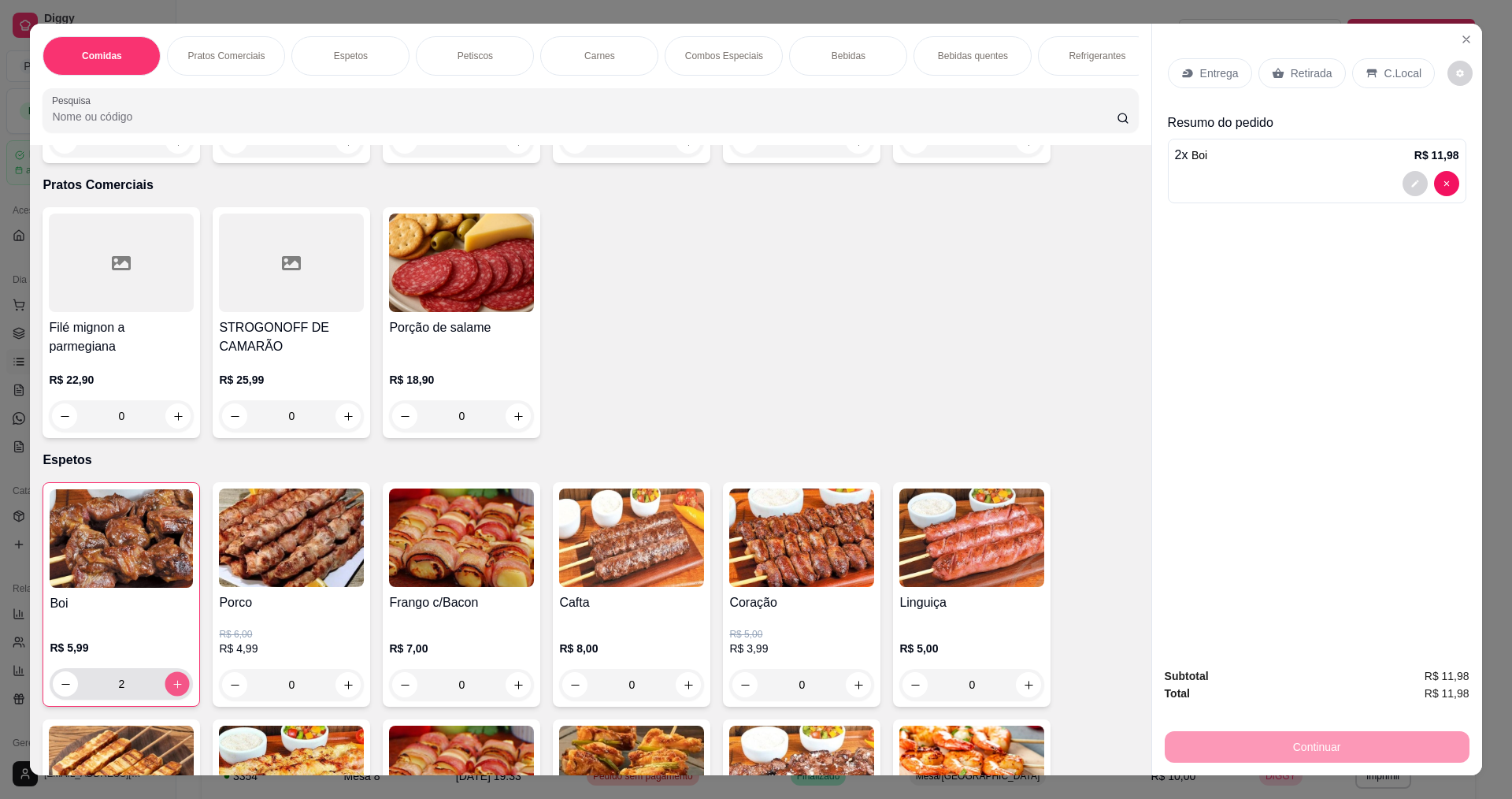
click at [172, 682] on icon "increase-product-quantity" at bounding box center [178, 685] width 12 height 12
type input "3"
click at [1195, 83] on div "Entrega" at bounding box center [1210, 73] width 84 height 30
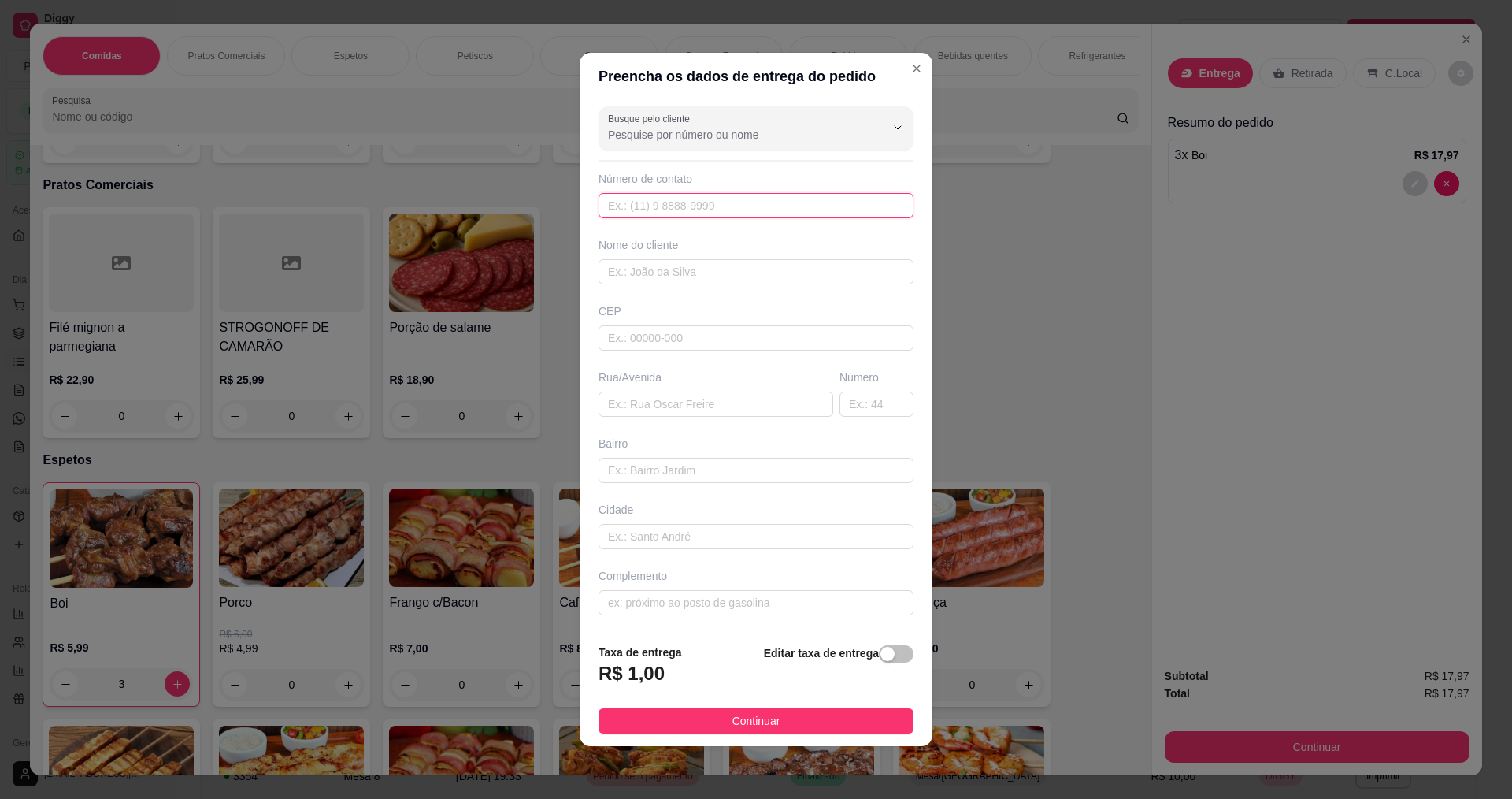
click at [743, 204] on input "text" at bounding box center [756, 205] width 315 height 25
type input "888"
click at [764, 265] on input "text" at bounding box center [756, 272] width 315 height 25
type input "C"
click at [745, 407] on input "text" at bounding box center [715, 404] width 234 height 25
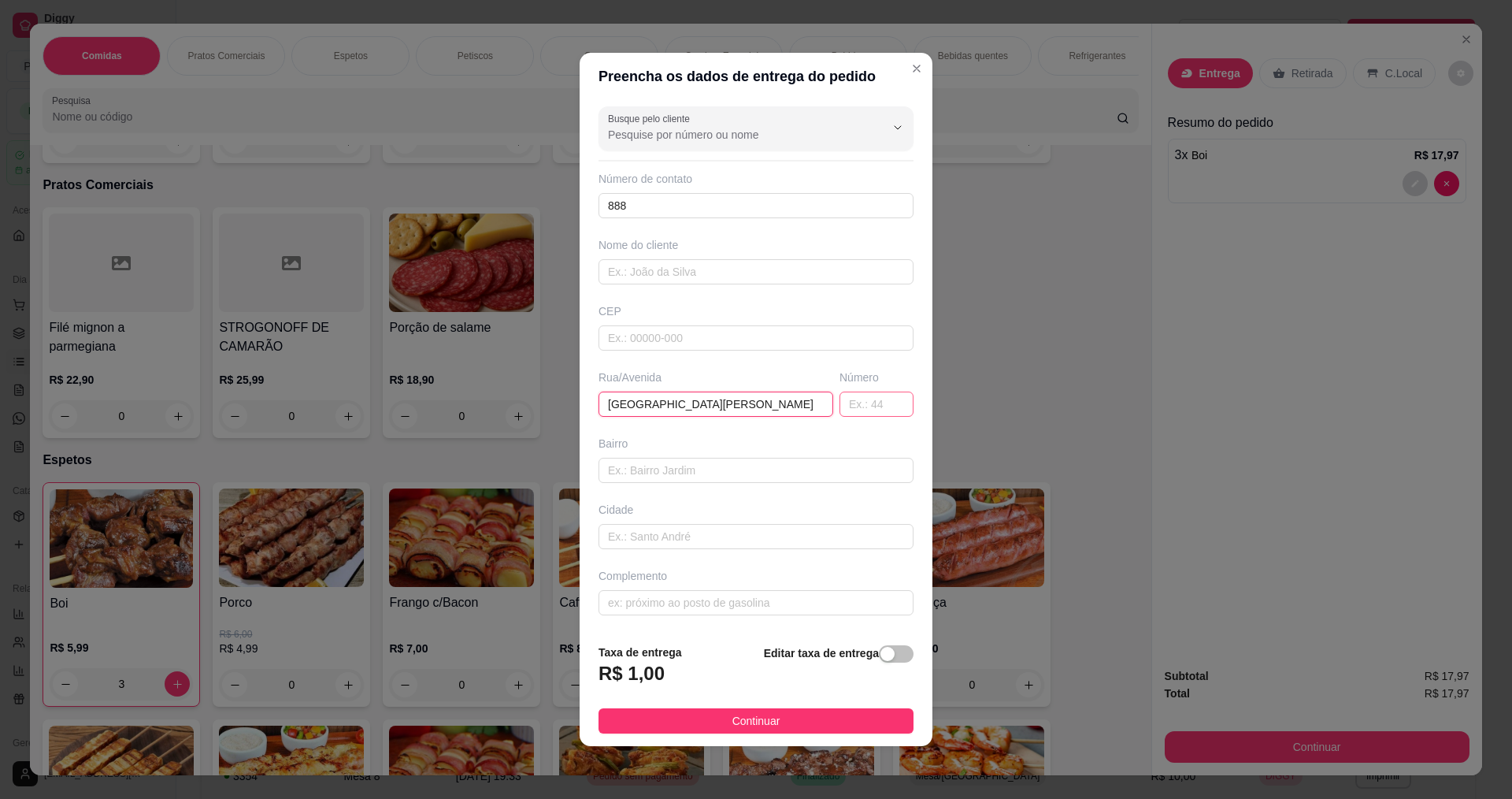
type input "[GEOGRAPHIC_DATA][PERSON_NAME]"
click at [870, 410] on input "text" at bounding box center [876, 404] width 74 height 25
type input "45"
click at [624, 268] on input "text" at bounding box center [756, 272] width 315 height 25
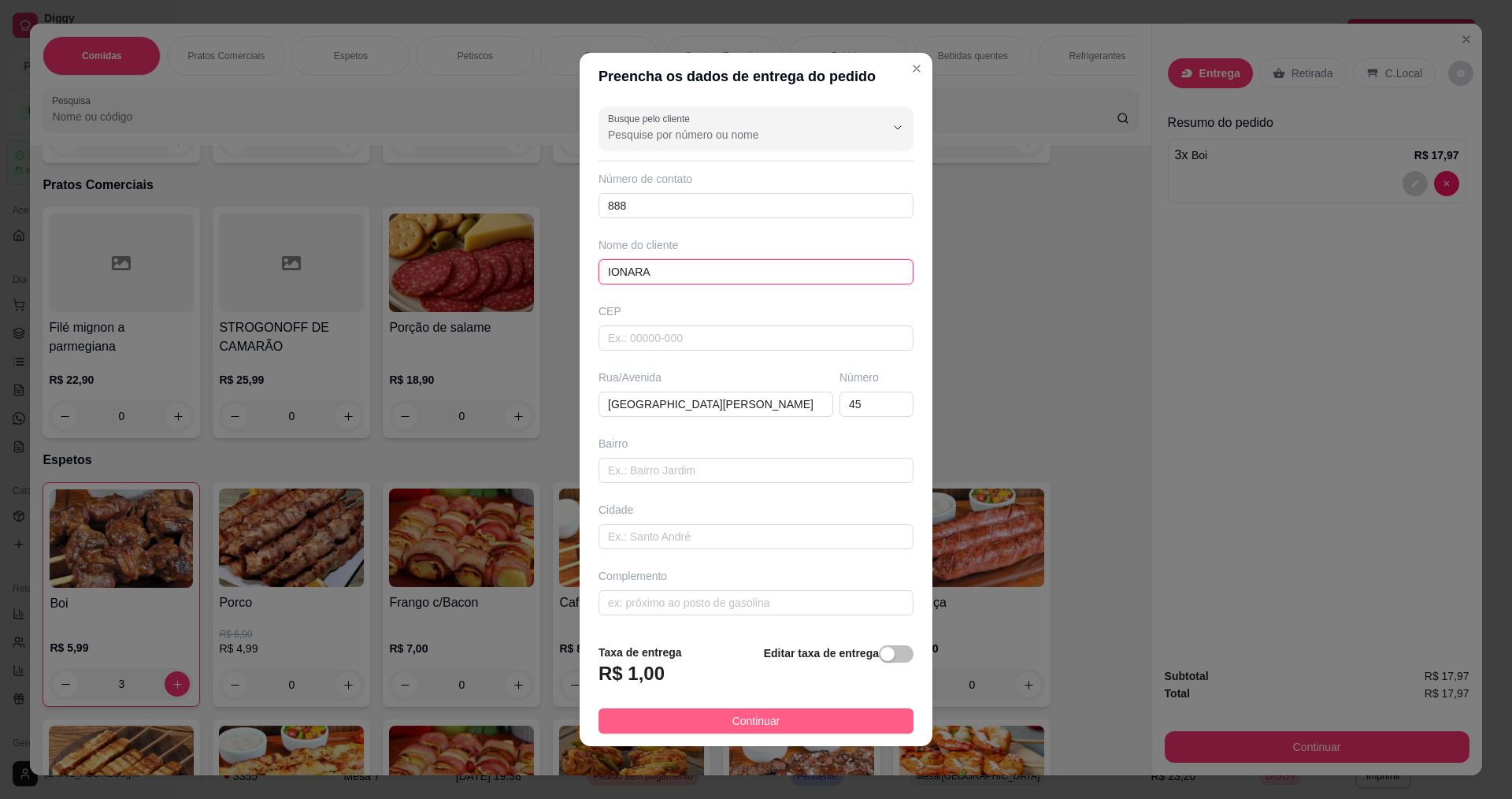
type input "IONARA"
click at [806, 726] on button "Continuar" at bounding box center [756, 721] width 315 height 25
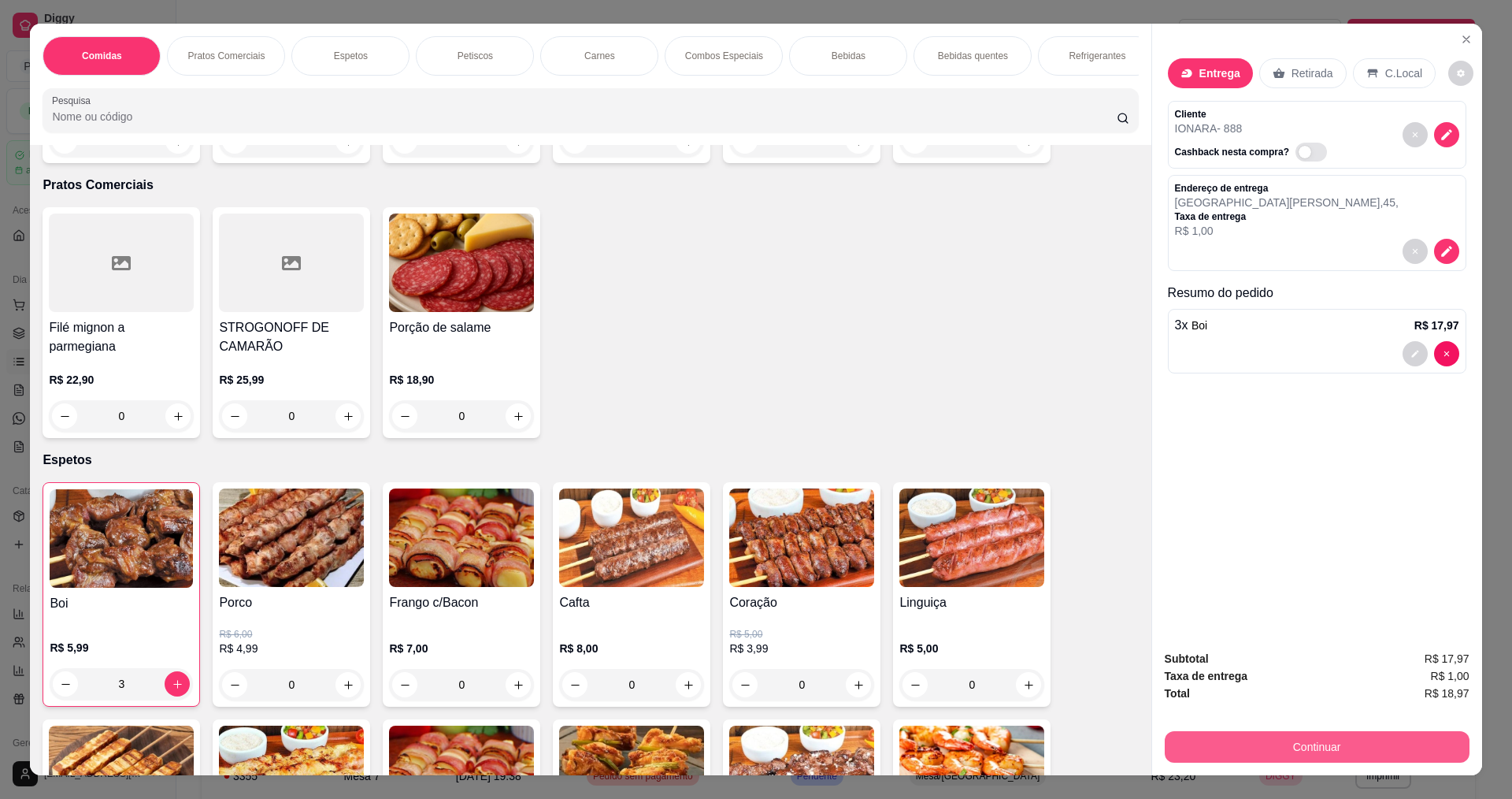
click at [1303, 754] on button "Continuar" at bounding box center [1317, 747] width 305 height 32
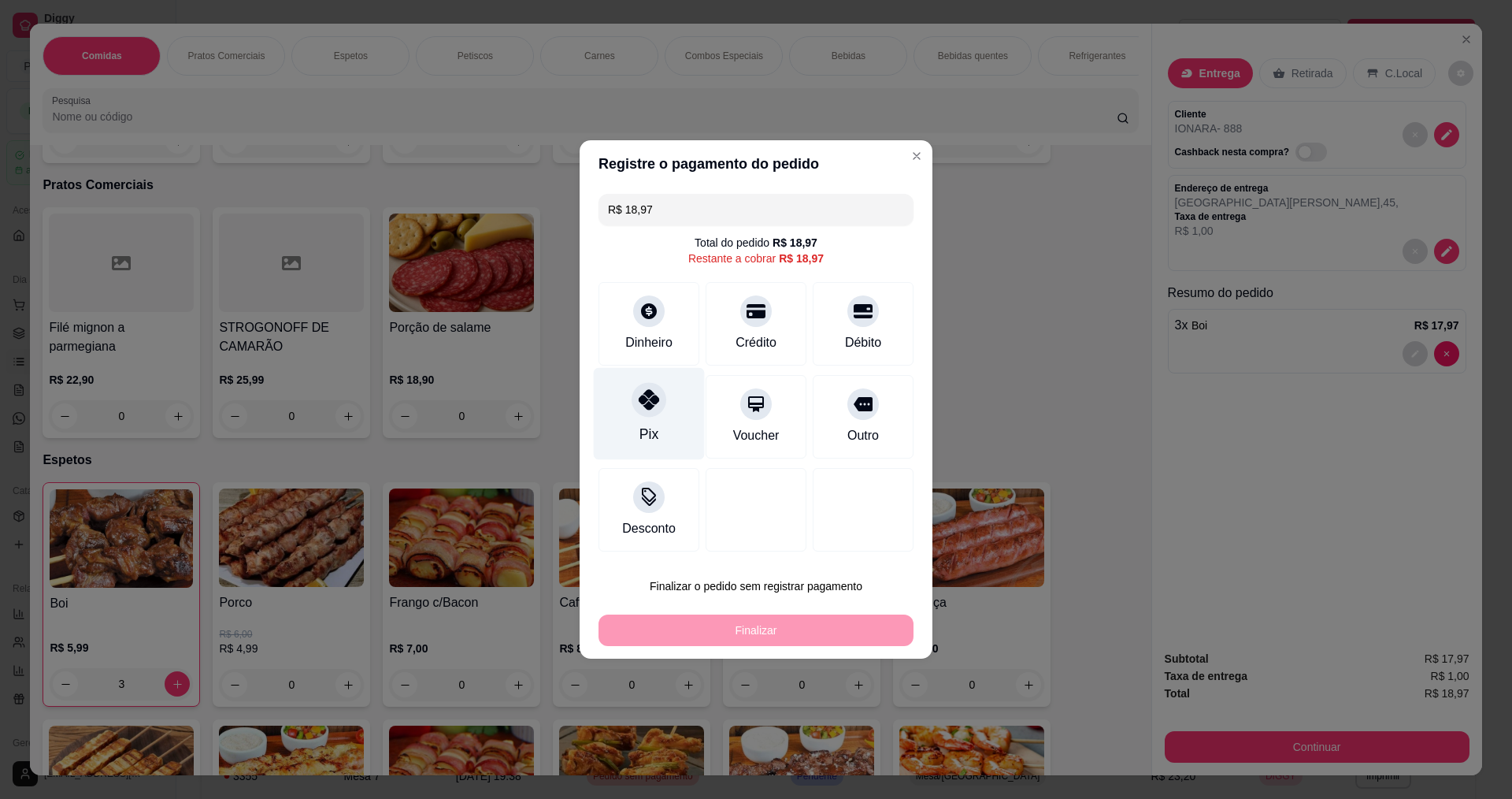
click at [643, 437] on div "Pix" at bounding box center [648, 434] width 19 height 21
type input "R$ 0,00"
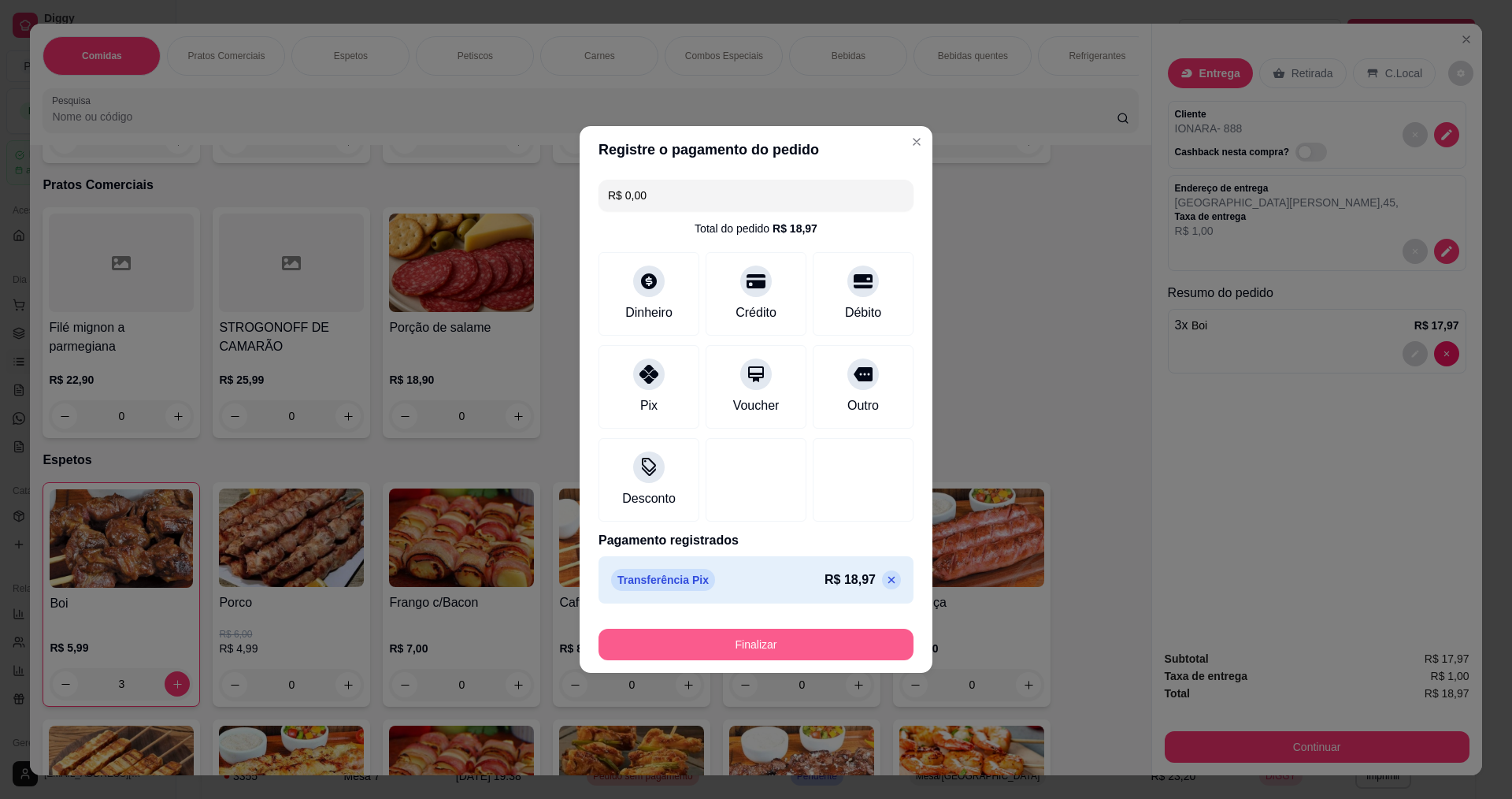
click at [747, 633] on button "Finalizar" at bounding box center [756, 645] width 315 height 32
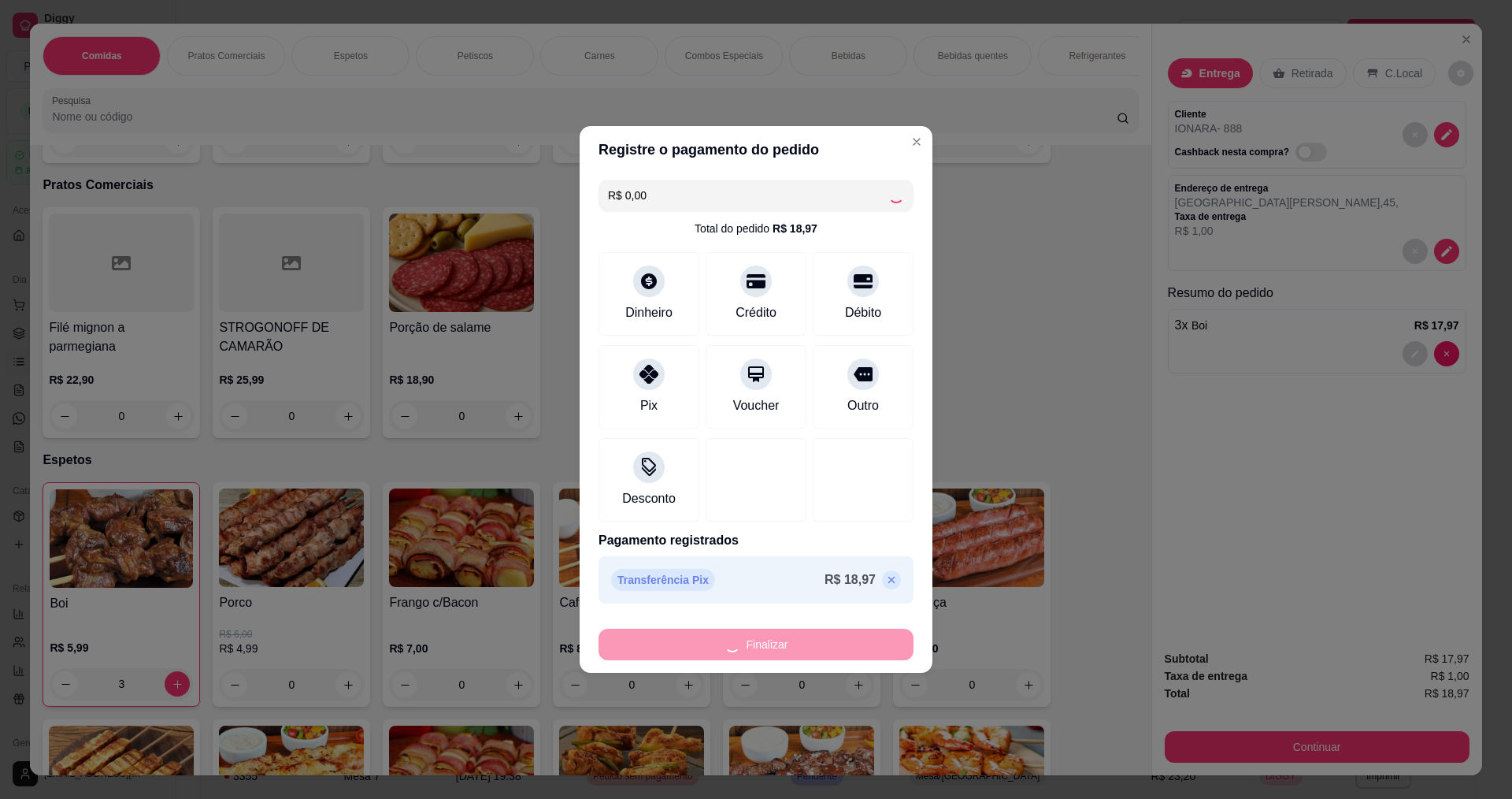
type input "0"
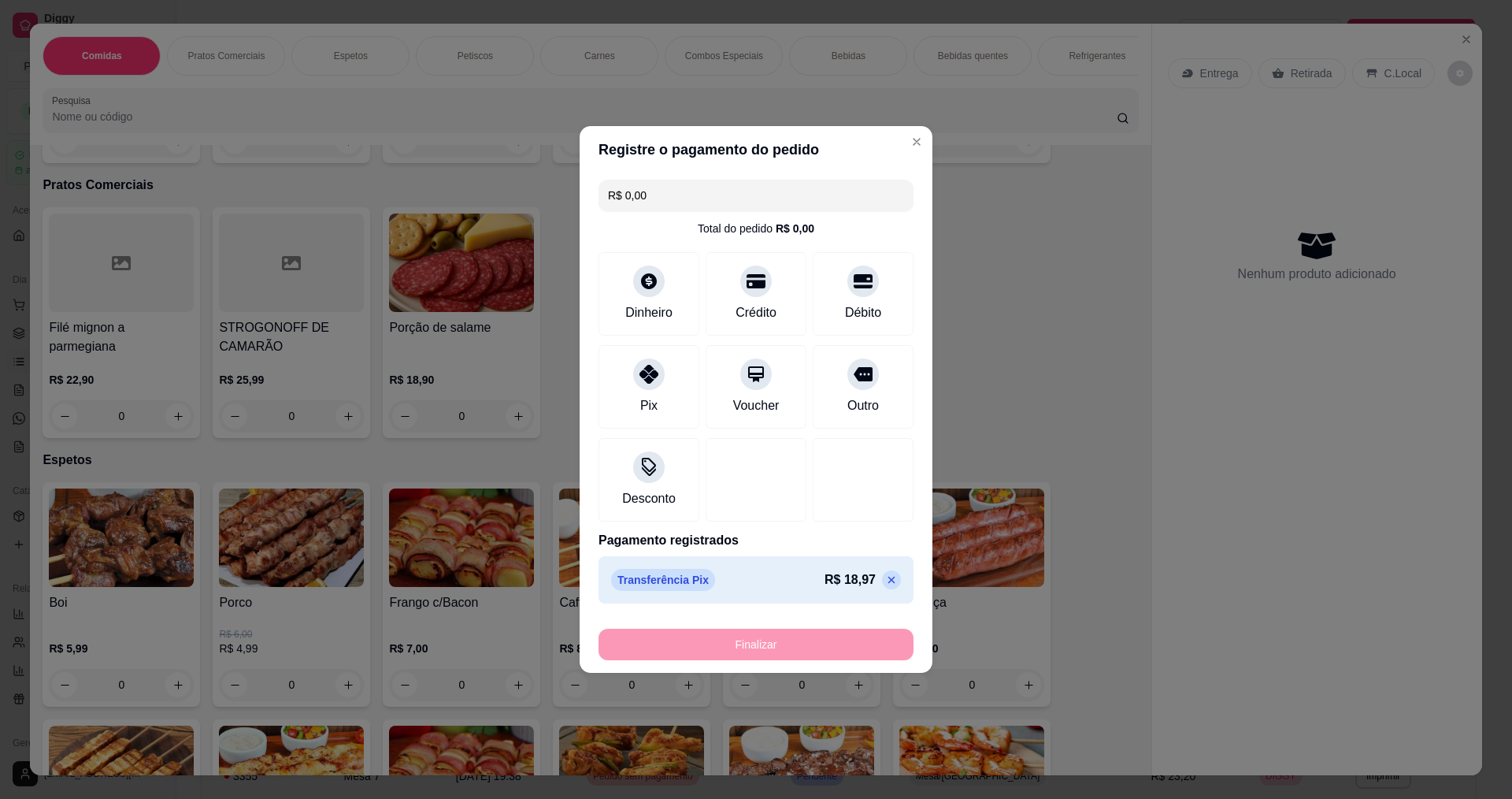
type input "-R$ 18,97"
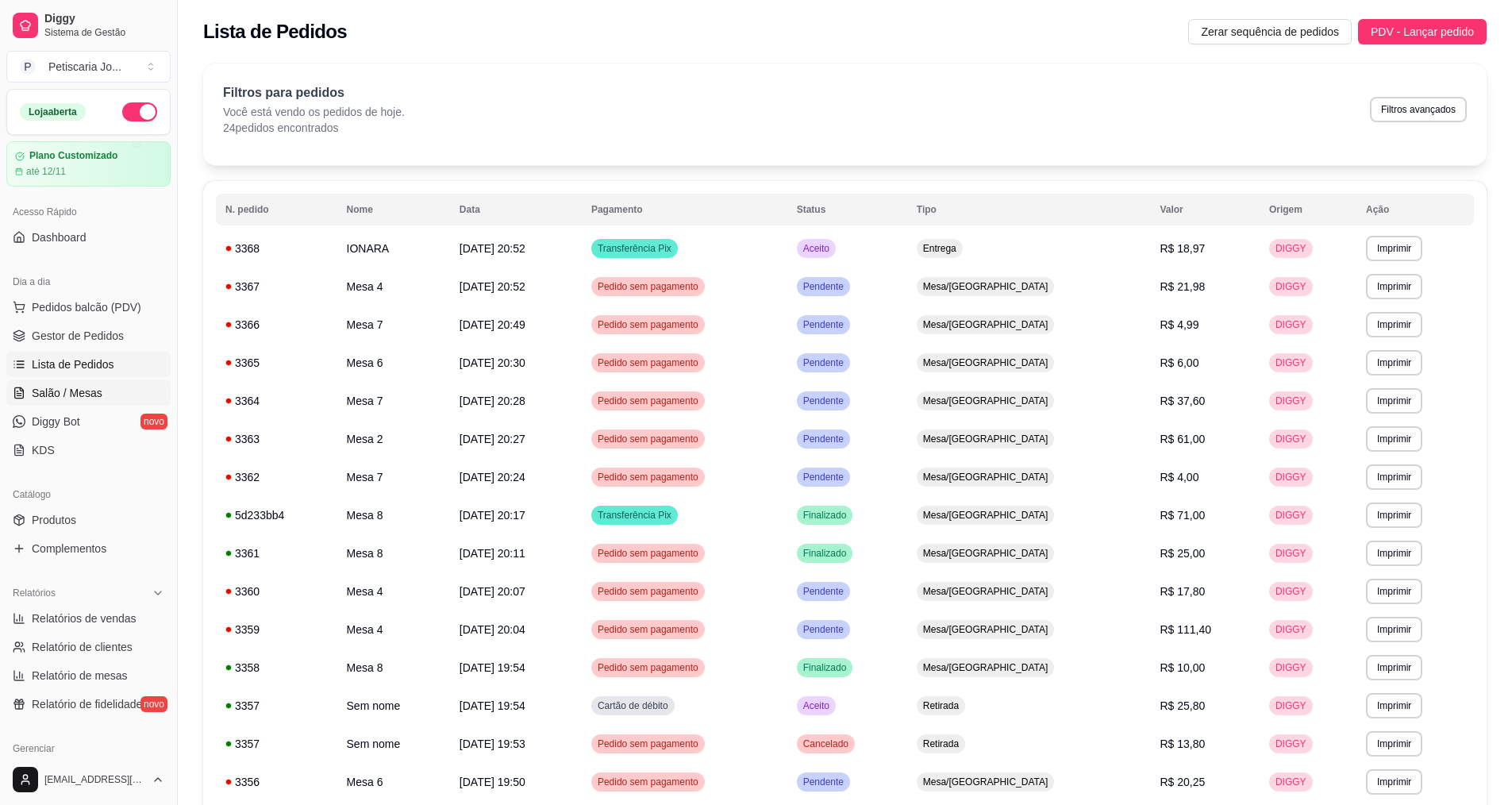
click at [66, 394] on span "Salão / Mesas" at bounding box center [67, 393] width 71 height 16
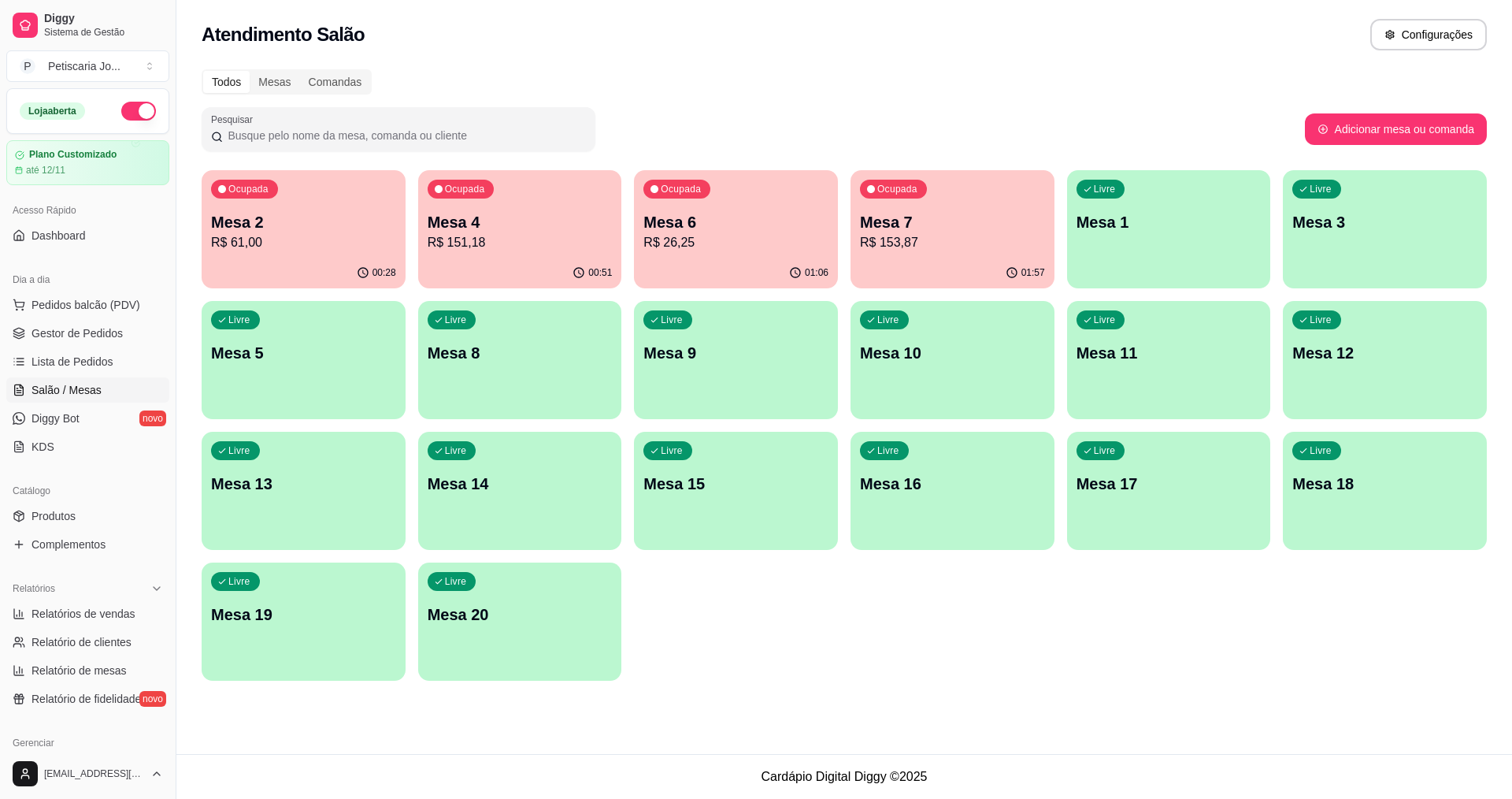
click at [501, 246] on p "R$ 151,18" at bounding box center [520, 242] width 185 height 19
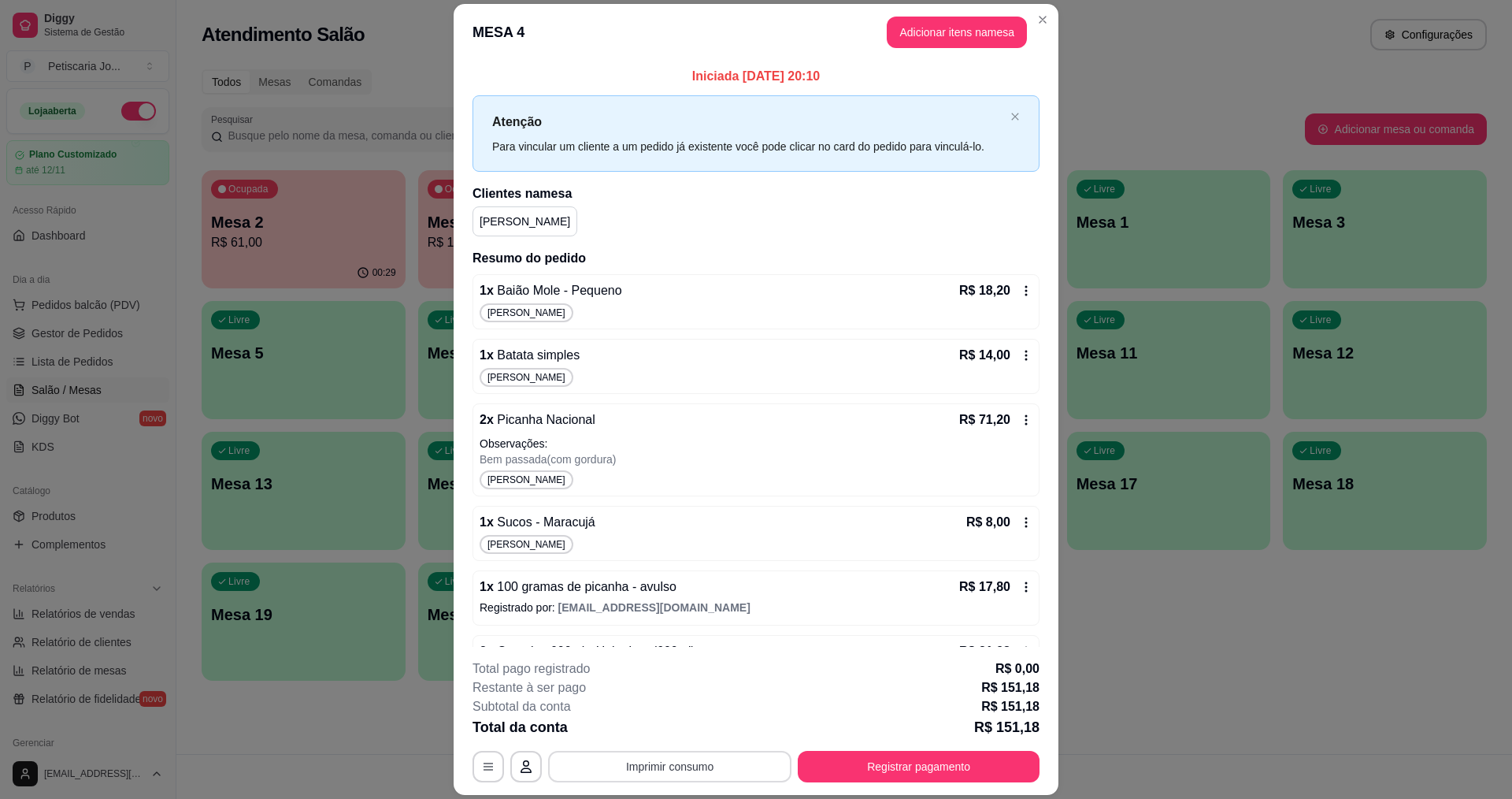
click at [675, 761] on button "Imprimir consumo" at bounding box center [670, 766] width 244 height 32
click at [670, 726] on button "IMPRESSORA" at bounding box center [668, 731] width 114 height 25
click at [890, 764] on button "Registrar pagamento" at bounding box center [919, 766] width 242 height 32
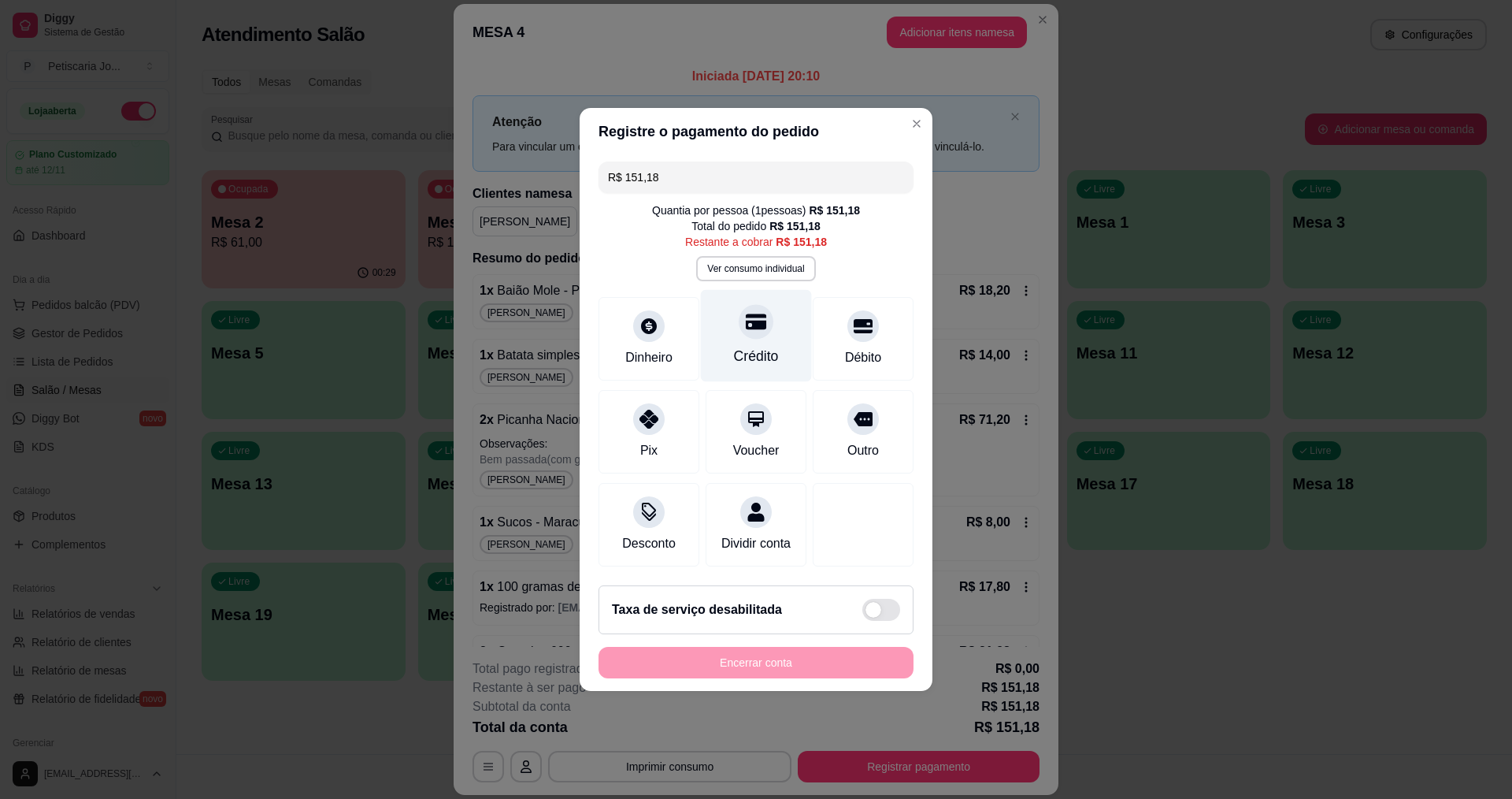
click at [759, 346] on div "Crédito" at bounding box center [757, 356] width 45 height 21
type input "R$ 0,00"
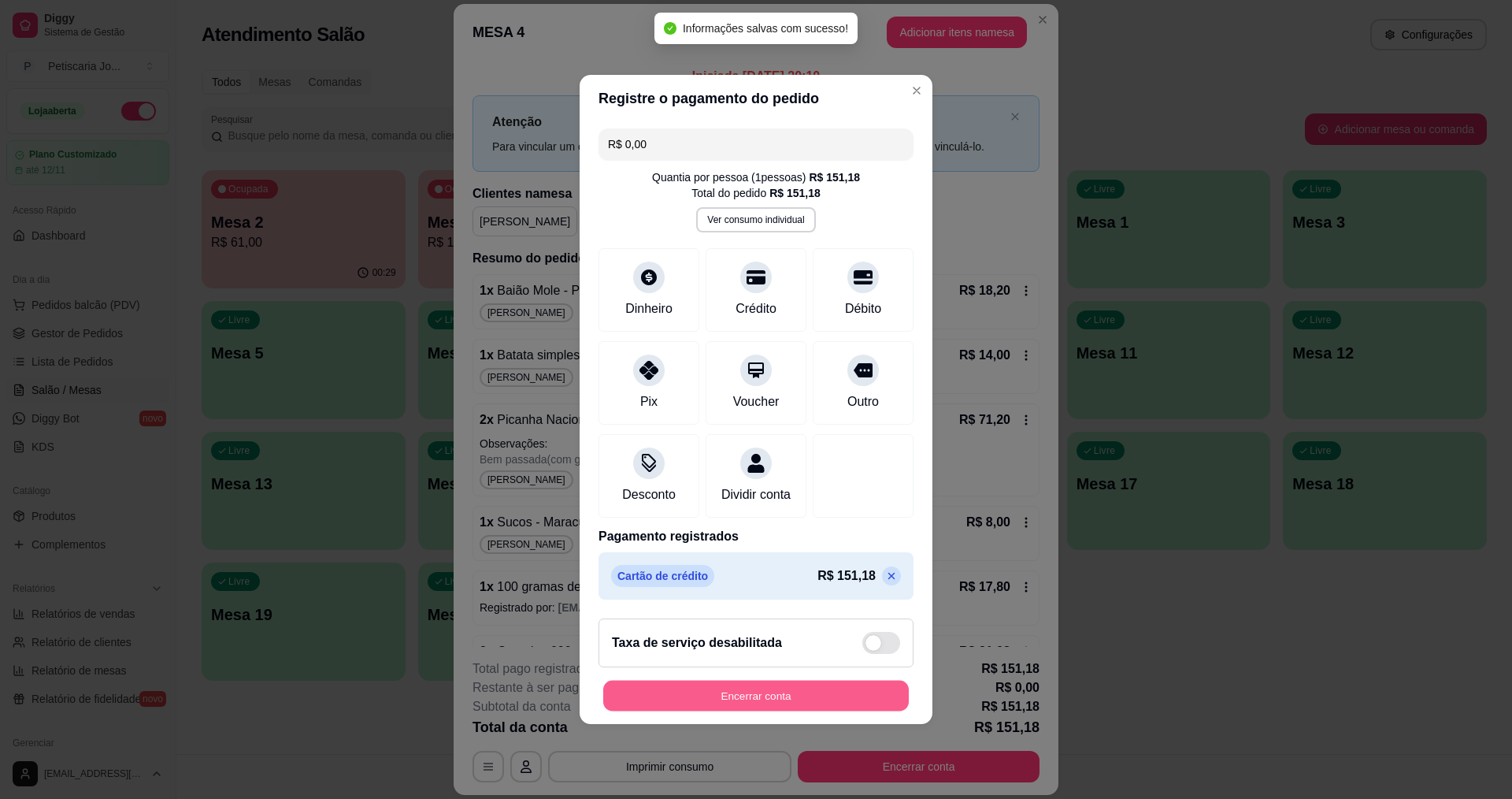
click at [749, 700] on button "Encerrar conta" at bounding box center [756, 695] width 305 height 31
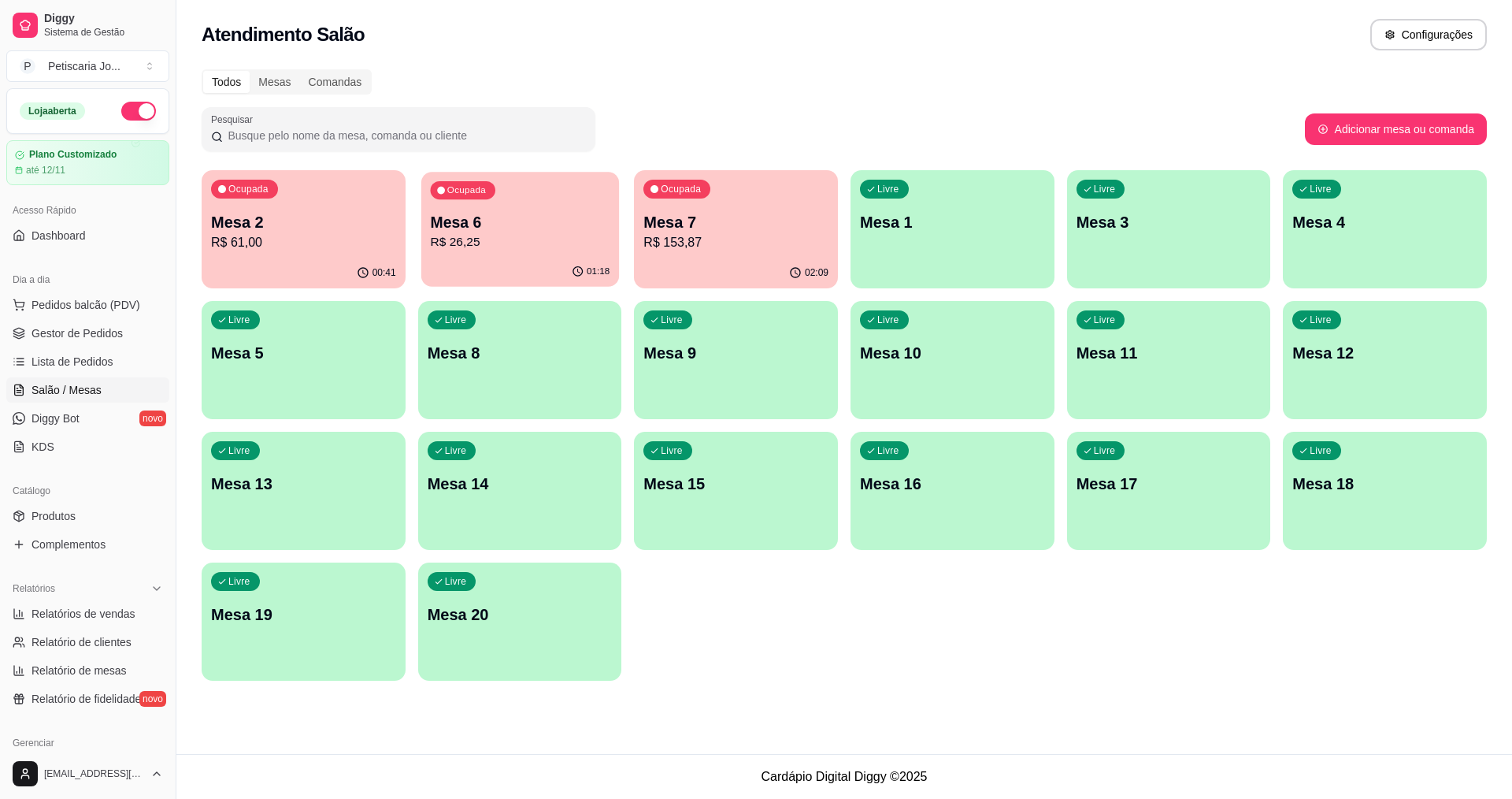
click at [489, 229] on p "Mesa 6" at bounding box center [519, 222] width 179 height 21
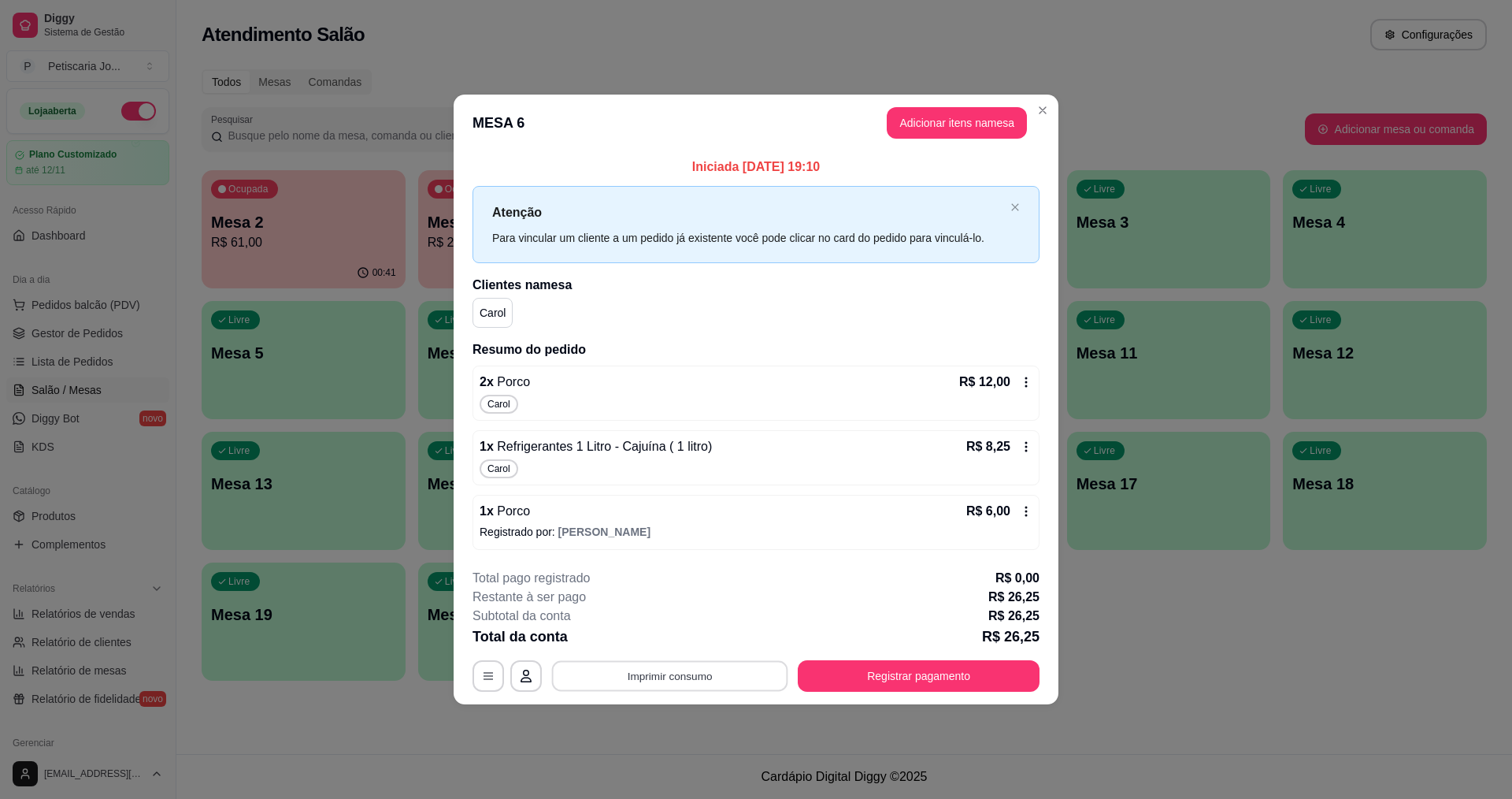
click at [653, 679] on button "Imprimir consumo" at bounding box center [670, 675] width 236 height 31
click at [665, 638] on button "IMPRESSORA" at bounding box center [674, 640] width 114 height 25
click at [991, 675] on button "Registrar pagamento" at bounding box center [919, 676] width 242 height 32
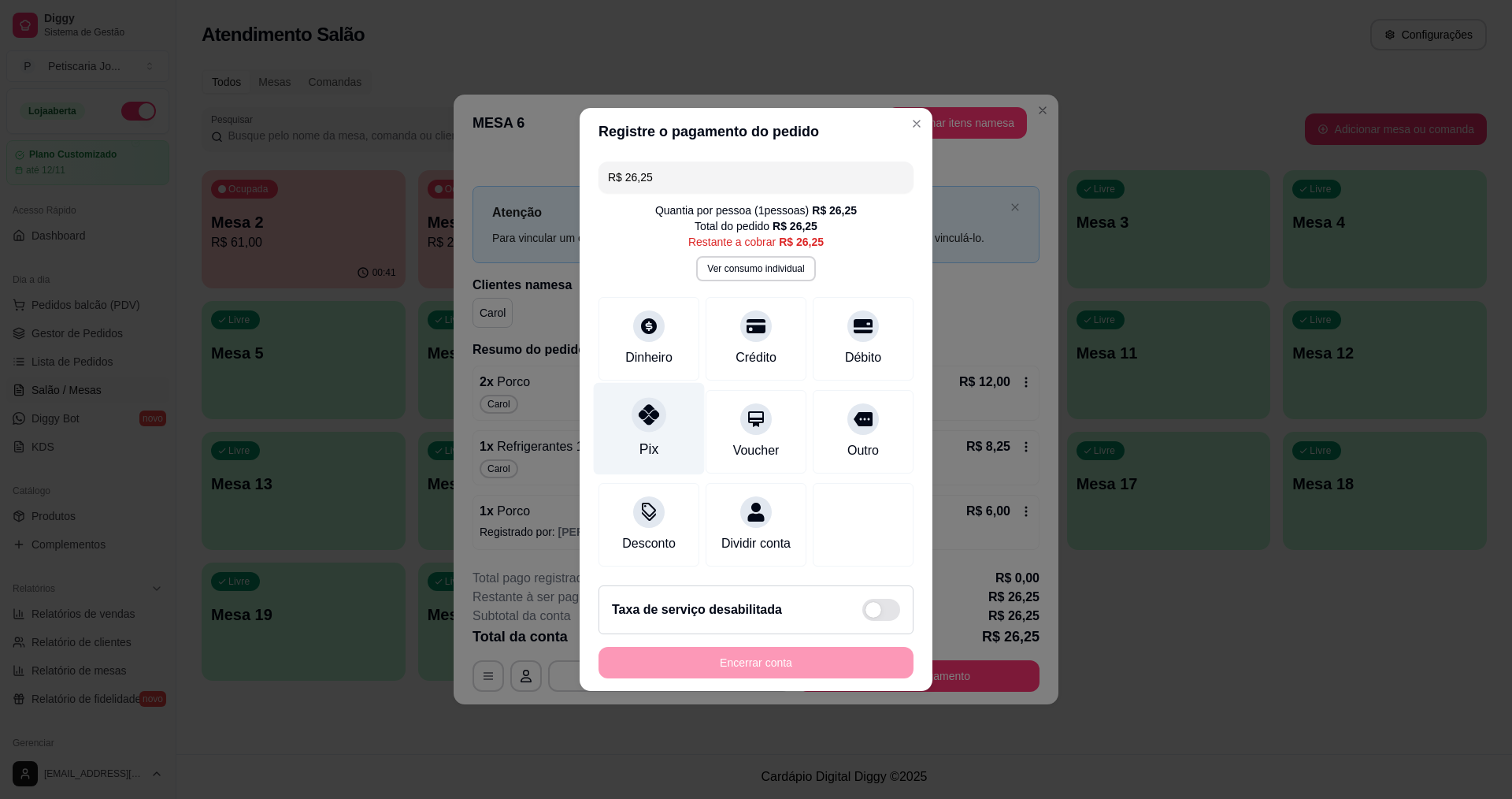
click at [638, 414] on icon at bounding box center [648, 414] width 21 height 21
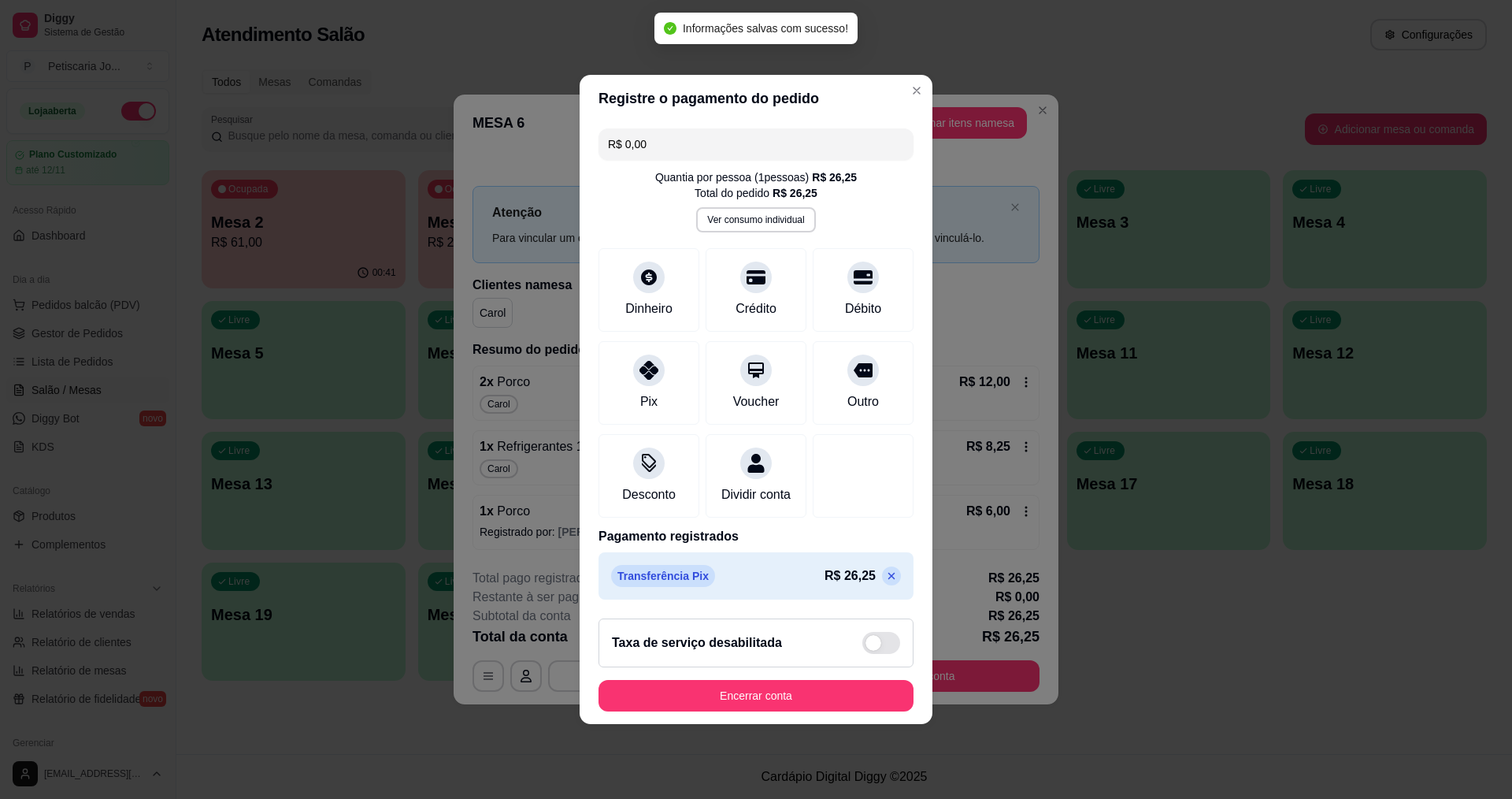
type input "R$ 0,00"
click at [764, 711] on button "Encerrar conta" at bounding box center [756, 695] width 315 height 32
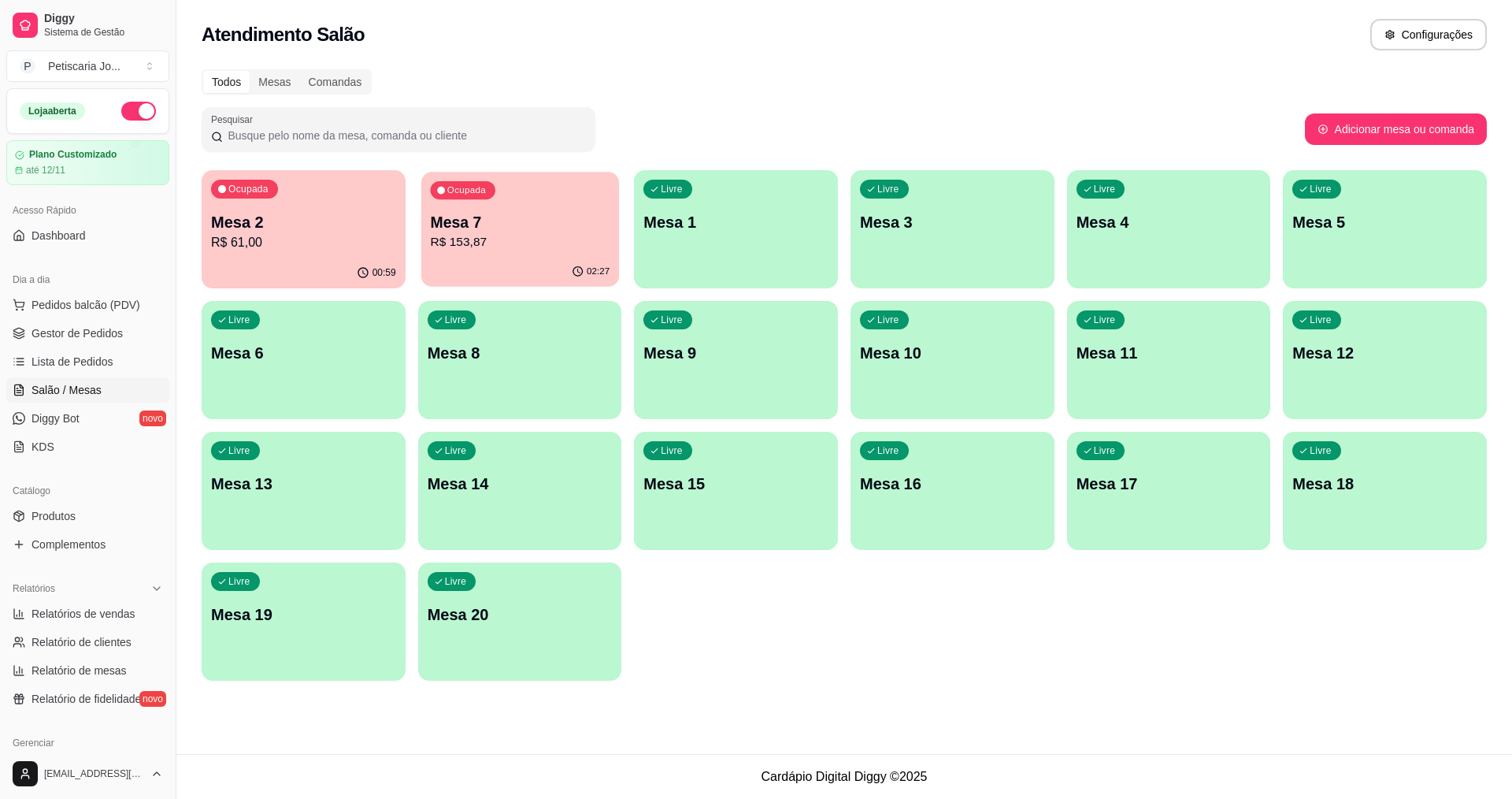
click at [555, 261] on div "02:27" at bounding box center [520, 272] width 198 height 30
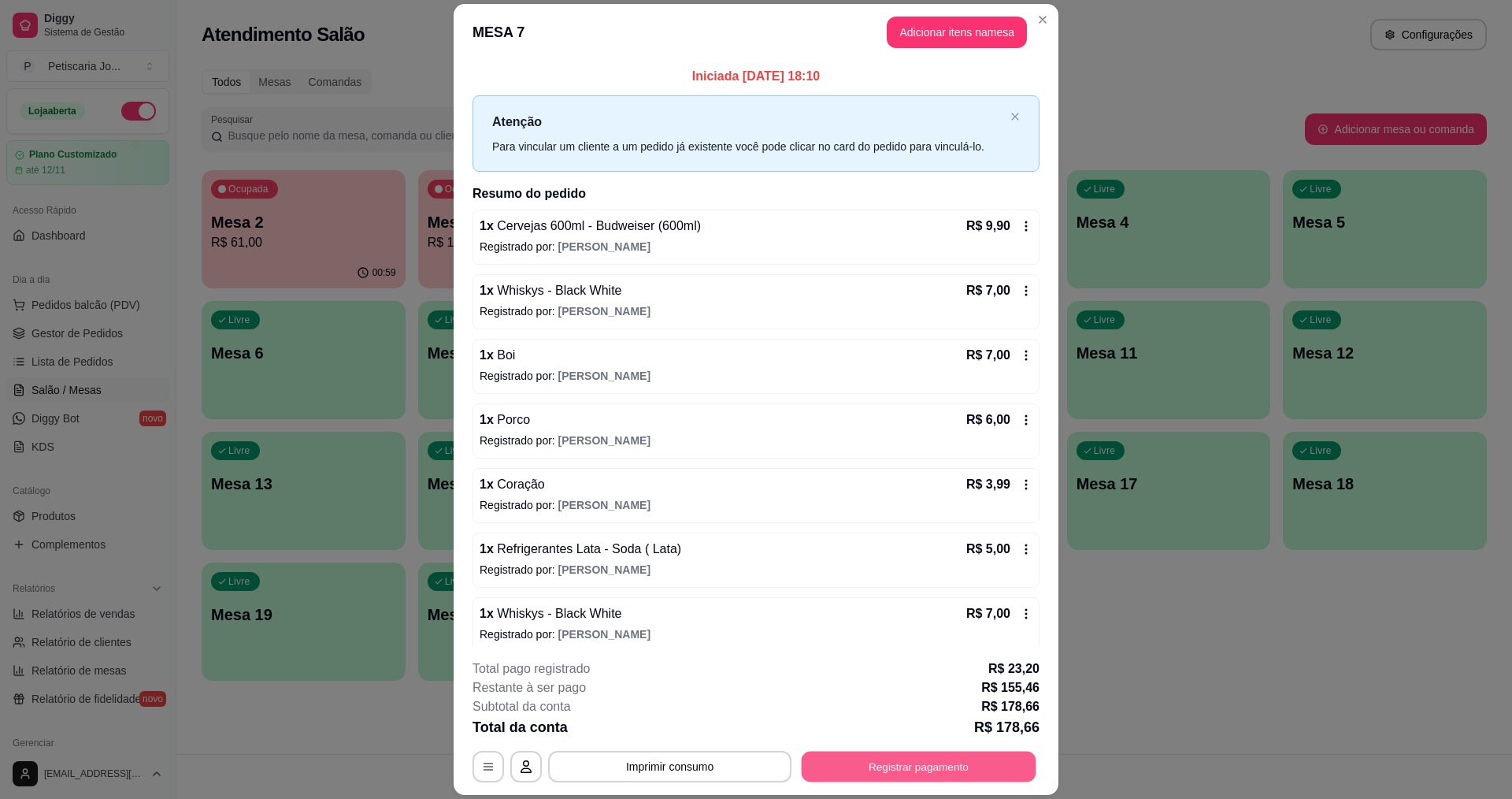
click at [868, 776] on button "Registrar pagamento" at bounding box center [919, 766] width 234 height 31
click at [710, 771] on button "Imprimir consumo" at bounding box center [670, 766] width 236 height 31
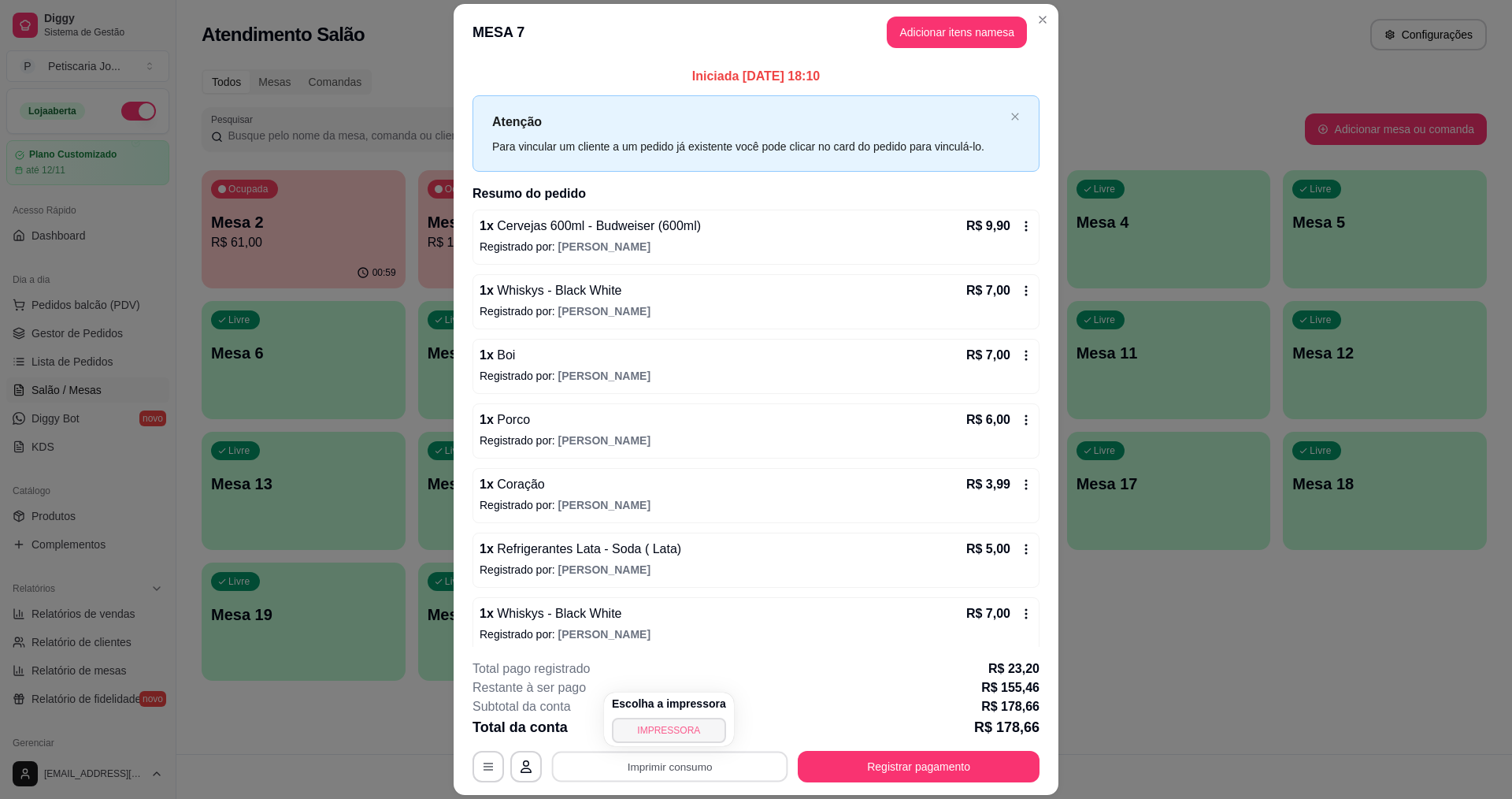
click at [689, 722] on button "IMPRESSORA" at bounding box center [668, 731] width 114 height 25
click at [910, 771] on button "Registrar pagamento" at bounding box center [919, 766] width 242 height 32
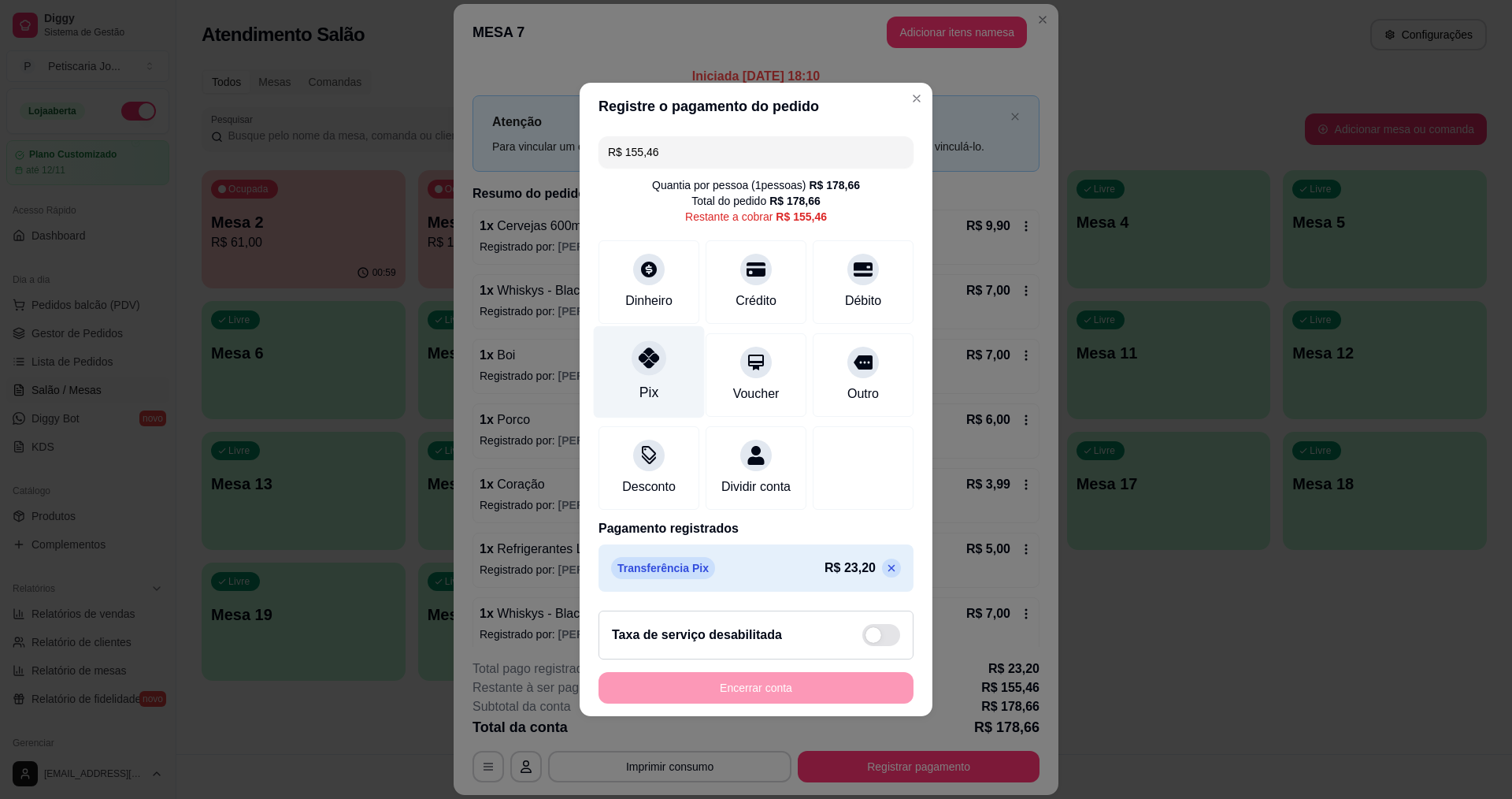
click at [642, 382] on div "Pix" at bounding box center [648, 392] width 19 height 21
type input "R$ 0,00"
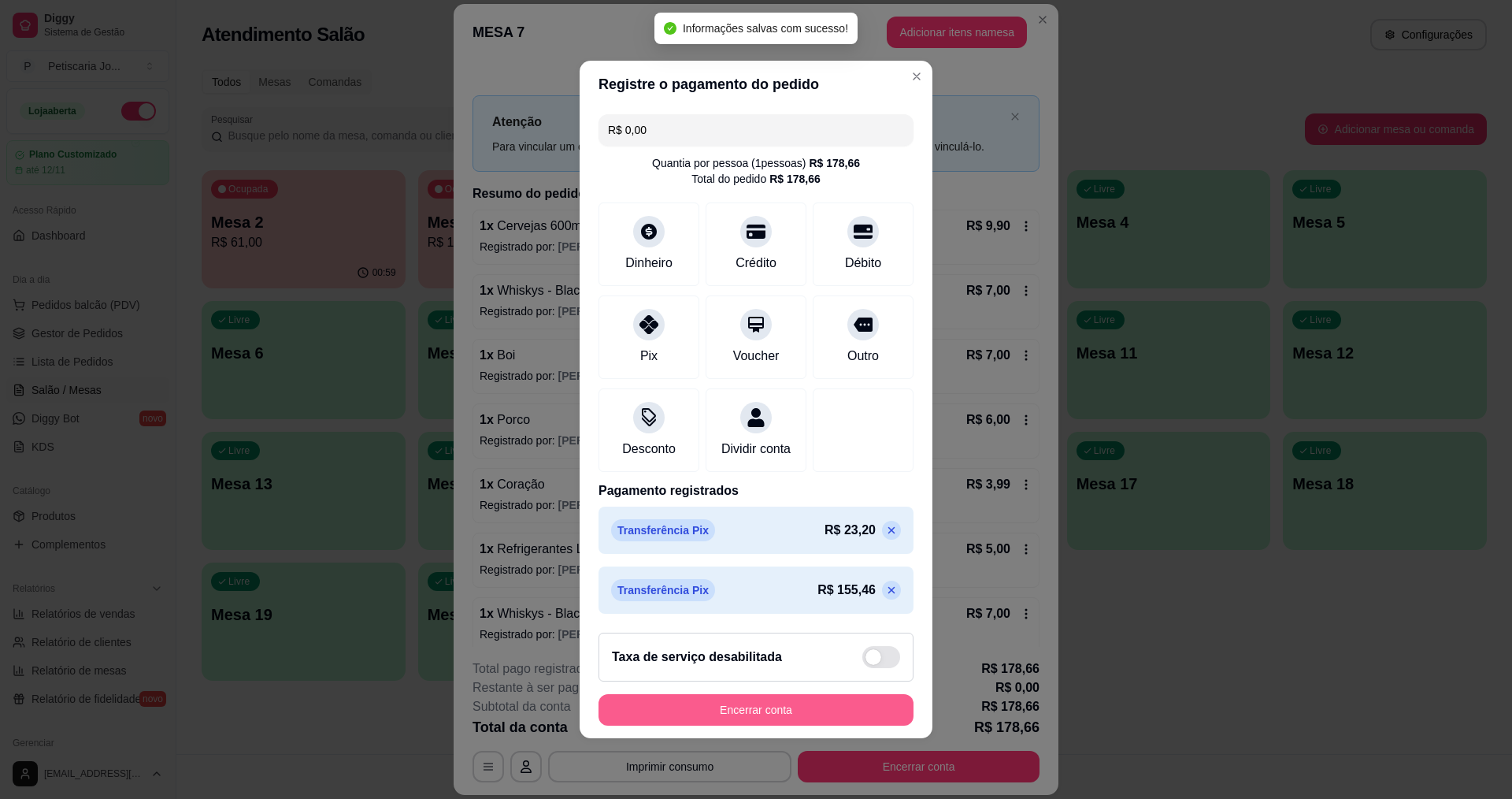
click at [784, 721] on button "Encerrar conta" at bounding box center [756, 710] width 315 height 32
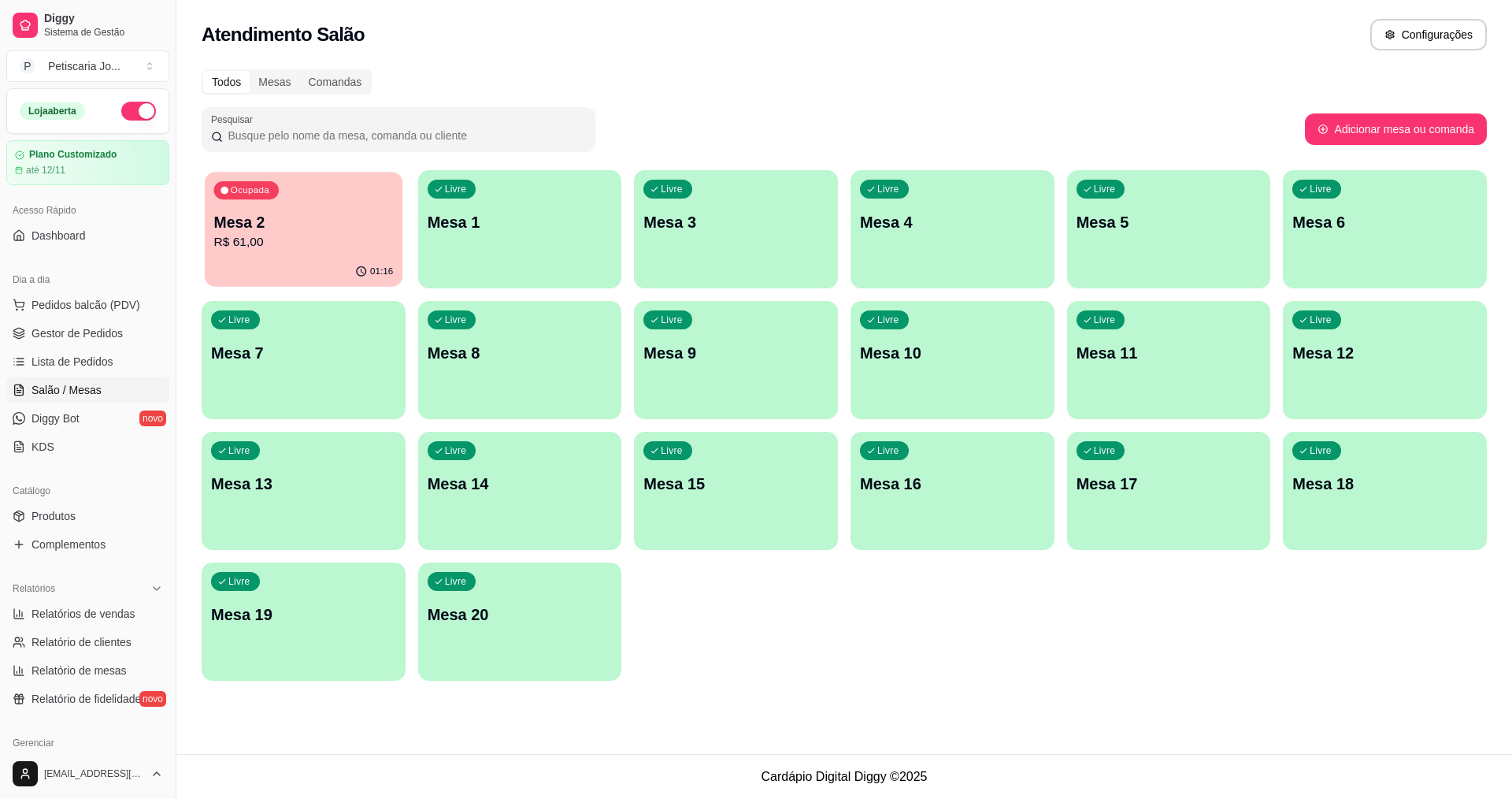
click at [331, 245] on p "R$ 61,00" at bounding box center [304, 242] width 179 height 18
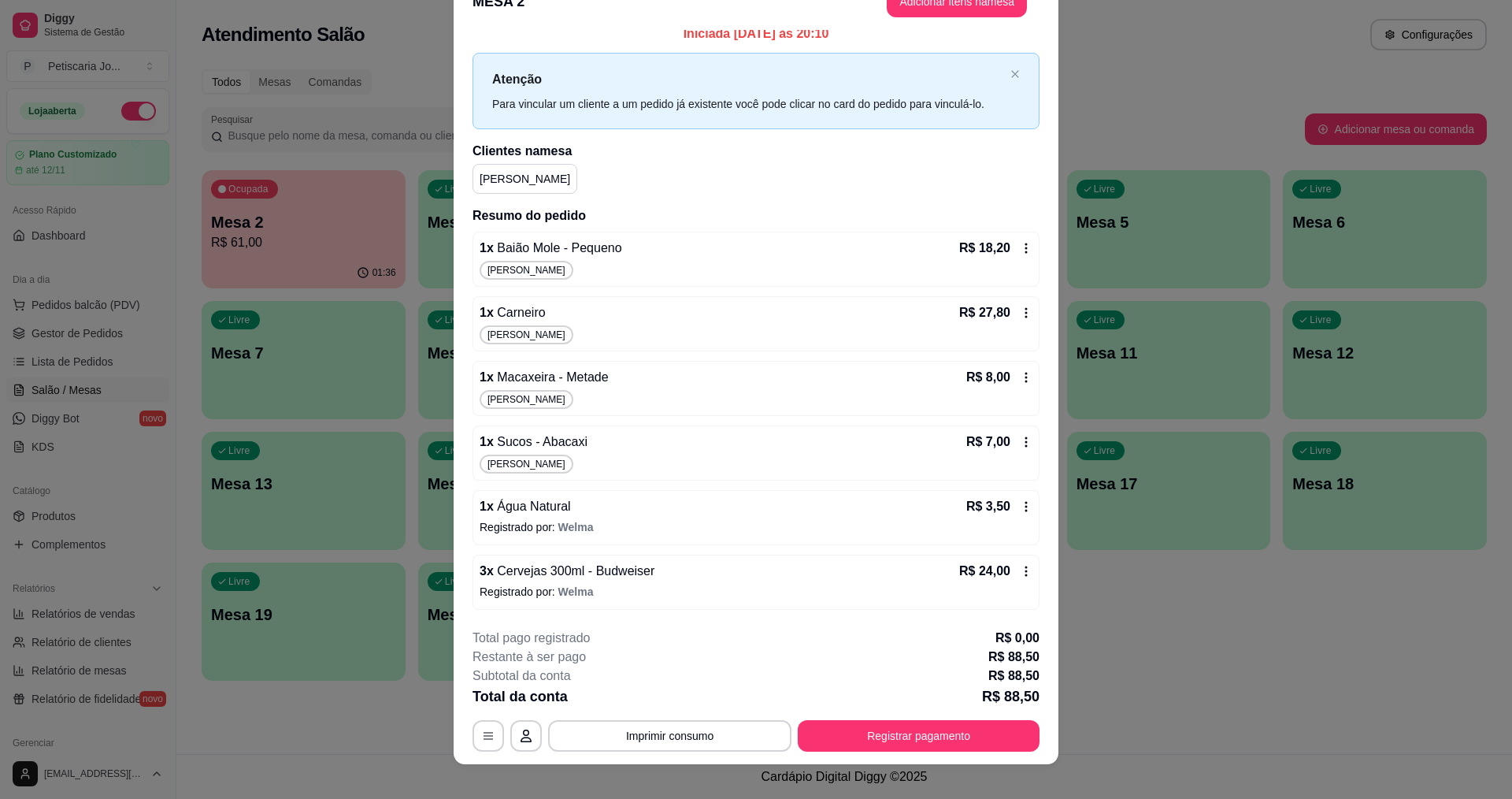
scroll to position [47, 0]
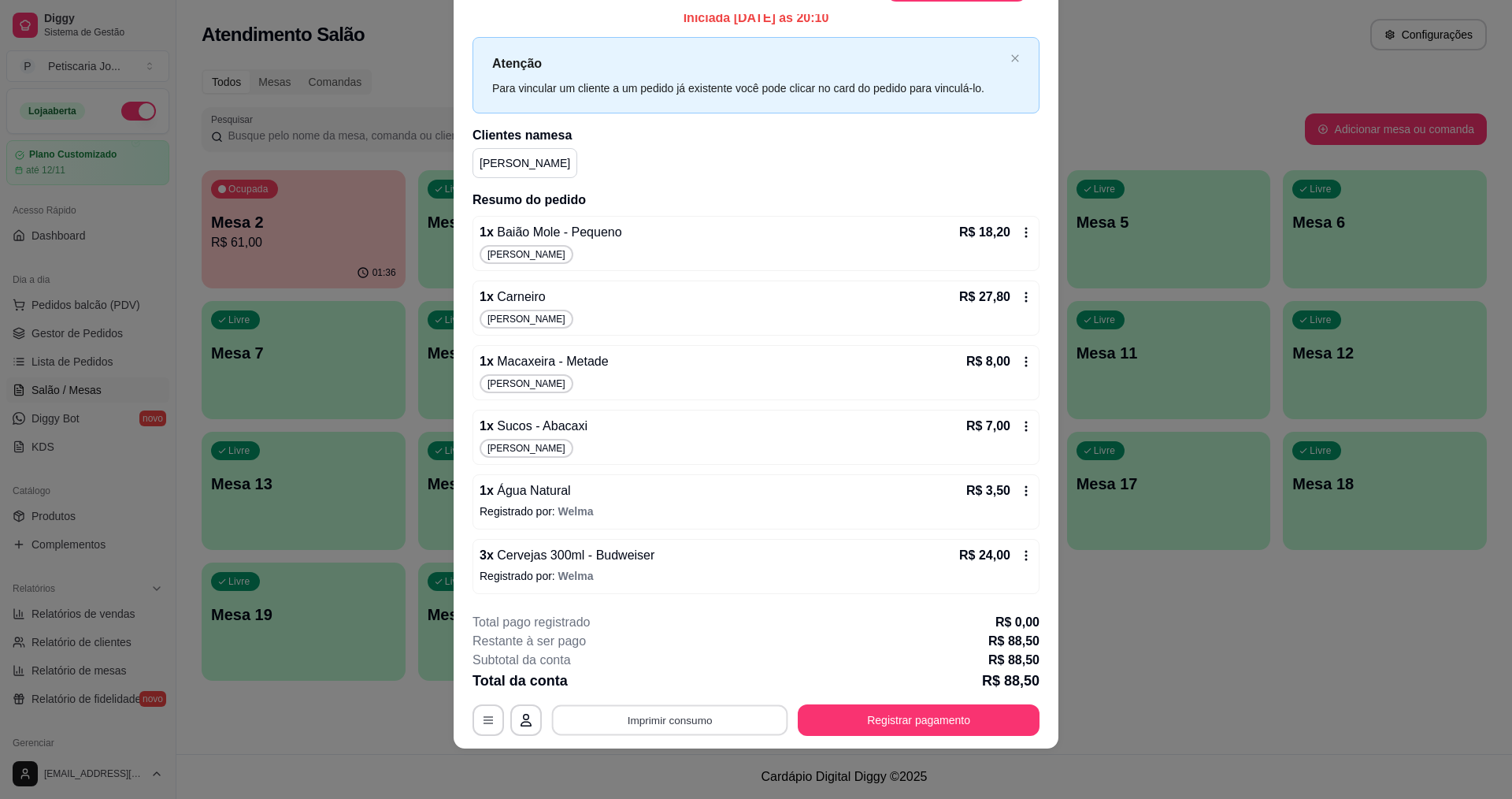
click at [713, 721] on button "Imprimir consumo" at bounding box center [670, 721] width 236 height 31
click at [702, 691] on button "IMPRESSORA" at bounding box center [668, 684] width 114 height 25
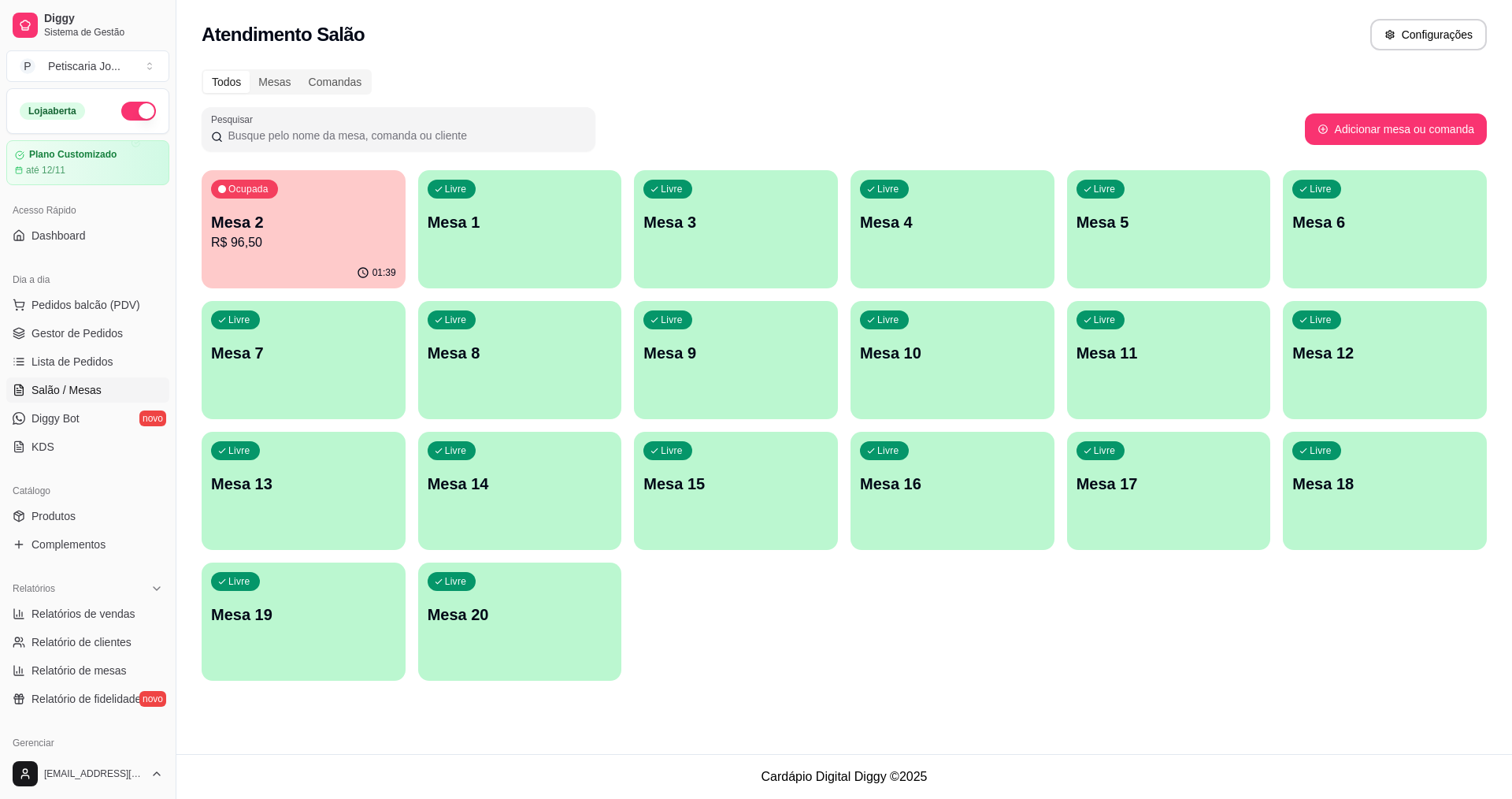
click at [302, 210] on div "Ocupada Mesa 2 R$ 96,50" at bounding box center [304, 214] width 204 height 88
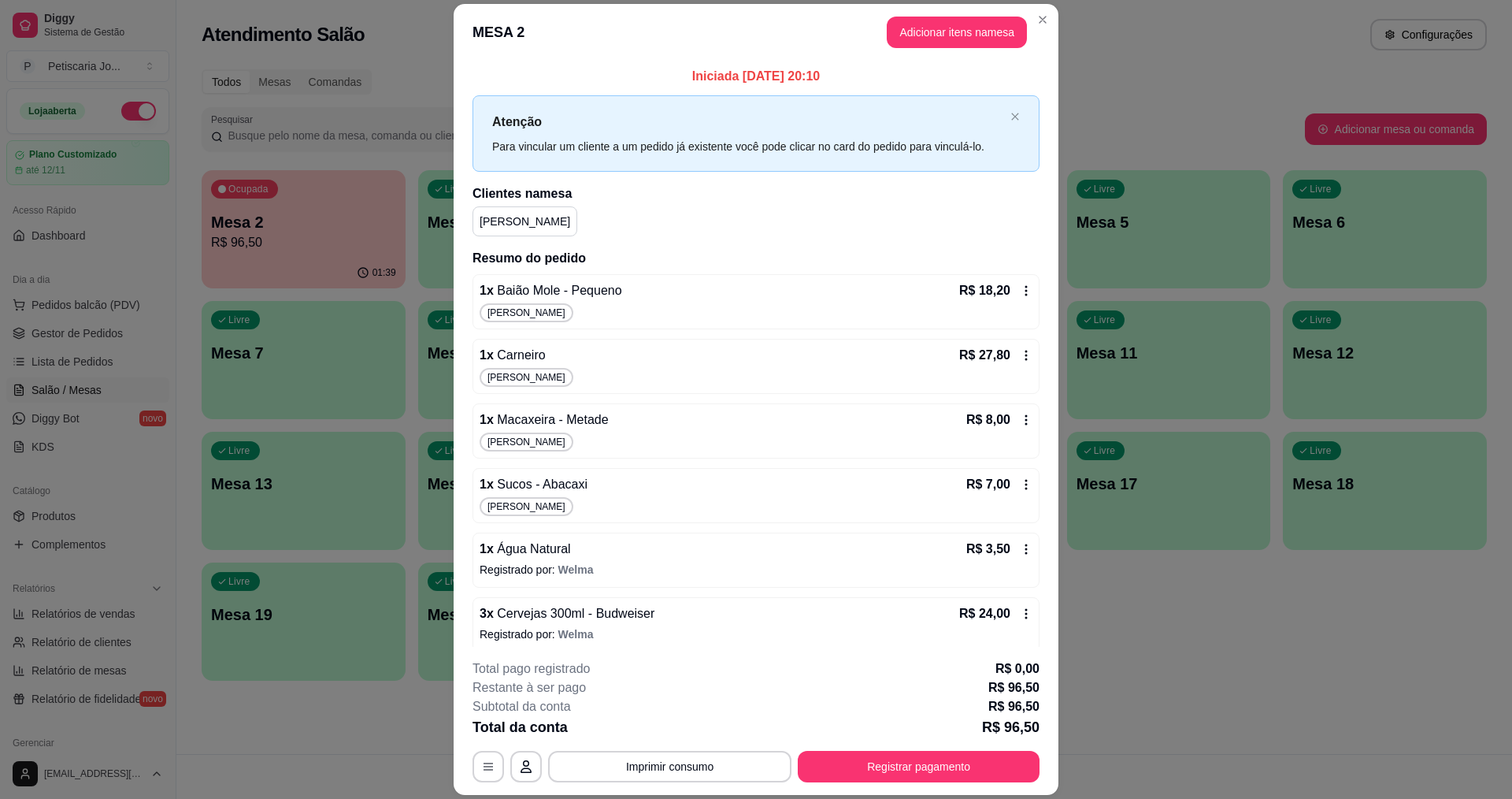
click at [698, 791] on footer "**********" at bounding box center [756, 721] width 605 height 148
click at [698, 784] on footer "**********" at bounding box center [756, 721] width 605 height 148
click at [705, 774] on button "Imprimir consumo" at bounding box center [670, 766] width 244 height 32
click at [683, 728] on button "IMPRESSORA" at bounding box center [668, 731] width 114 height 25
click at [905, 774] on button "Registrar pagamento" at bounding box center [919, 766] width 242 height 32
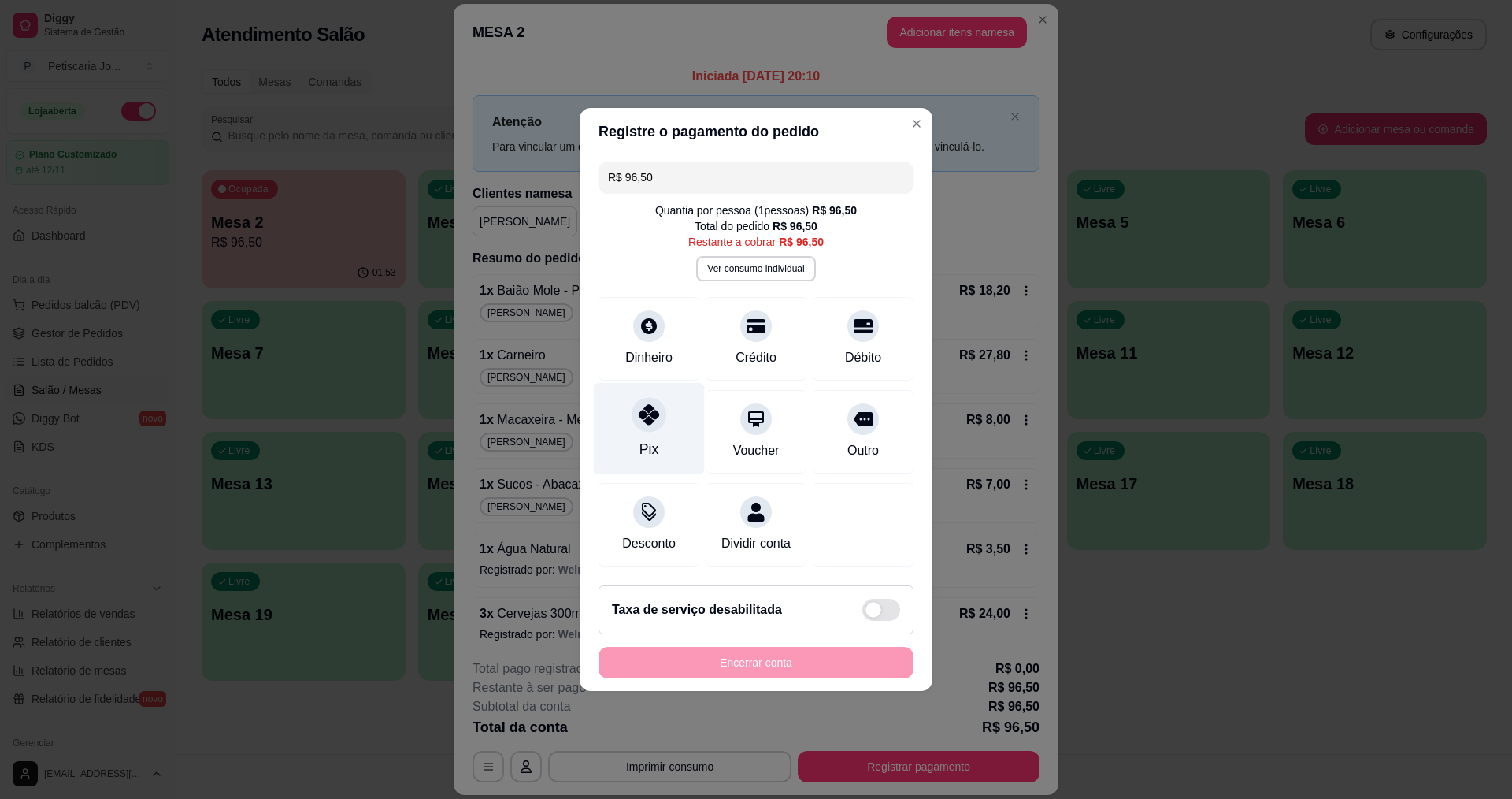
click at [678, 419] on div "Pix" at bounding box center [649, 429] width 111 height 92
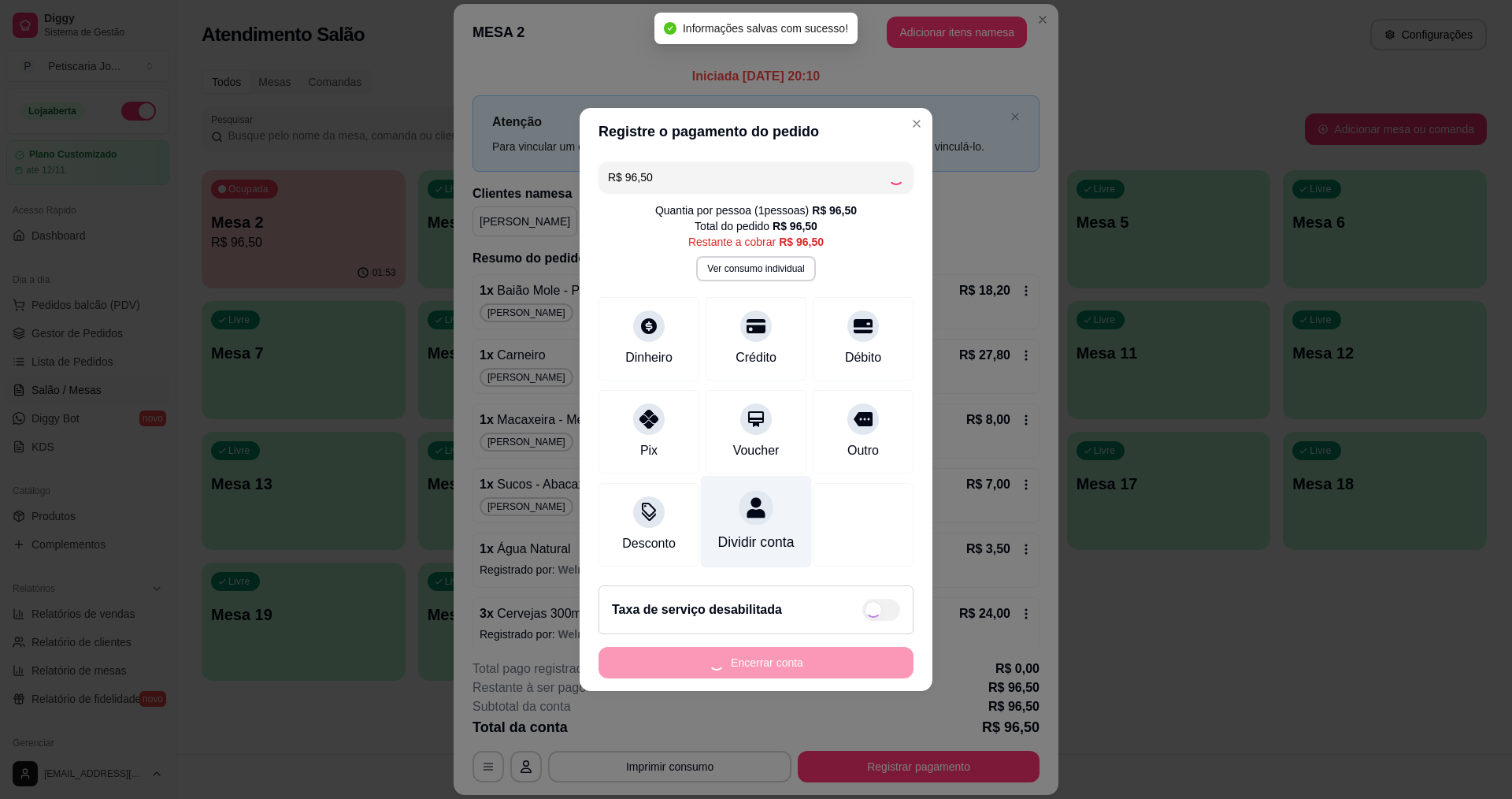
type input "R$ 0,00"
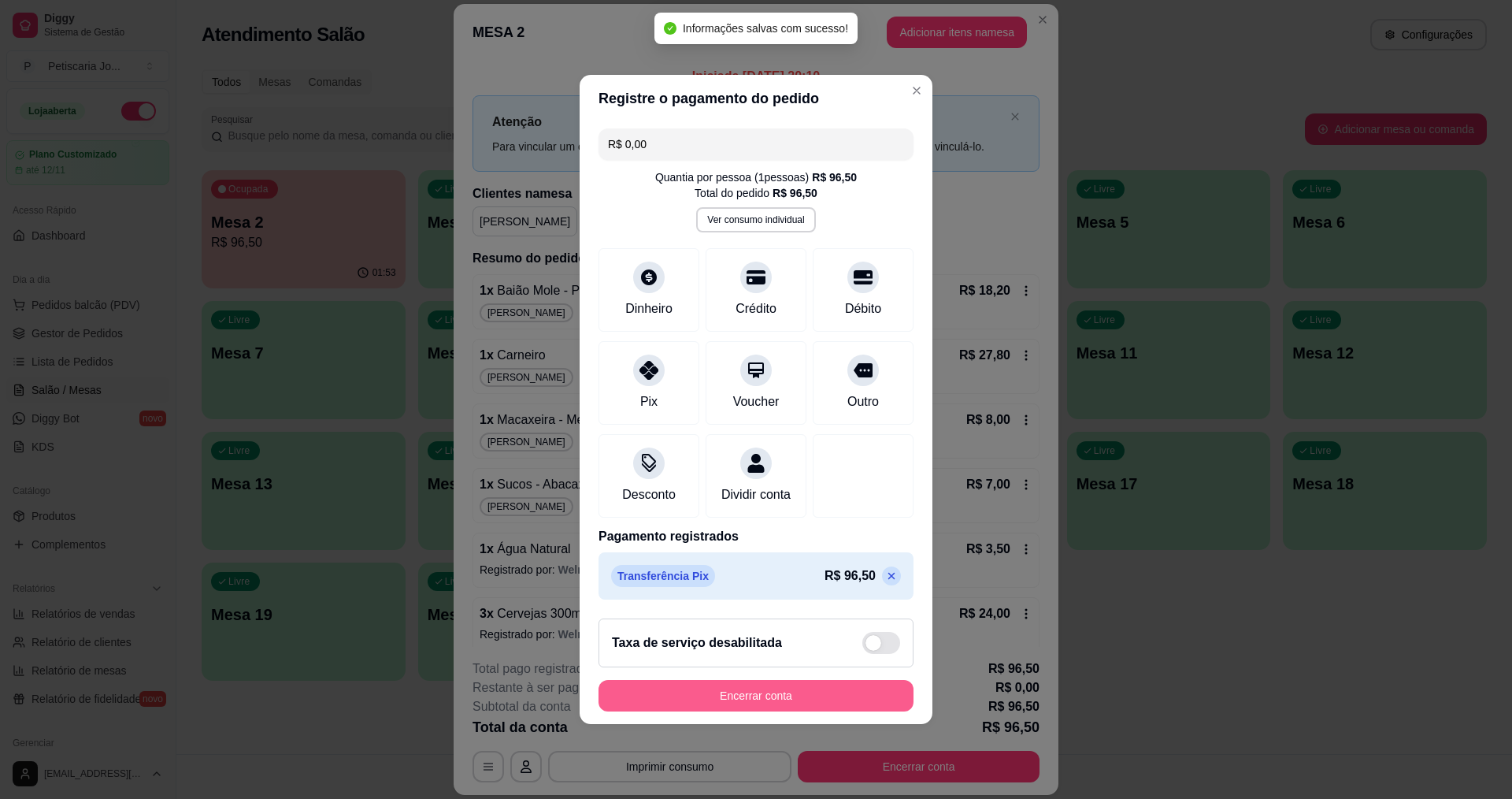
click at [787, 693] on button "Encerrar conta" at bounding box center [756, 695] width 315 height 32
